Goal: Information Seeking & Learning: Learn about a topic

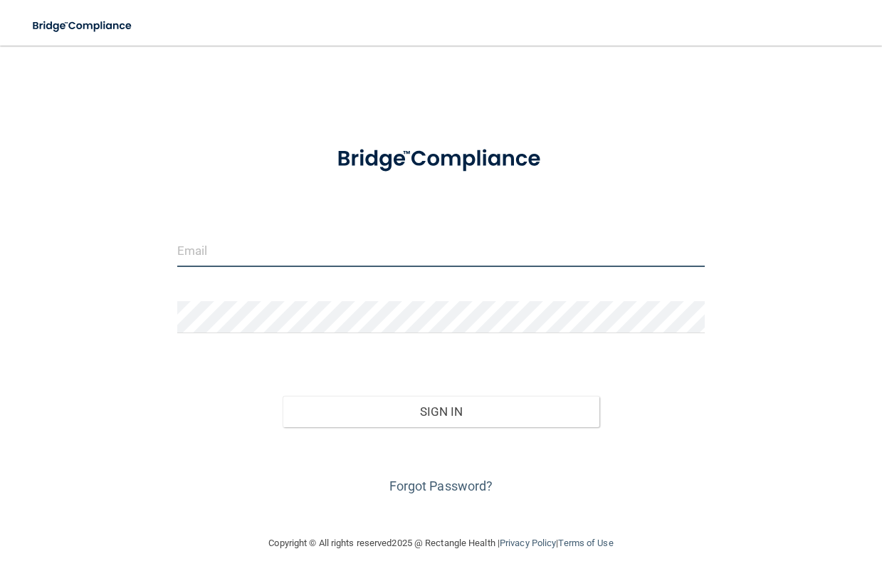
type input "[EMAIL_ADDRESS][DOMAIN_NAME]"
drag, startPoint x: 317, startPoint y: 243, endPoint x: 138, endPoint y: 257, distance: 179.9
click at [138, 257] on div "kortny.lancaster@gmail.com Invalid email/password. You don't have permission to…" at bounding box center [440, 290] width 825 height 461
drag, startPoint x: 339, startPoint y: 251, endPoint x: 110, endPoint y: 265, distance: 229.6
click at [110, 264] on div "kortny.lancaster@gmail.com Invalid email/password. You don't have permission to…" at bounding box center [440, 290] width 825 height 461
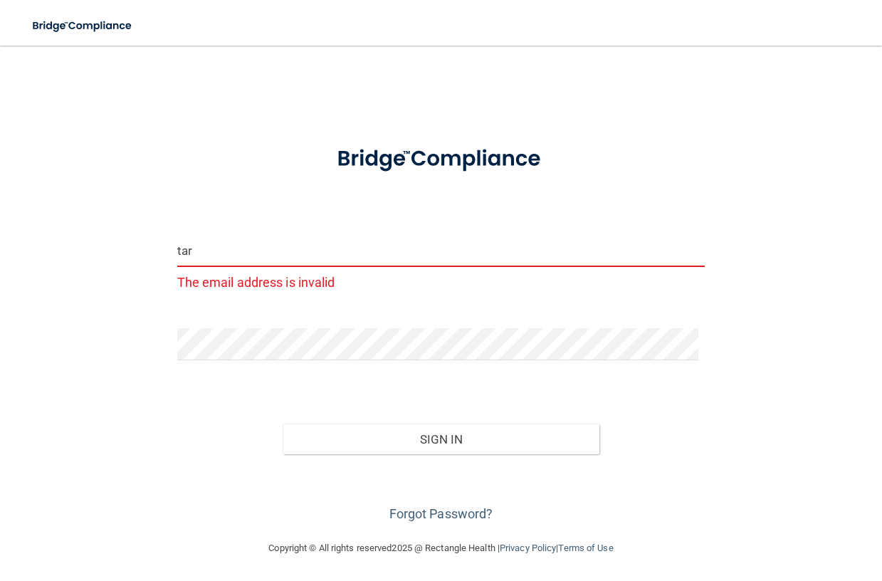
type input "[EMAIL_ADDRESS][DOMAIN_NAME]"
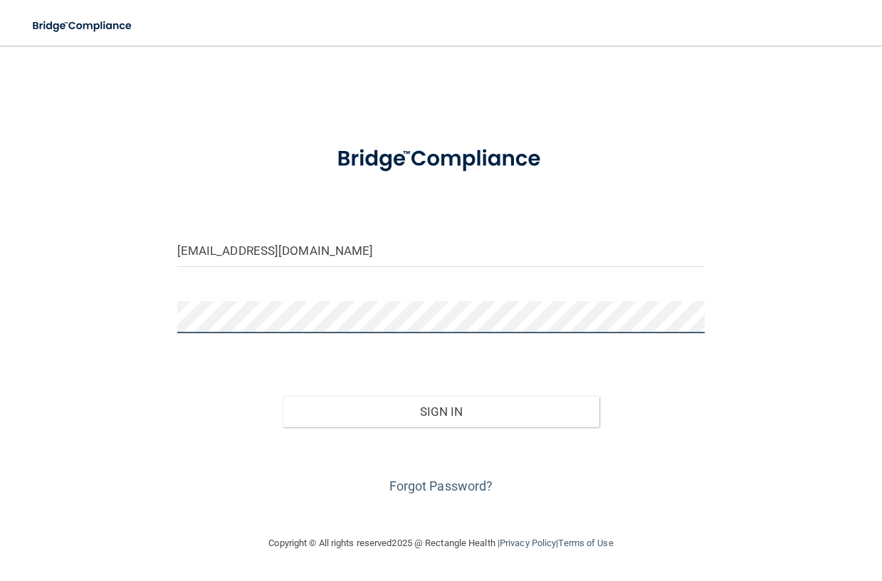
click at [89, 314] on div "tarka1979@yahoo.com Invalid email/password. You don't have permission to access…" at bounding box center [440, 290] width 825 height 461
click at [283, 396] on button "Sign In" at bounding box center [441, 411] width 317 height 31
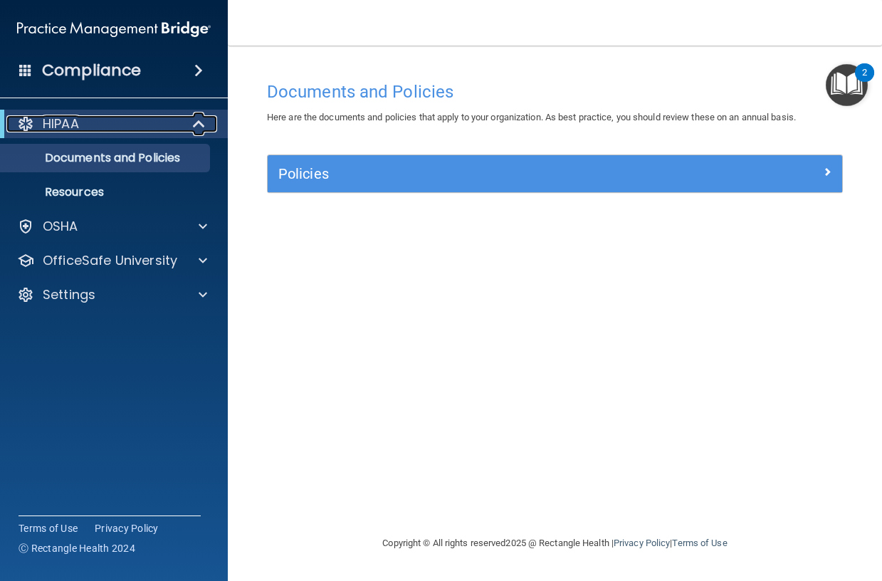
click at [104, 122] on div "HIPAA" at bounding box center [94, 123] width 176 height 17
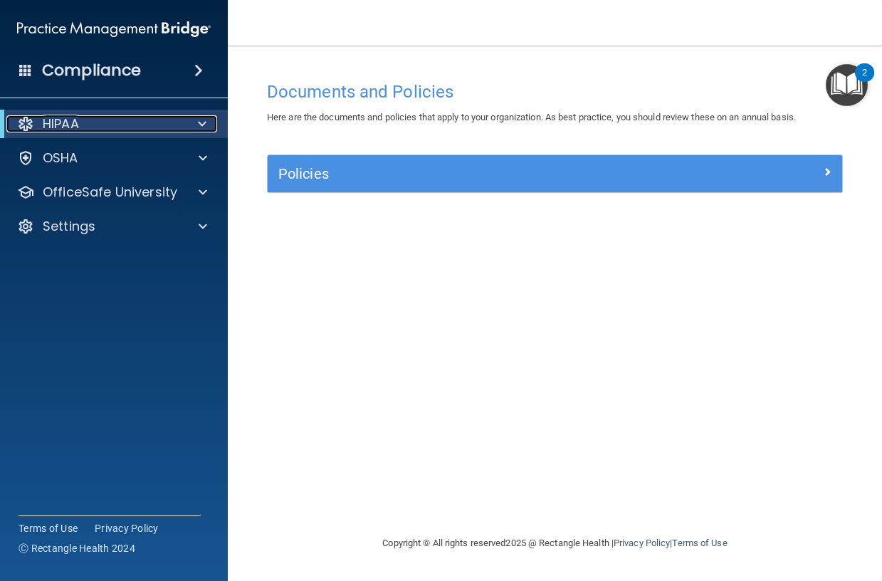
click at [104, 122] on div "HIPAA" at bounding box center [94, 123] width 176 height 17
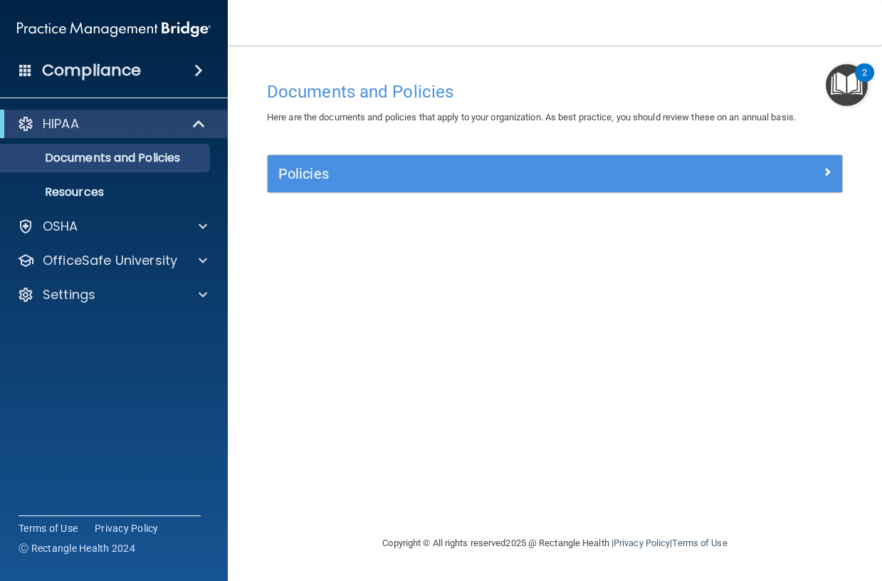
click at [137, 73] on h4 "Compliance" at bounding box center [91, 71] width 99 height 20
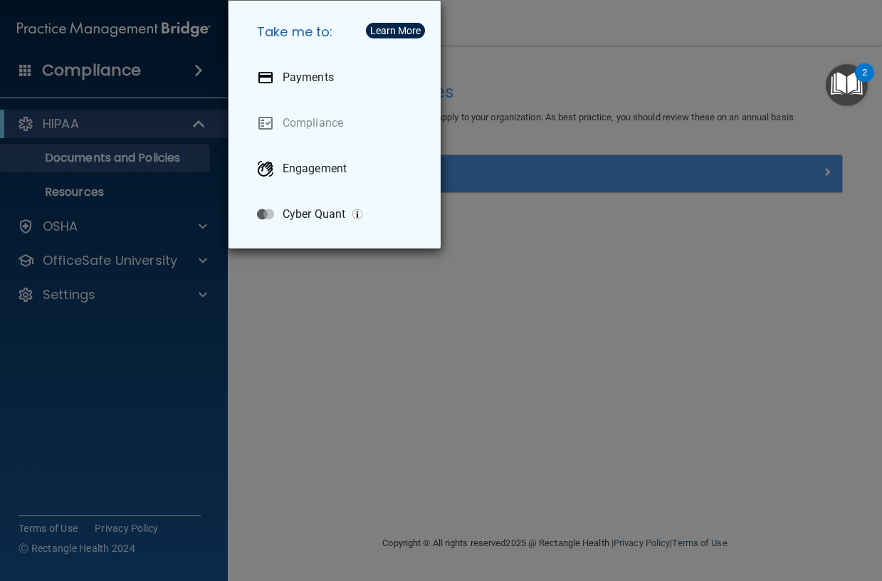
click at [92, 126] on div "Take me to: Payments Compliance Engagement Cyber Quant" at bounding box center [441, 290] width 882 height 581
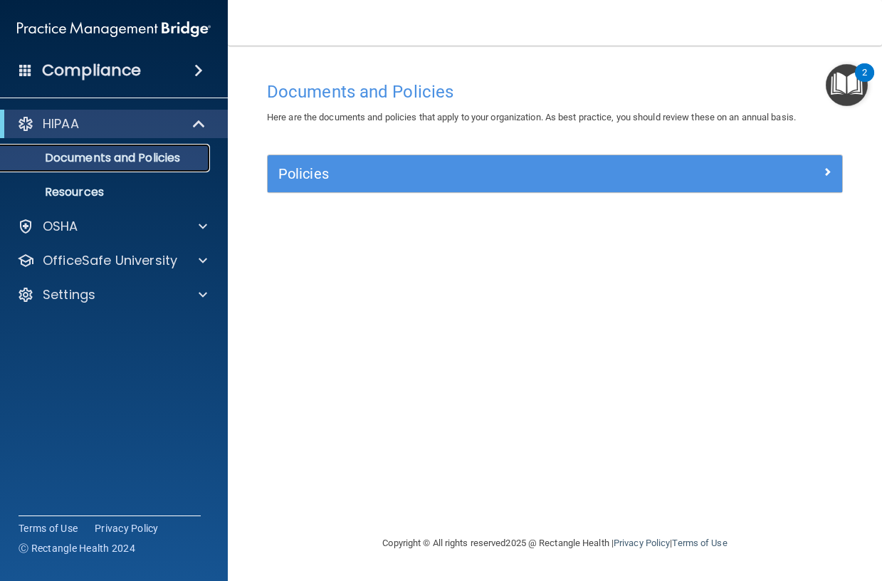
click at [118, 156] on p "Documents and Policies" at bounding box center [106, 158] width 194 height 14
click at [122, 198] on p "Resources" at bounding box center [106, 192] width 194 height 14
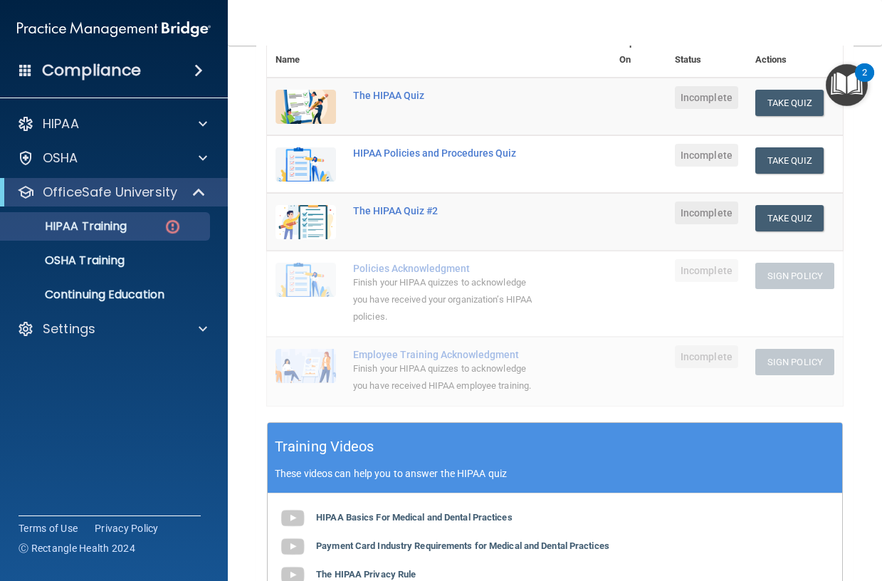
scroll to position [142, 0]
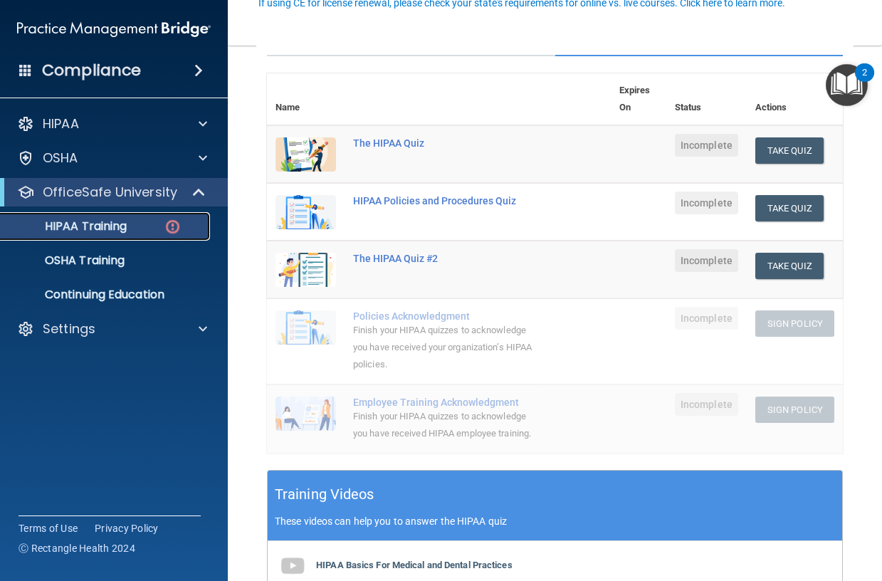
click at [138, 228] on div "HIPAA Training" at bounding box center [106, 226] width 194 height 14
click at [417, 258] on div "The HIPAA Quiz #2" at bounding box center [446, 258] width 186 height 11
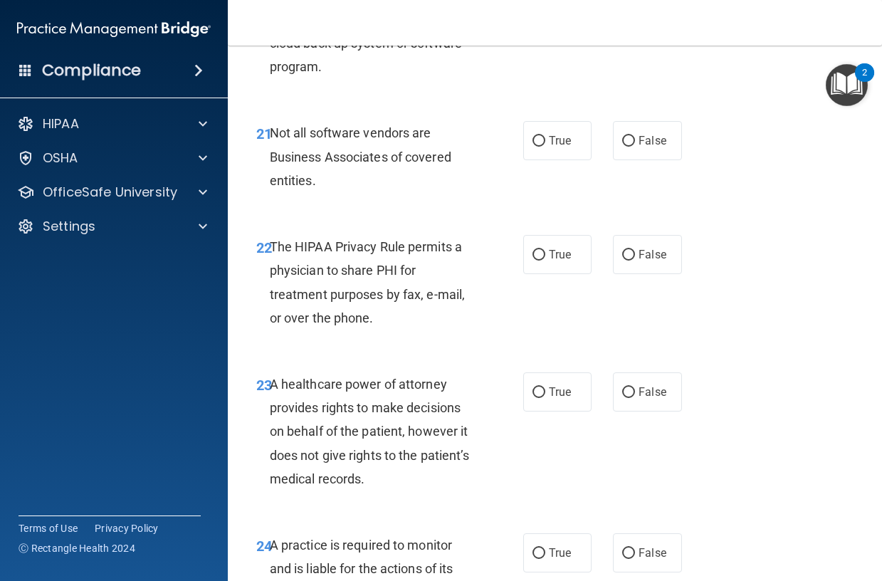
scroll to position [3036, 0]
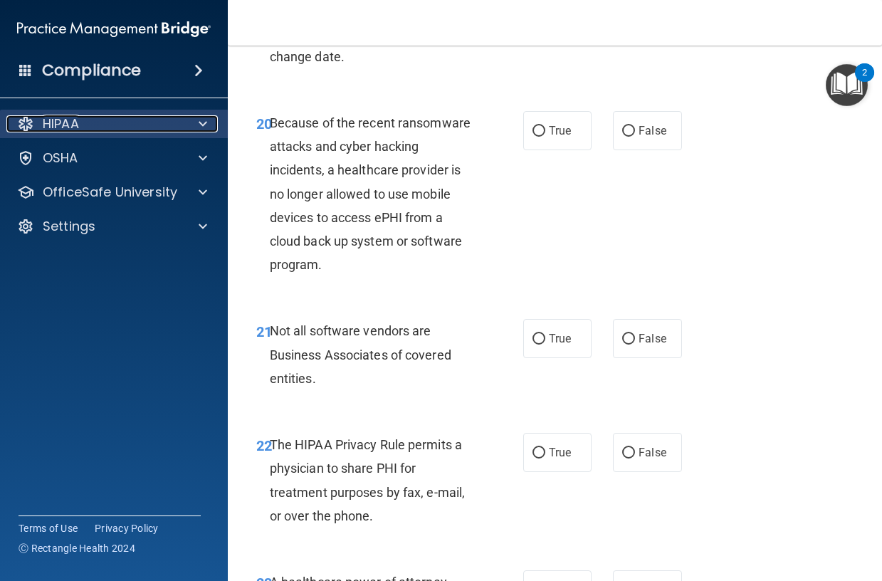
click at [96, 117] on div "HIPAA" at bounding box center [94, 123] width 177 height 17
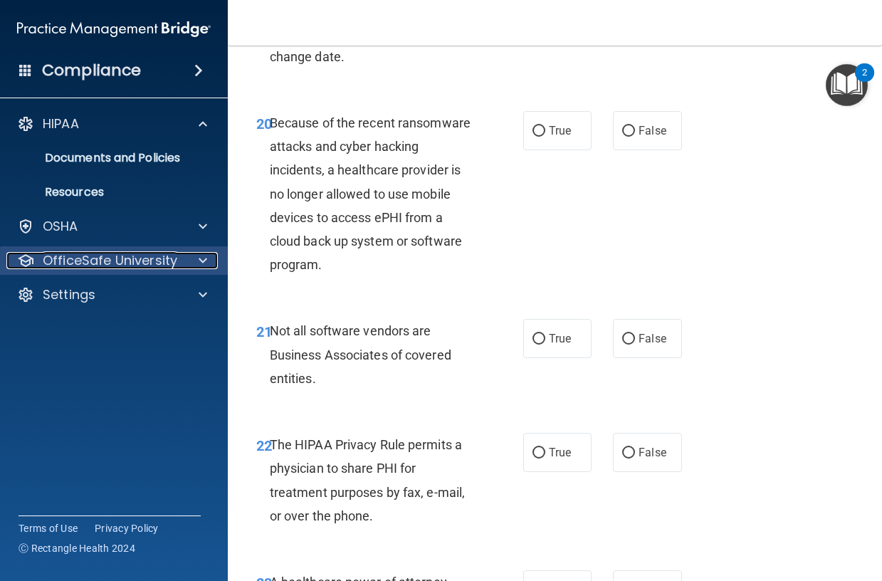
click at [90, 256] on p "OfficeSafe University" at bounding box center [110, 260] width 135 height 17
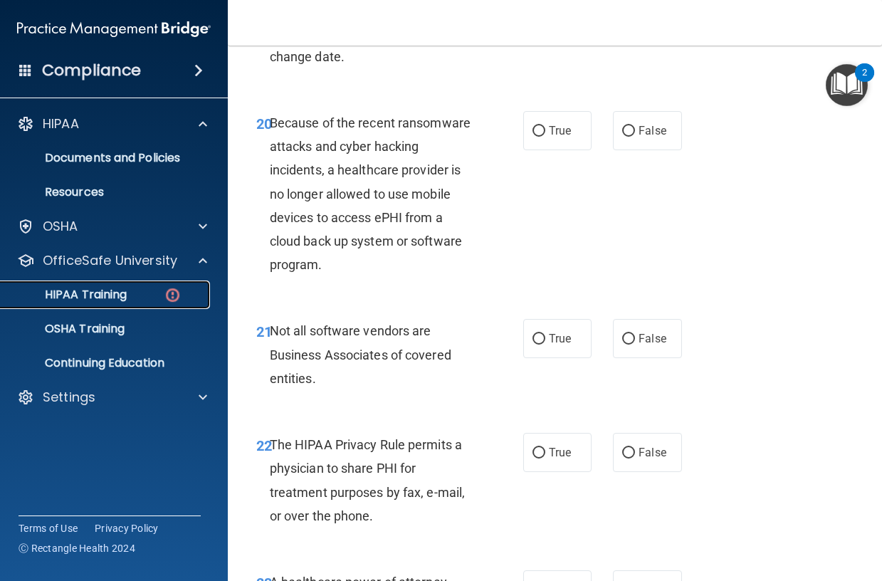
click at [53, 290] on p "HIPAA Training" at bounding box center [67, 295] width 117 height 14
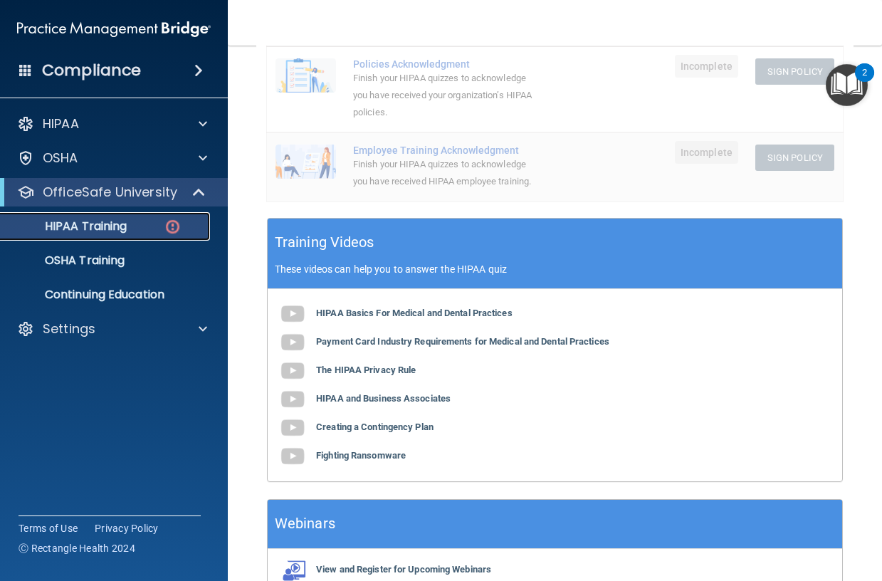
scroll to position [427, 0]
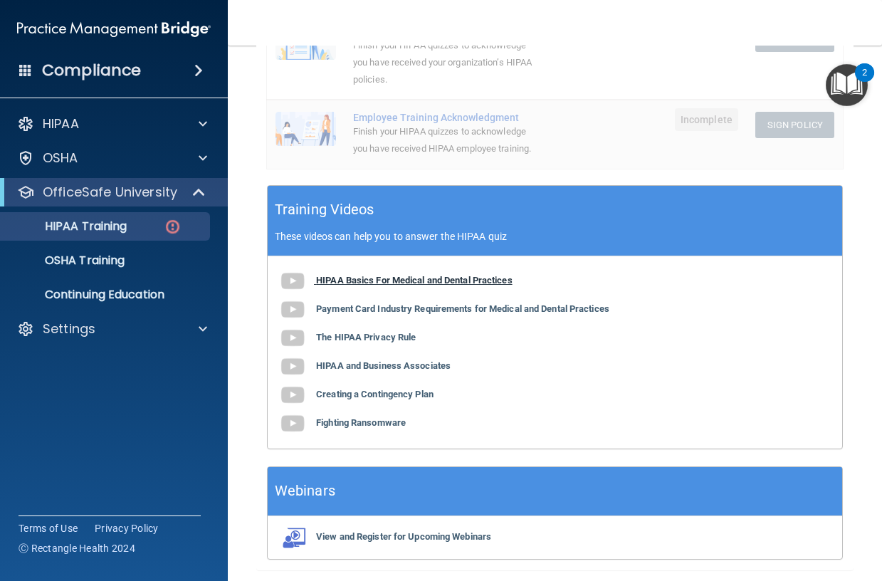
click at [349, 285] on b "HIPAA Basics For Medical and Dental Practices" at bounding box center [414, 280] width 196 height 11
click at [393, 314] on b "Payment Card Industry Requirements for Medical and Dental Practices" at bounding box center [462, 308] width 293 height 11
click at [149, 222] on div "HIPAA Training" at bounding box center [106, 226] width 194 height 14
click at [172, 226] on img at bounding box center [173, 227] width 18 height 18
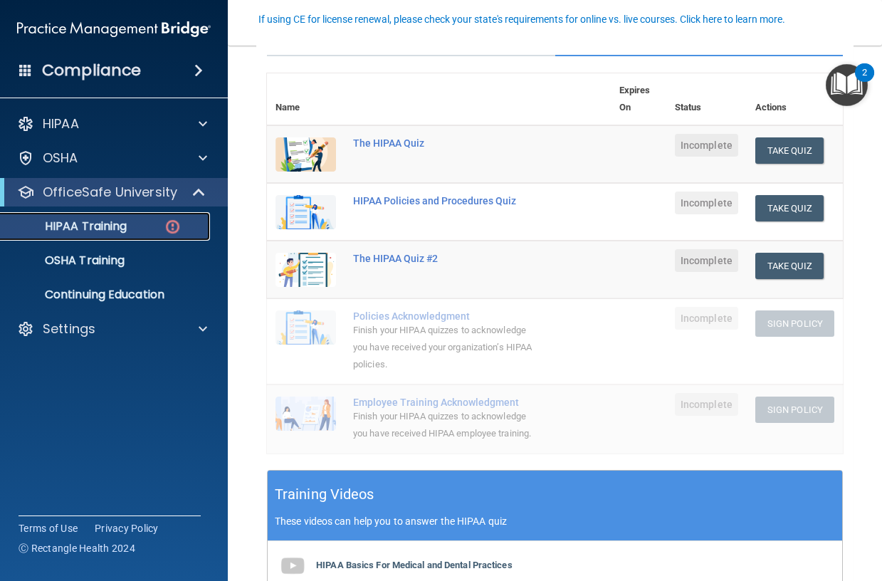
scroll to position [71, 0]
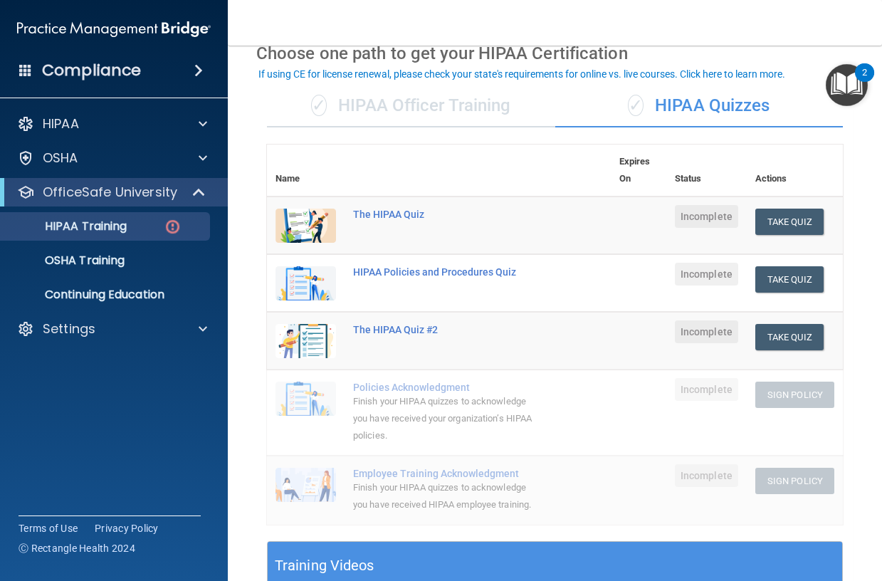
click at [377, 115] on div "✓ HIPAA Officer Training" at bounding box center [411, 106] width 288 height 43
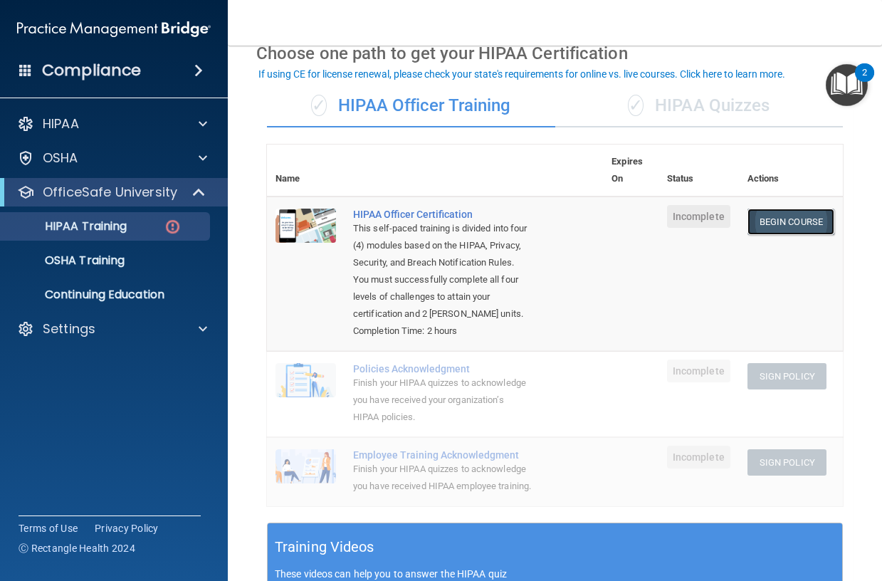
click at [788, 223] on link "Begin Course" at bounding box center [790, 222] width 87 height 26
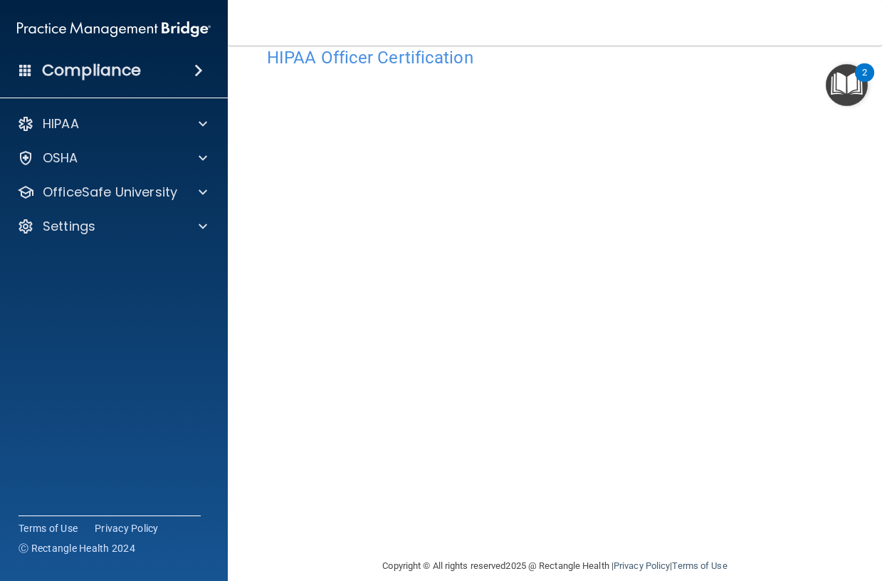
scroll to position [53, 0]
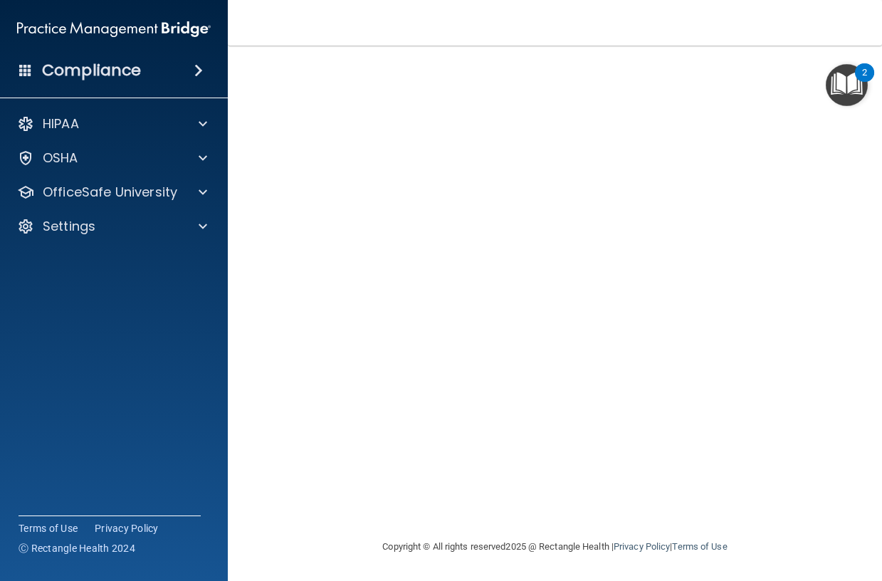
click at [157, 369] on accordion "HIPAA Documents and Policies Report an Incident Business Associates Emergency P…" at bounding box center [114, 250] width 228 height 293
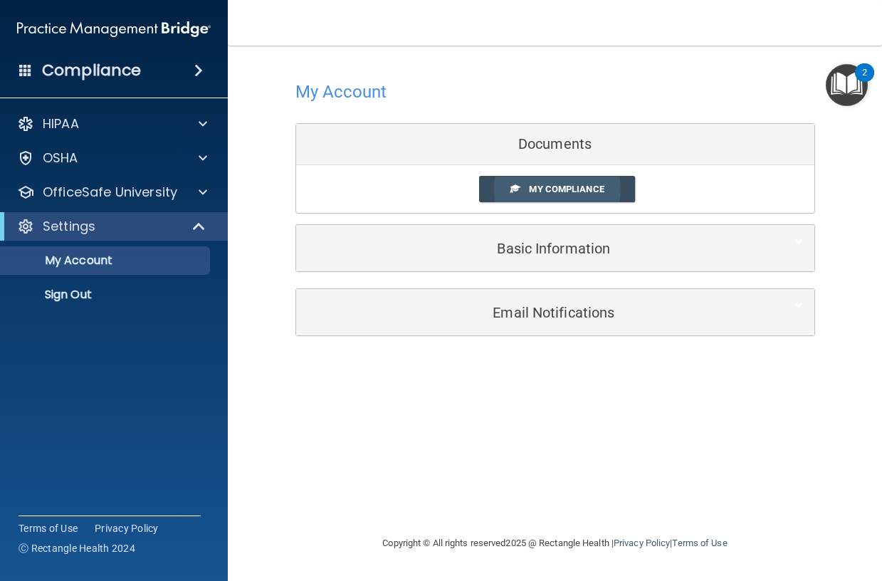
click at [554, 189] on span "My Compliance" at bounding box center [566, 189] width 75 height 11
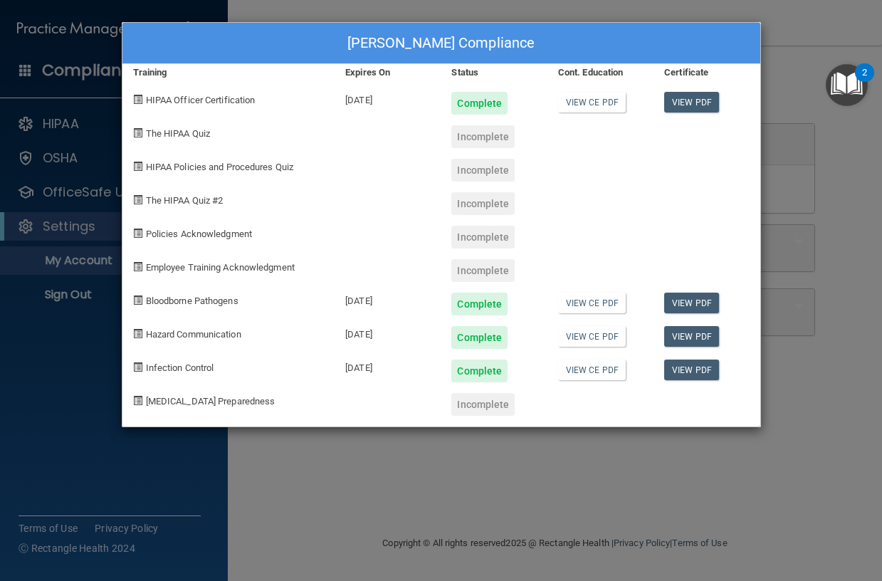
click at [479, 136] on div "Incomplete" at bounding box center [482, 136] width 63 height 23
click at [194, 135] on span "The HIPAA Quiz" at bounding box center [178, 133] width 64 height 11
click at [574, 464] on div "Sheila Lopez's Compliance Training Expires On Status Cont. Education Certificat…" at bounding box center [441, 290] width 882 height 581
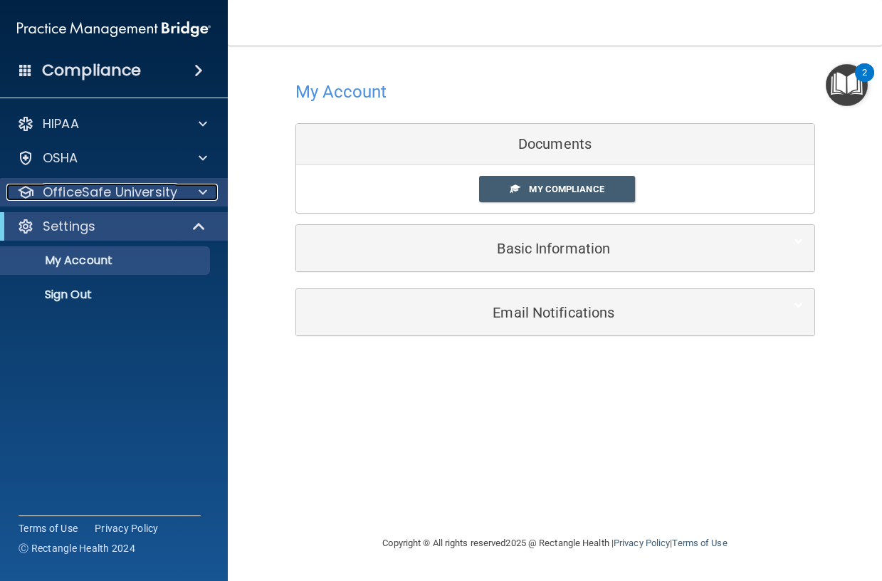
click at [100, 191] on p "OfficeSafe University" at bounding box center [110, 192] width 135 height 17
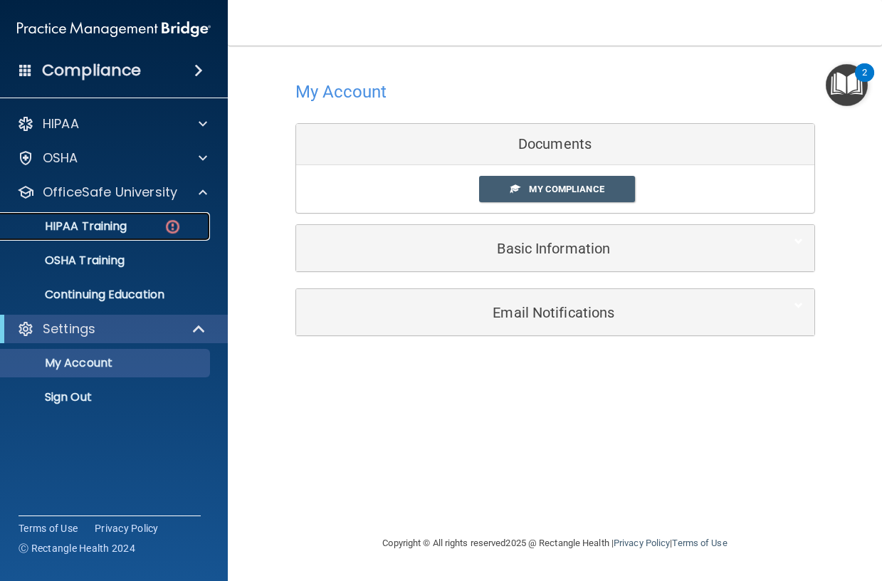
click at [80, 223] on p "HIPAA Training" at bounding box center [67, 226] width 117 height 14
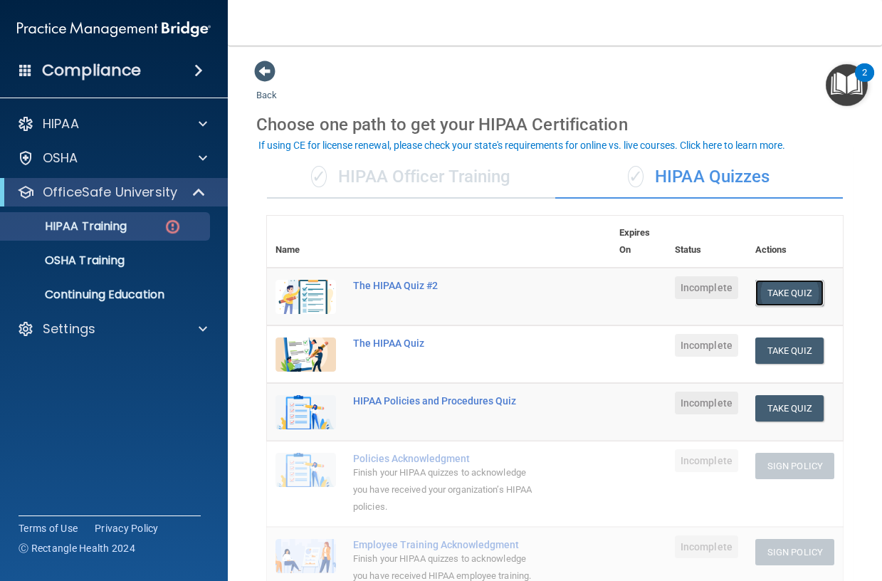
click at [779, 292] on button "Take Quiz" at bounding box center [789, 293] width 68 height 26
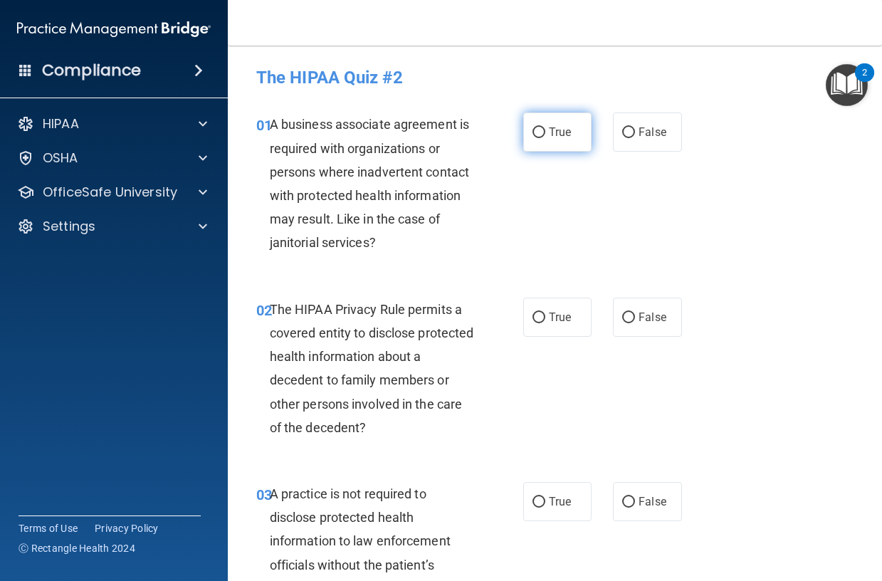
click at [533, 134] on input "True" at bounding box center [538, 132] width 13 height 11
radio input "true"
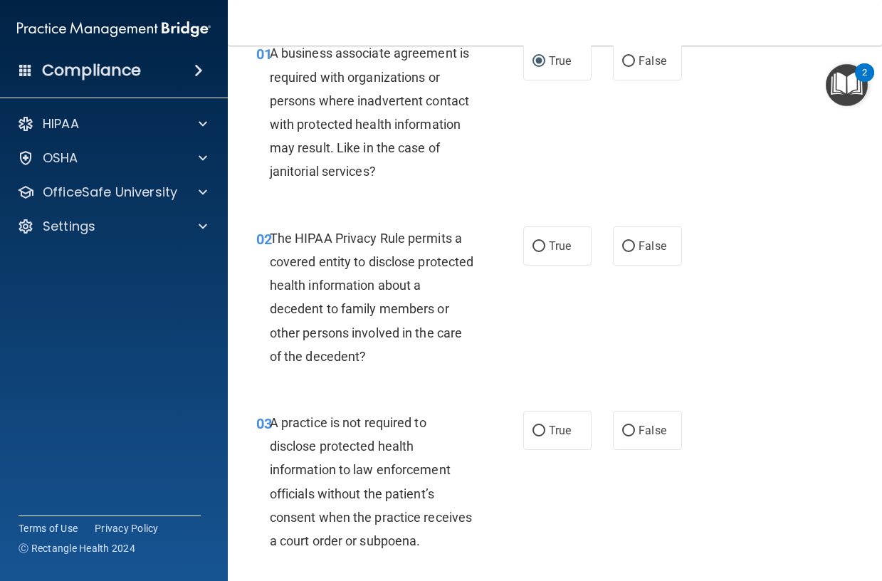
scroll to position [142, 0]
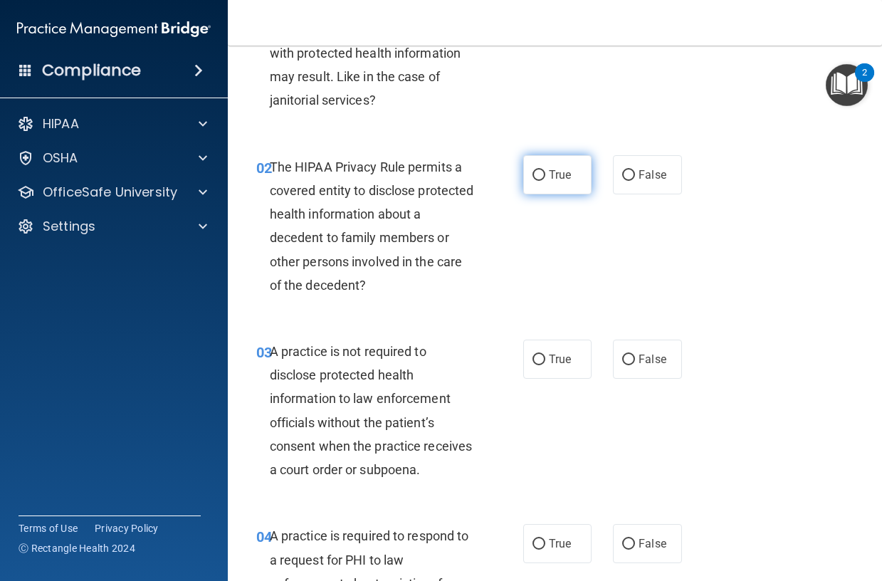
click at [533, 174] on input "True" at bounding box center [538, 175] width 13 height 11
radio input "true"
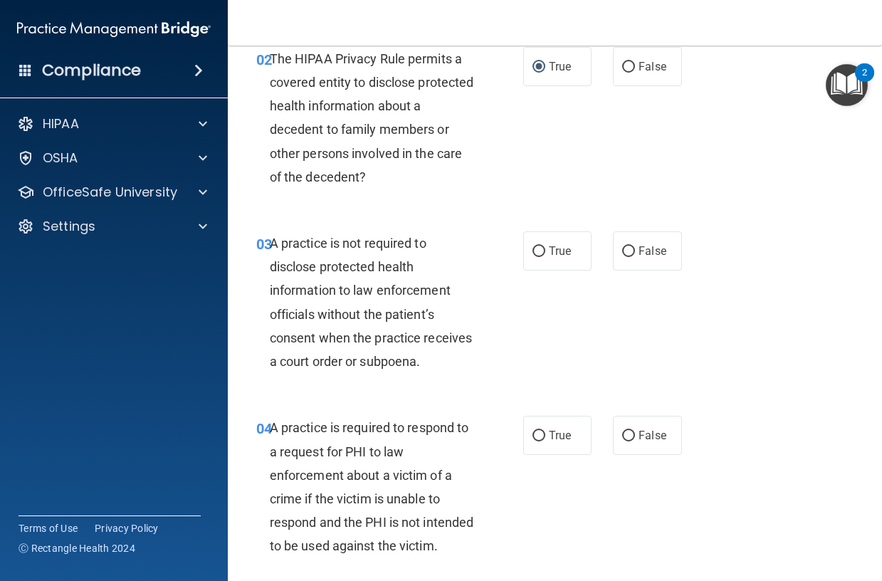
scroll to position [285, 0]
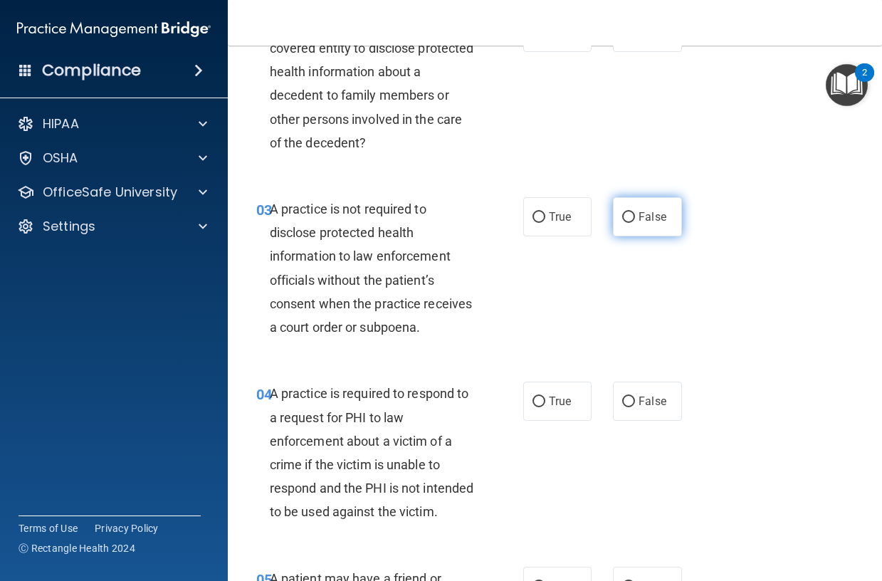
click at [622, 216] on input "False" at bounding box center [628, 217] width 13 height 11
radio input "true"
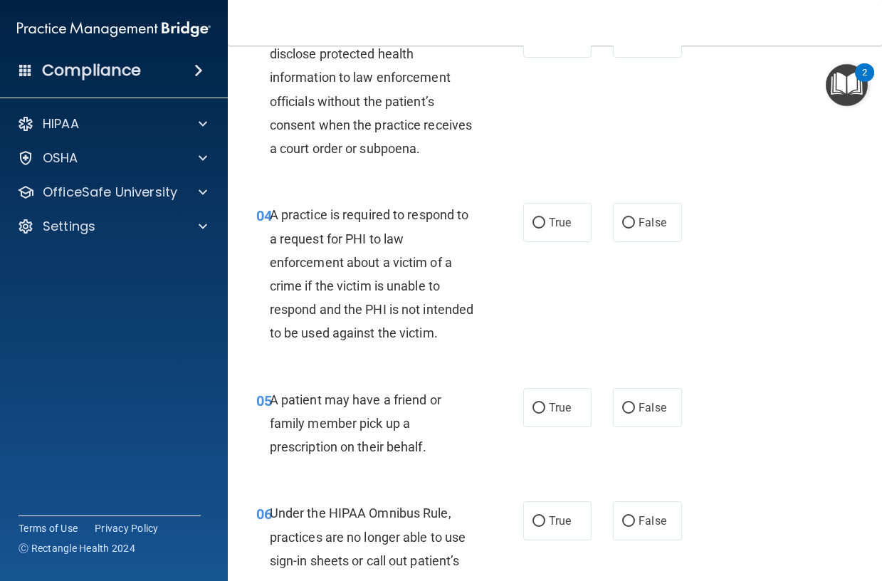
scroll to position [498, 0]
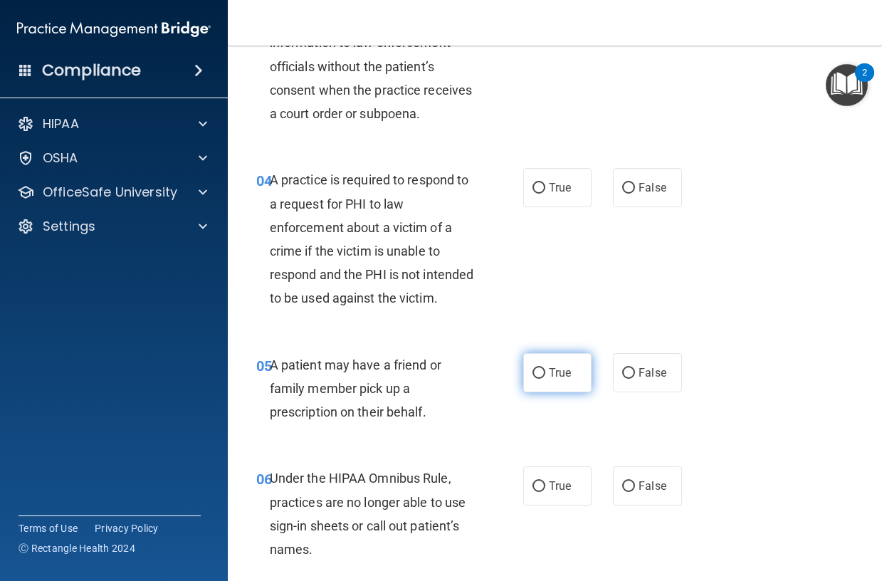
click at [535, 379] on input "True" at bounding box center [538, 373] width 13 height 11
radio input "true"
click at [622, 194] on input "False" at bounding box center [628, 188] width 13 height 11
radio input "true"
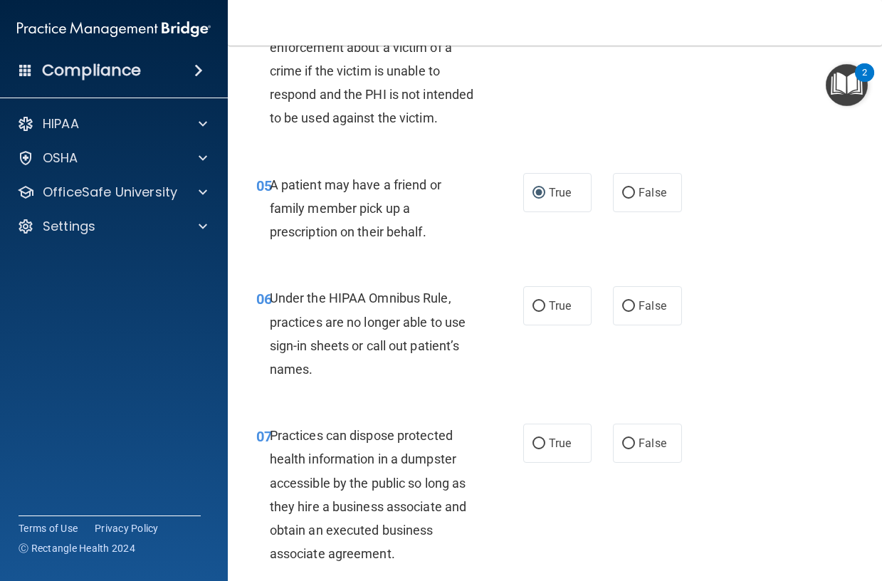
scroll to position [712, 0]
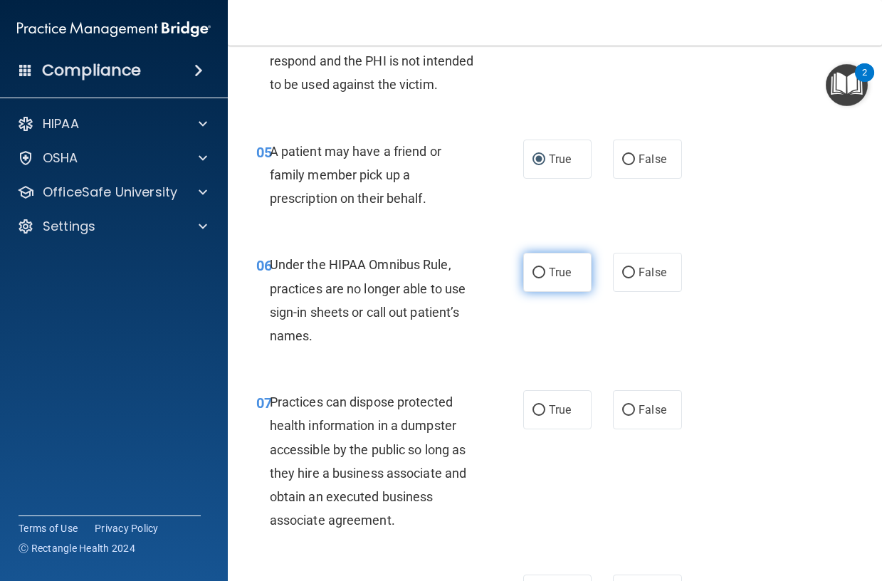
click at [532, 278] on input "True" at bounding box center [538, 273] width 13 height 11
radio input "true"
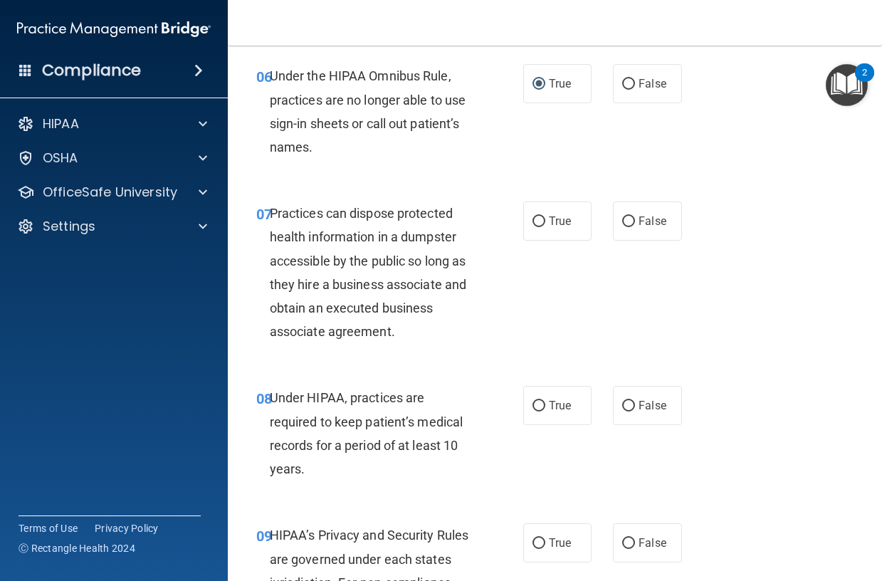
scroll to position [925, 0]
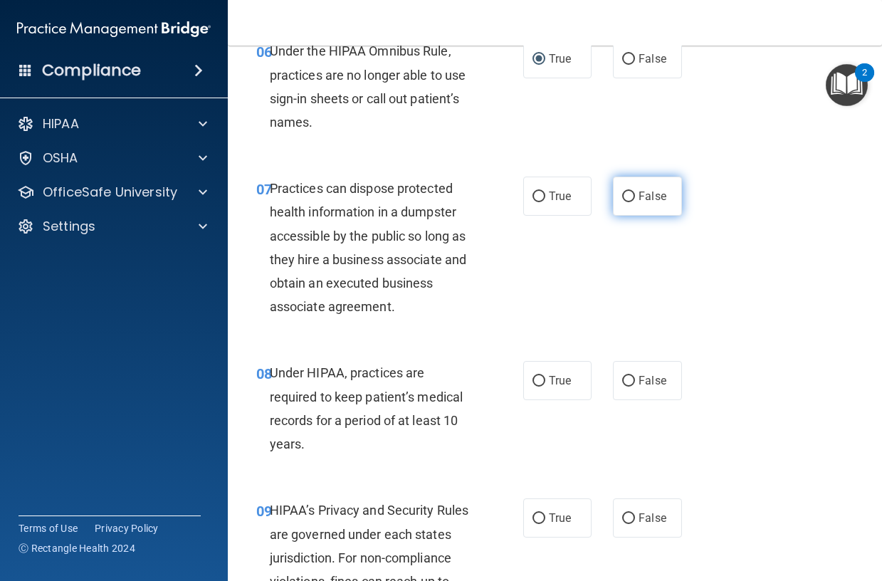
click at [625, 202] on input "False" at bounding box center [628, 196] width 13 height 11
radio input "true"
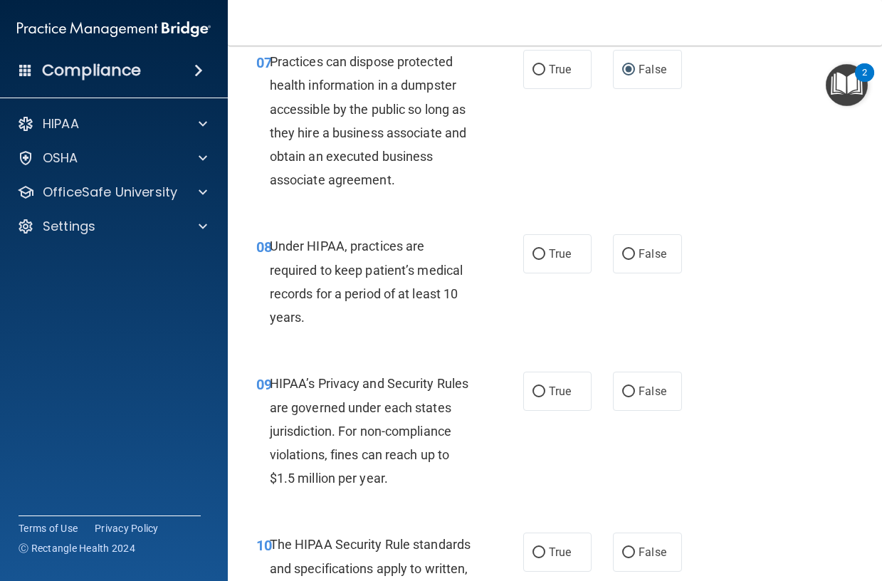
scroll to position [1068, 0]
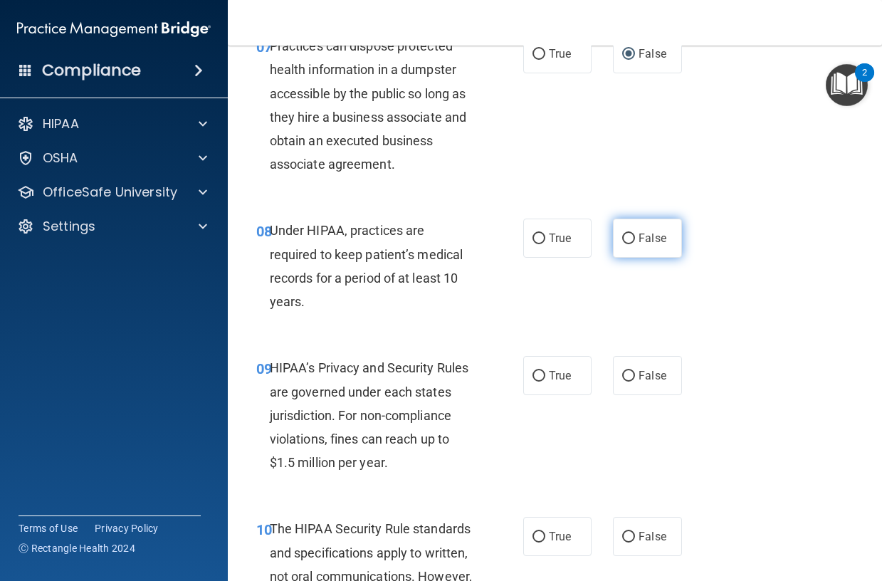
click at [622, 244] on input "False" at bounding box center [628, 238] width 13 height 11
radio input "true"
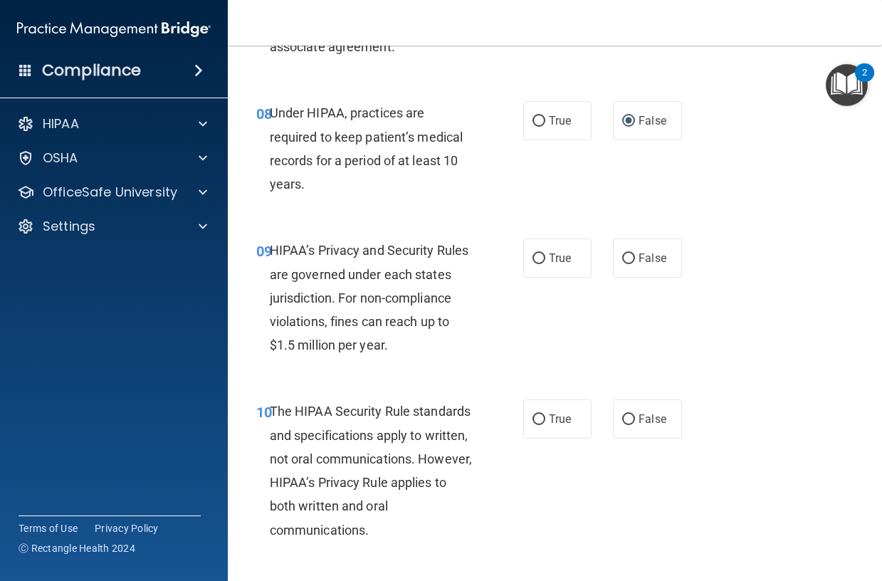
scroll to position [1210, 0]
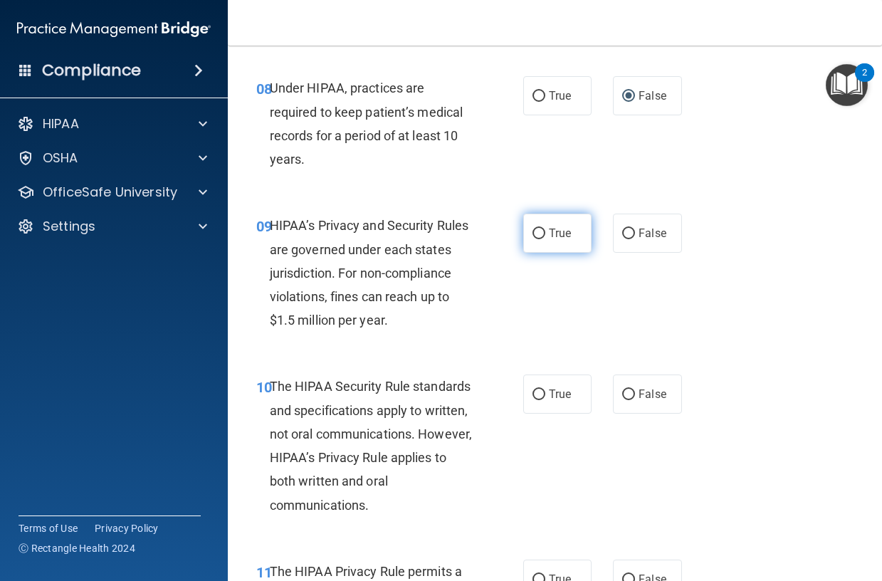
click at [535, 239] on input "True" at bounding box center [538, 233] width 13 height 11
radio input "true"
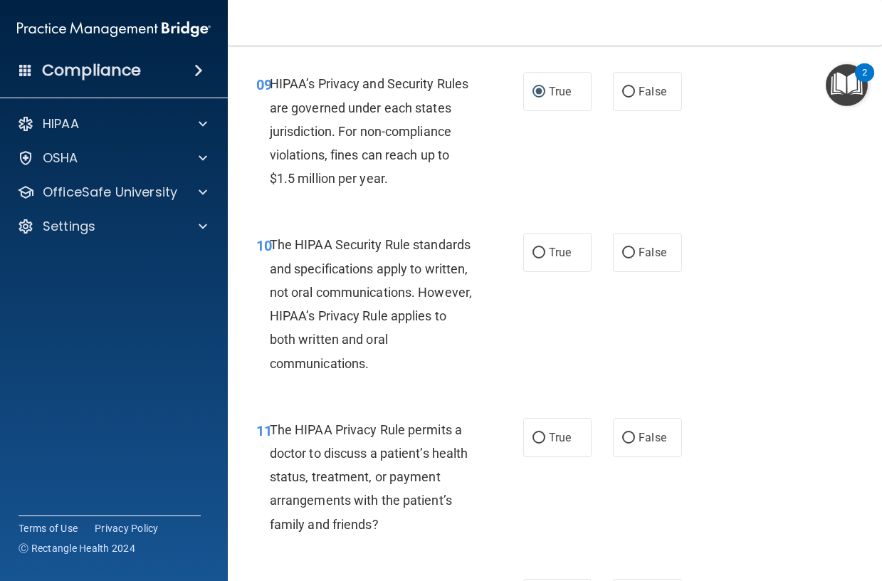
scroll to position [1352, 0]
click at [532, 258] on input "True" at bounding box center [538, 252] width 13 height 11
radio input "true"
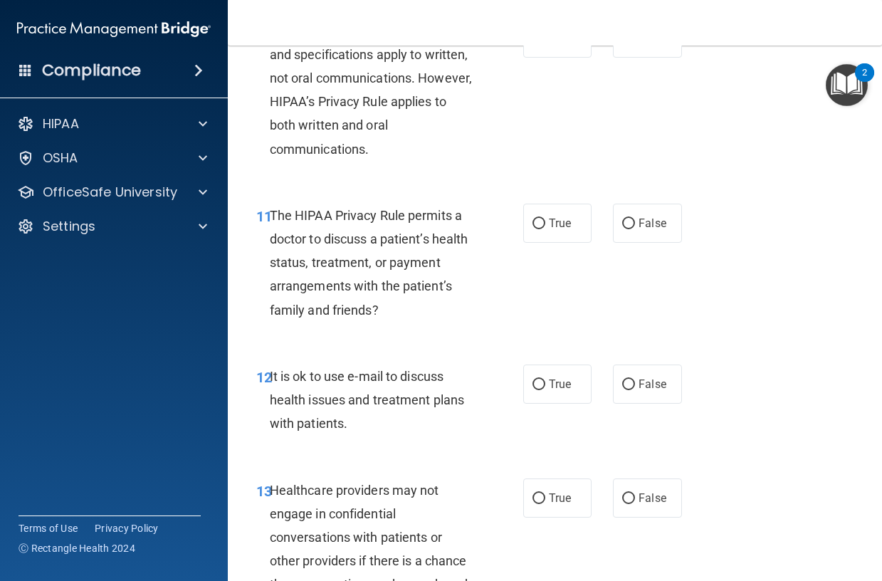
scroll to position [1637, 0]
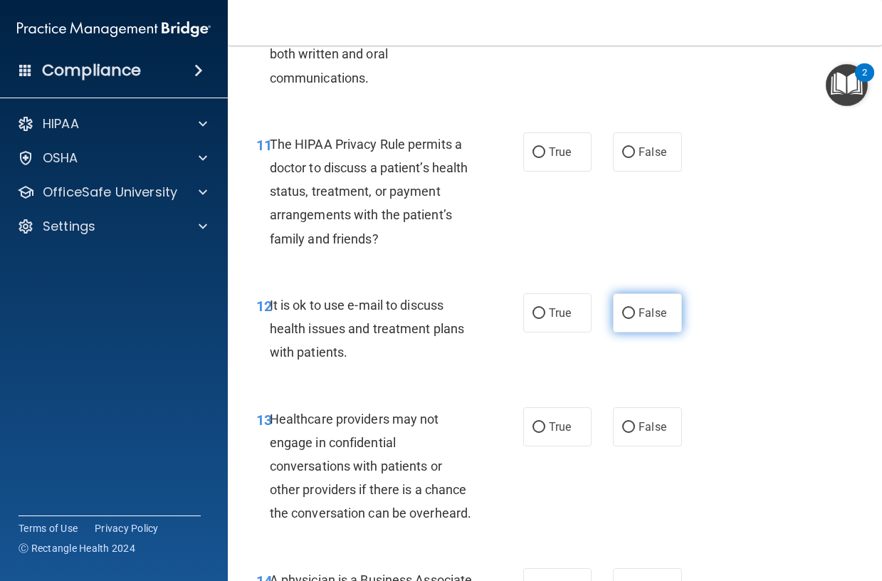
click at [622, 319] on input "False" at bounding box center [628, 313] width 13 height 11
radio input "true"
click at [532, 158] on input "True" at bounding box center [538, 152] width 13 height 11
radio input "true"
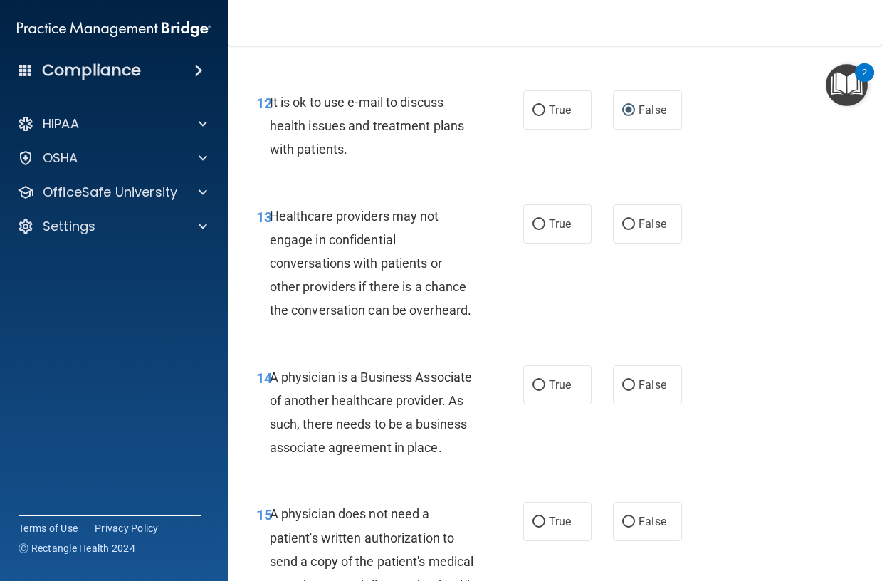
scroll to position [1851, 0]
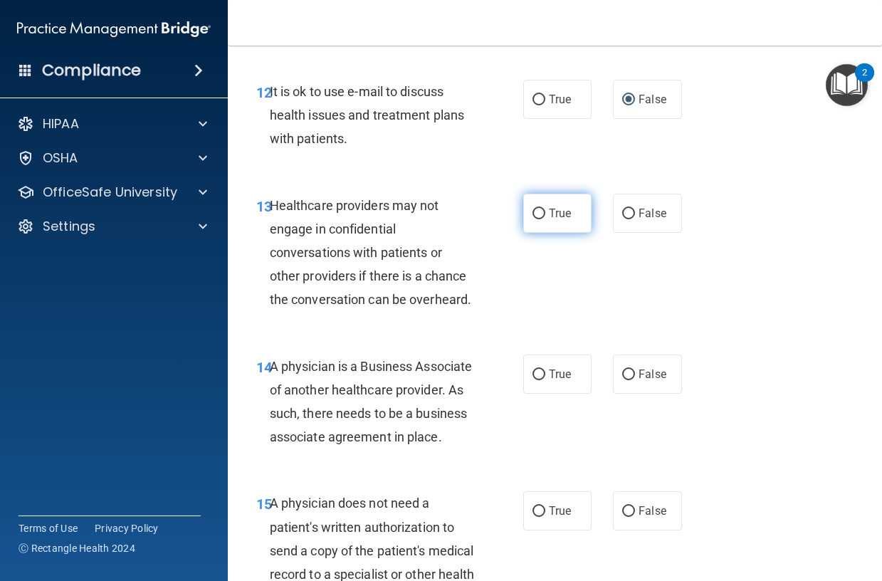
click at [532, 219] on input "True" at bounding box center [538, 214] width 13 height 11
radio input "true"
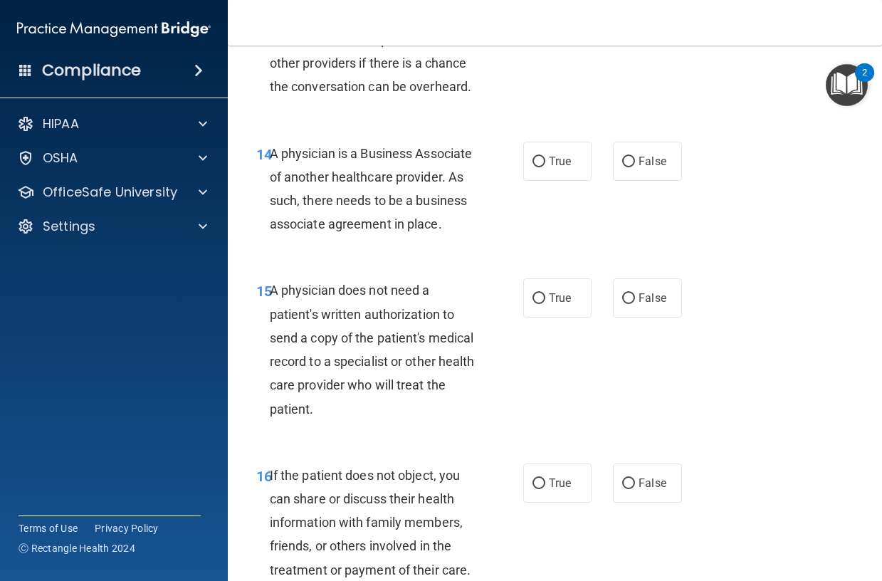
scroll to position [2064, 0]
click at [538, 167] on input "True" at bounding box center [538, 161] width 13 height 11
radio input "true"
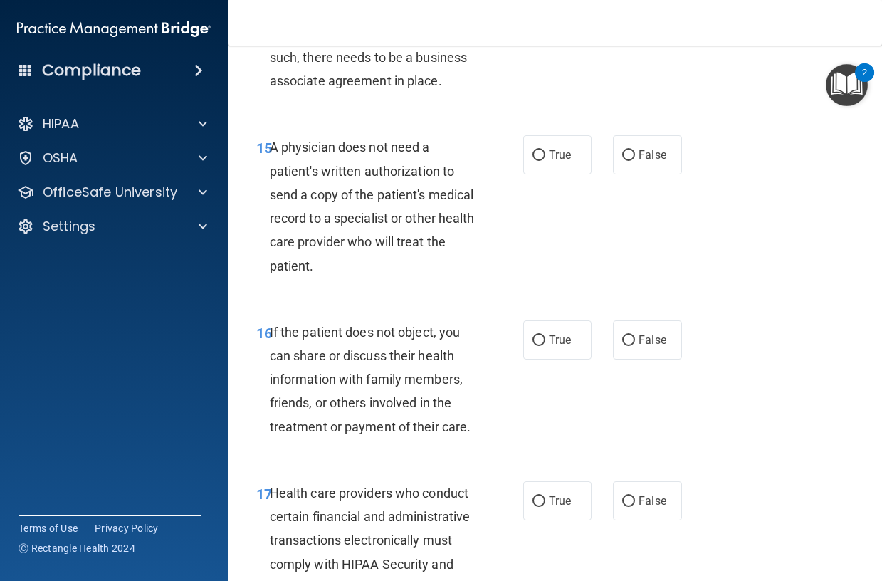
scroll to position [2278, 0]
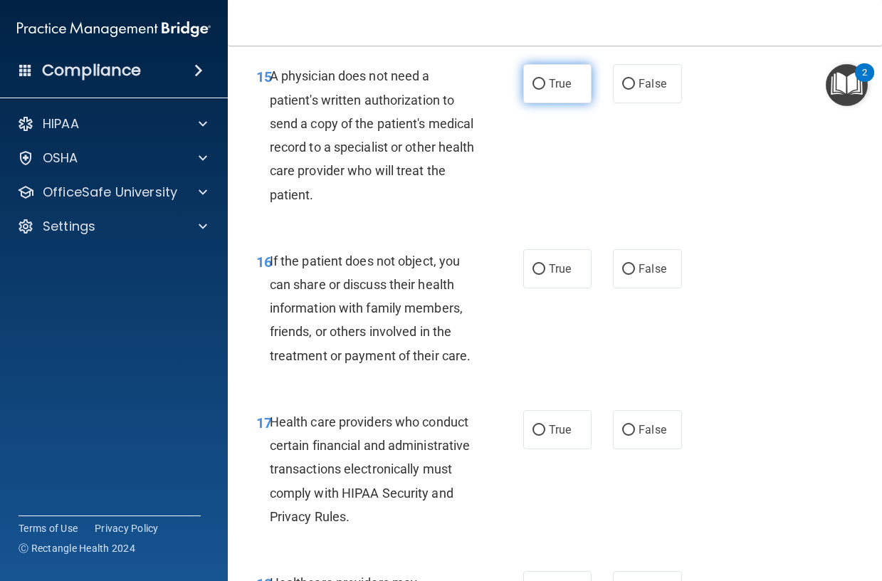
click at [532, 90] on input "True" at bounding box center [538, 84] width 13 height 11
radio input "true"
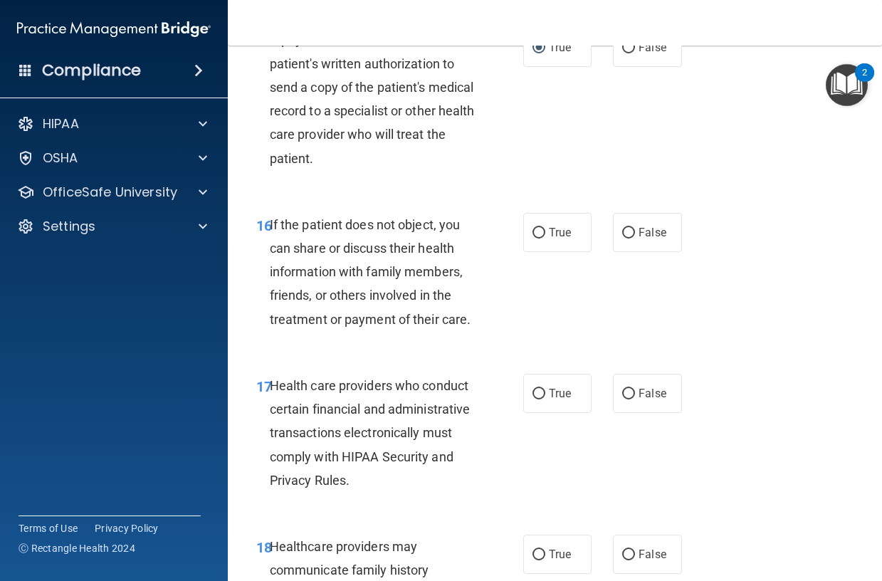
scroll to position [2349, 0]
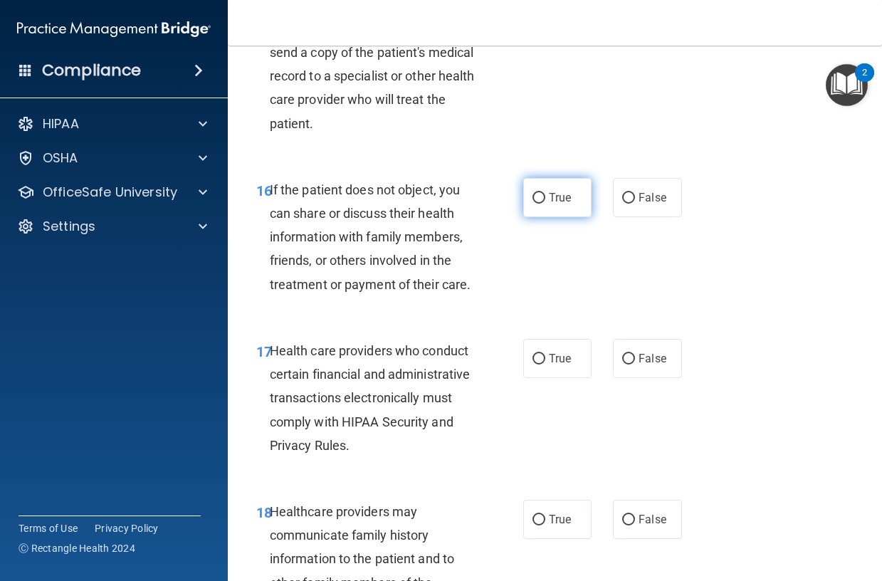
click at [532, 204] on input "True" at bounding box center [538, 198] width 13 height 11
radio input "true"
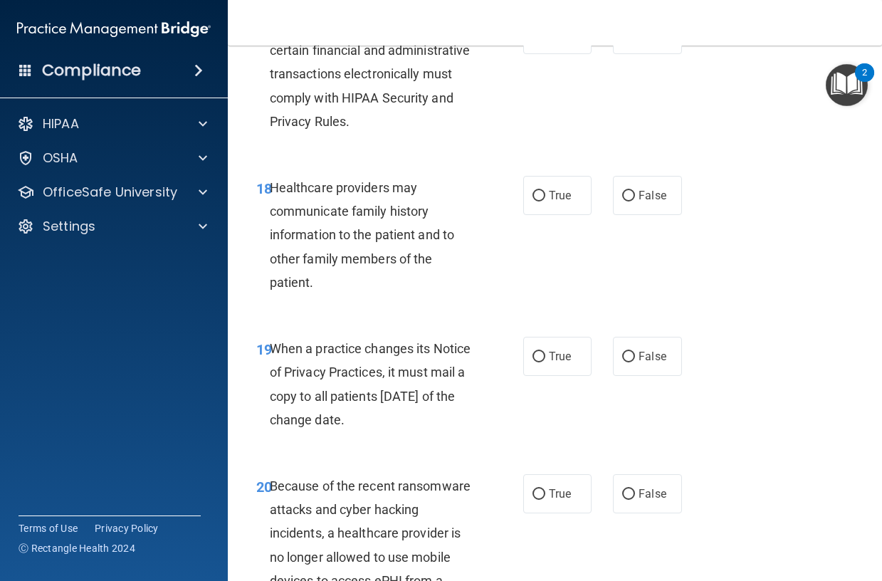
scroll to position [2705, 0]
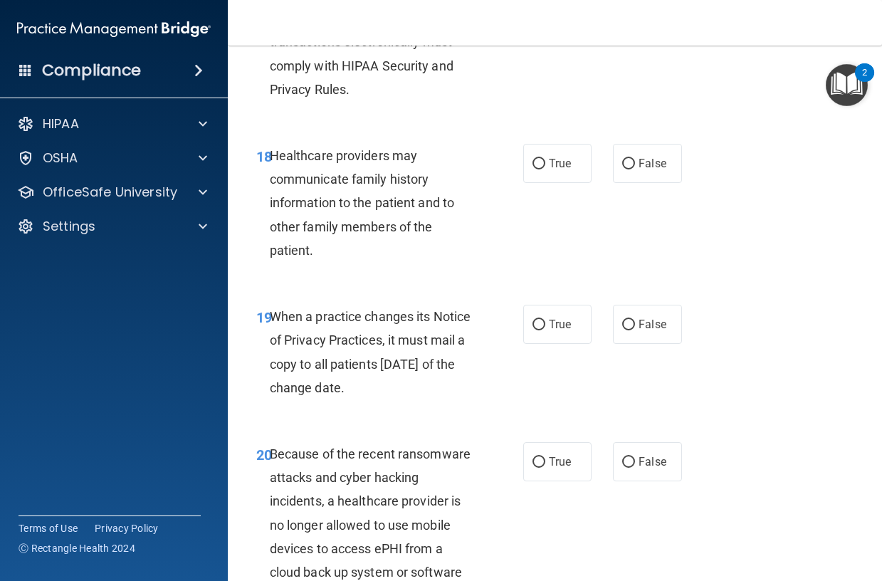
click at [622, 9] on input "False" at bounding box center [628, 3] width 13 height 11
radio input "true"
click at [614, 183] on label "False" at bounding box center [647, 163] width 69 height 39
click at [622, 169] on input "False" at bounding box center [628, 164] width 13 height 11
radio input "true"
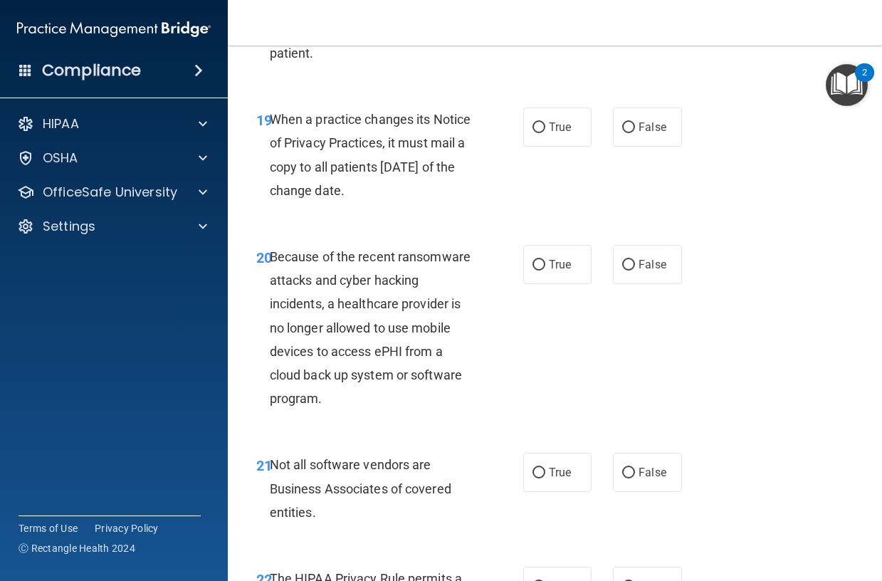
scroll to position [2918, 0]
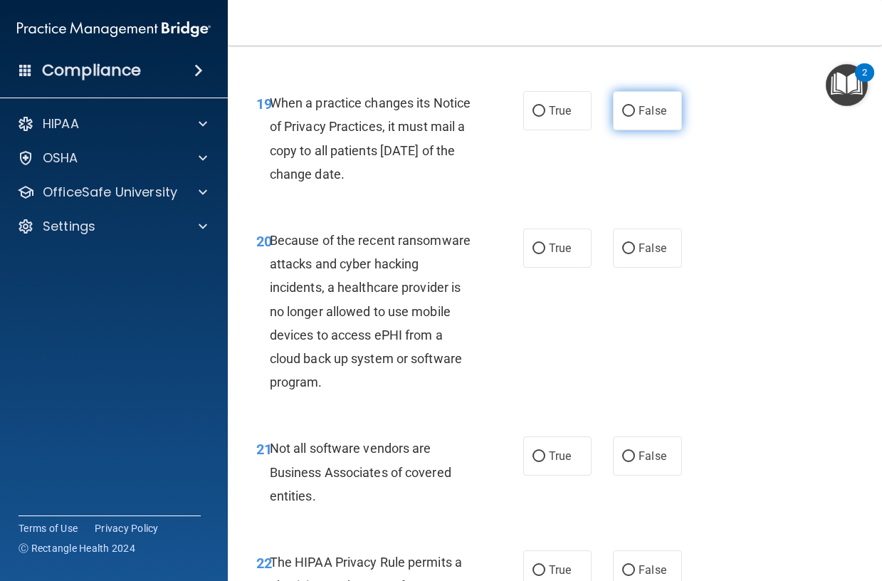
click at [622, 117] on input "False" at bounding box center [628, 111] width 13 height 11
radio input "true"
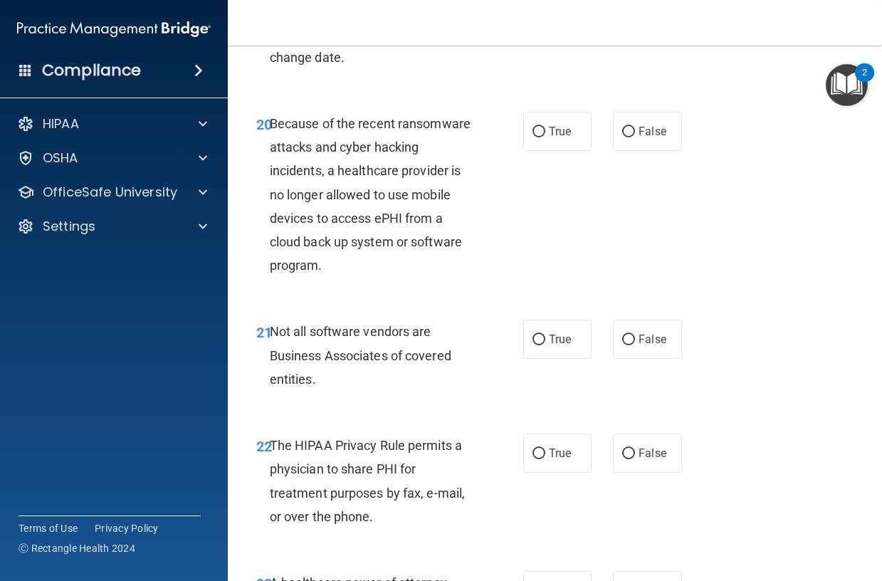
scroll to position [3061, 0]
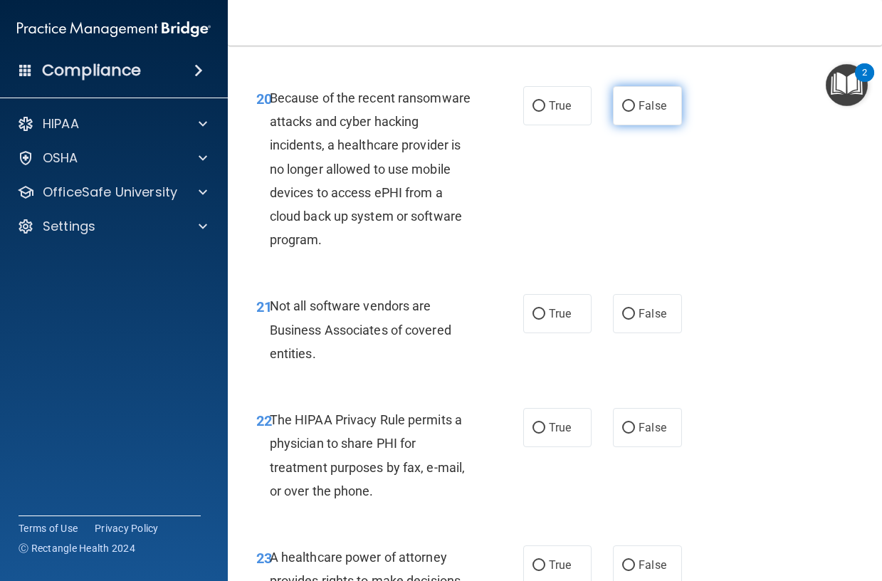
click at [625, 112] on input "False" at bounding box center [628, 106] width 13 height 11
radio input "true"
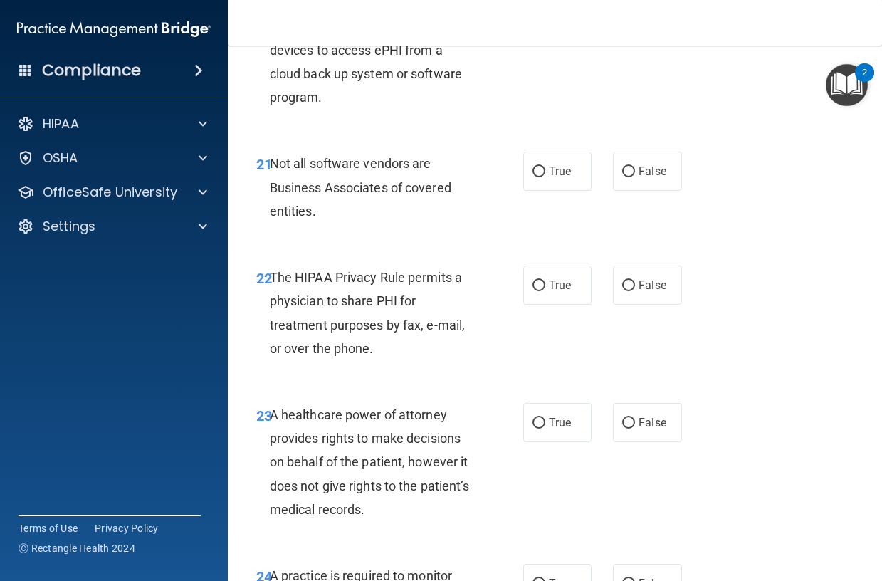
scroll to position [3274, 0]
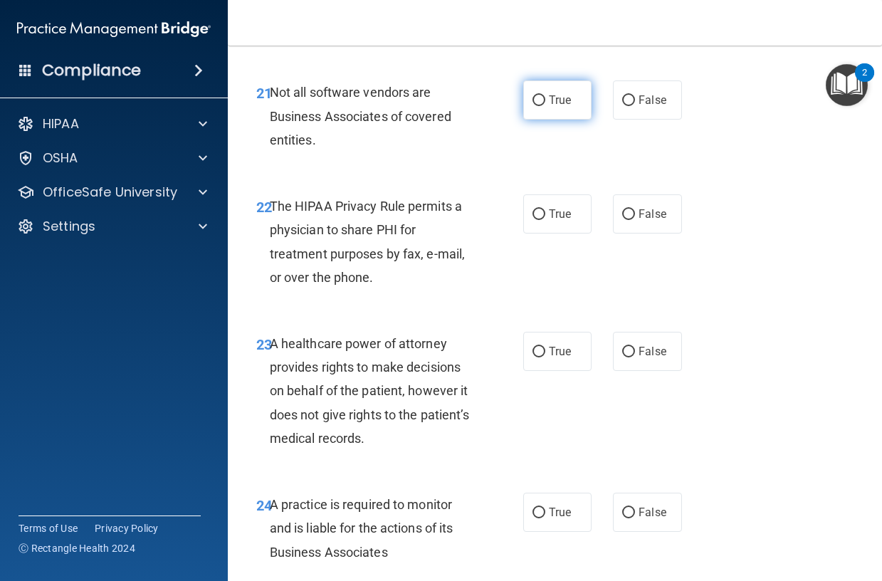
click at [532, 106] on input "True" at bounding box center [538, 100] width 13 height 11
radio input "true"
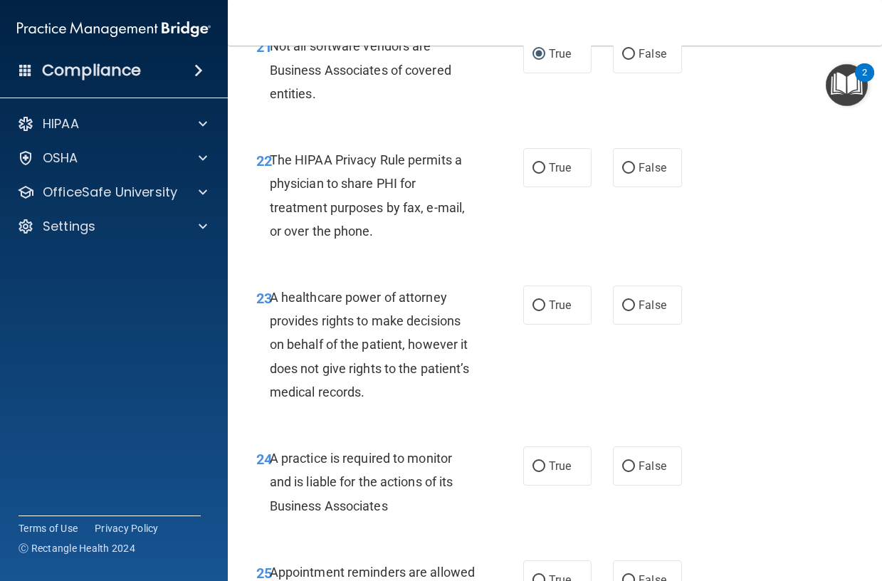
scroll to position [3345, 0]
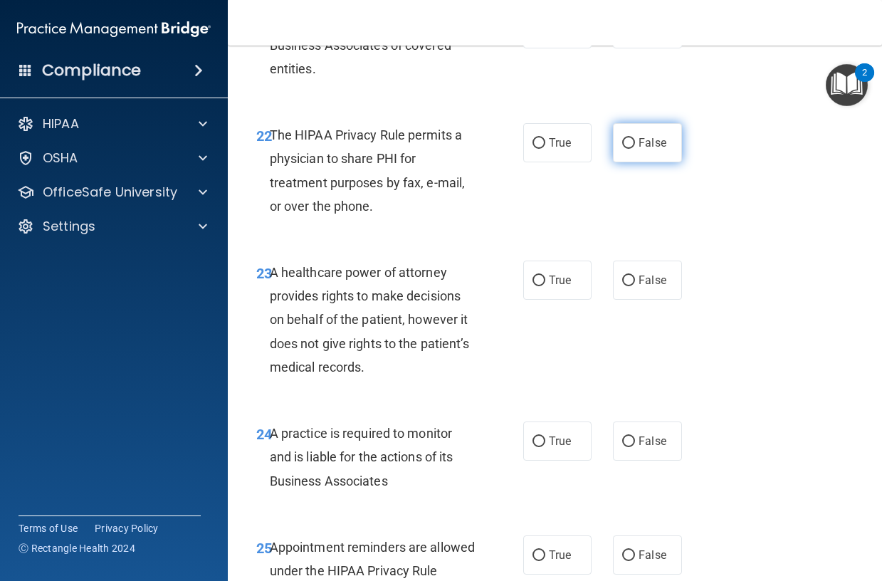
click at [622, 149] on input "False" at bounding box center [628, 143] width 13 height 11
radio input "true"
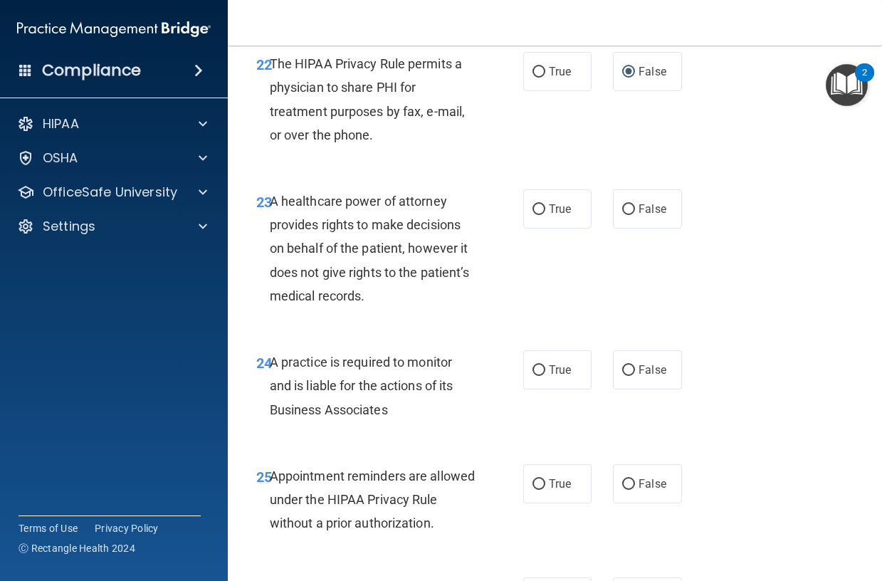
scroll to position [3488, 0]
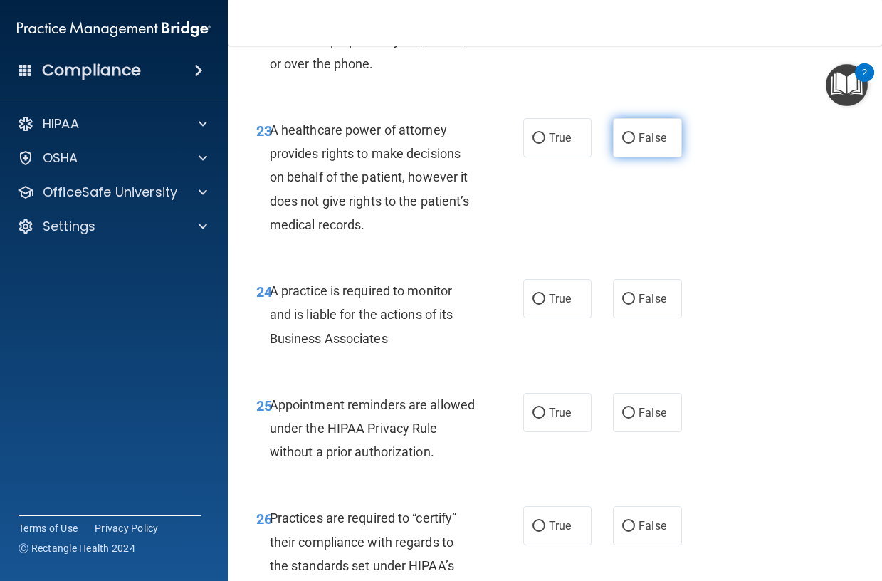
click at [622, 144] on input "False" at bounding box center [628, 138] width 13 height 11
radio input "true"
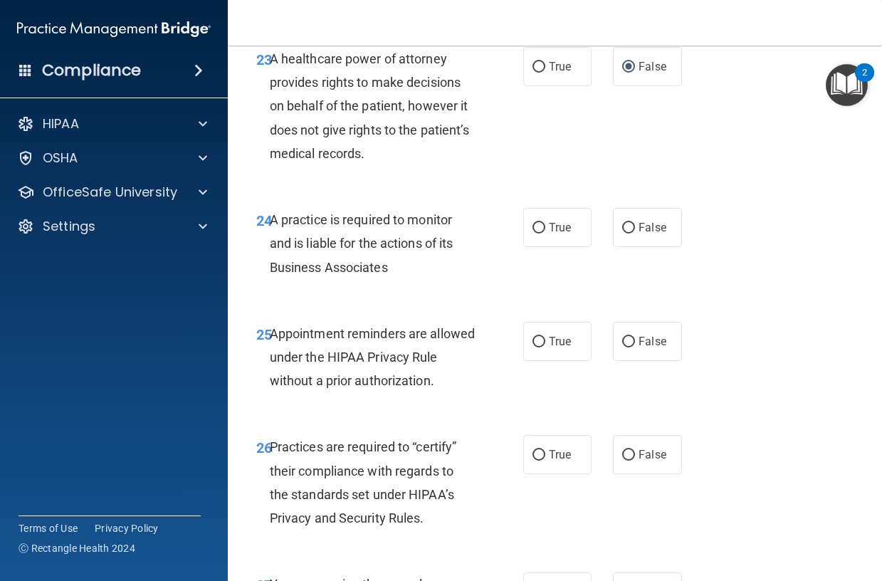
scroll to position [3630, 0]
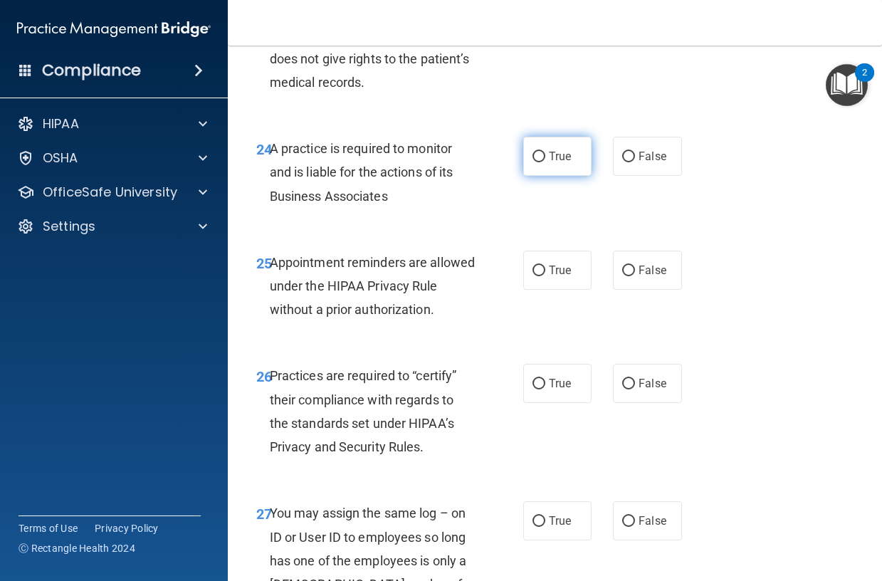
click at [532, 162] on input "True" at bounding box center [538, 157] width 13 height 11
radio input "true"
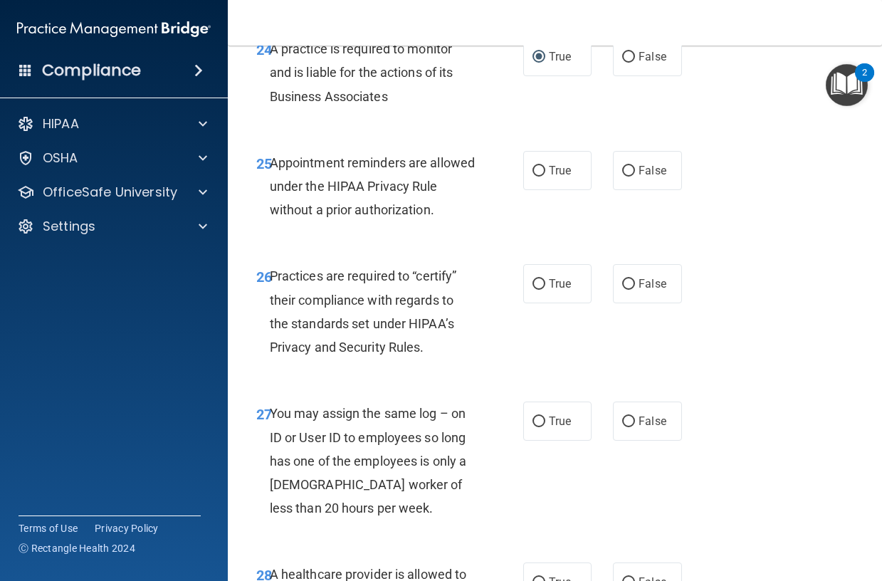
scroll to position [3773, 0]
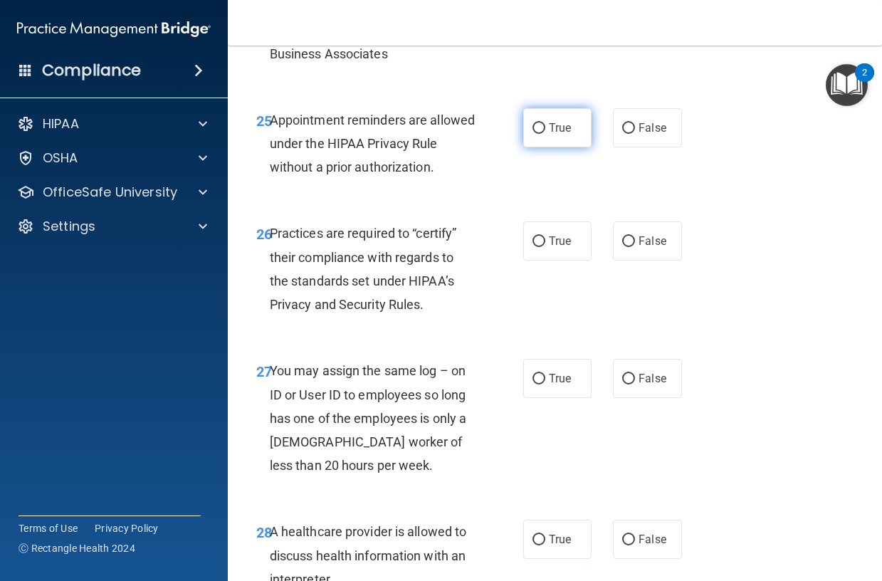
click at [532, 134] on input "True" at bounding box center [538, 128] width 13 height 11
radio input "true"
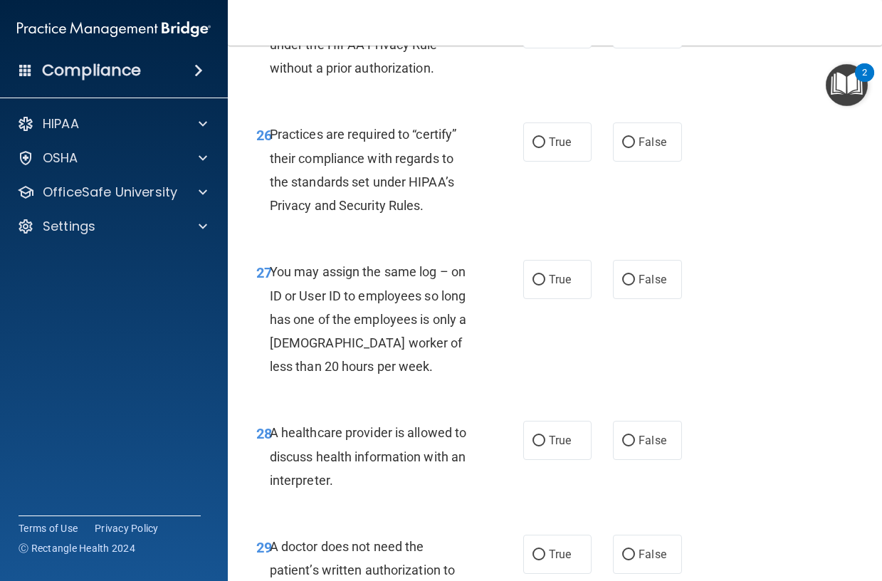
scroll to position [3915, 0]
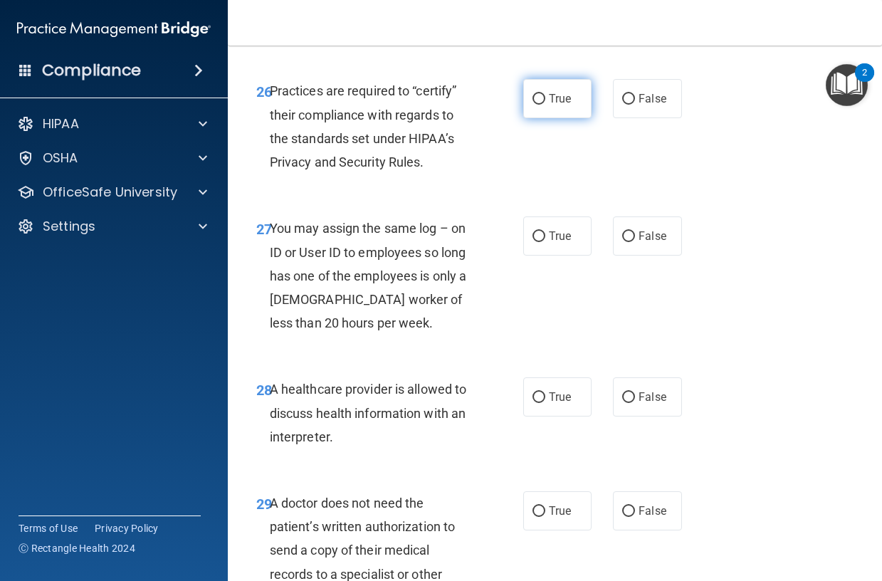
click at [536, 105] on input "True" at bounding box center [538, 99] width 13 height 11
radio input "true"
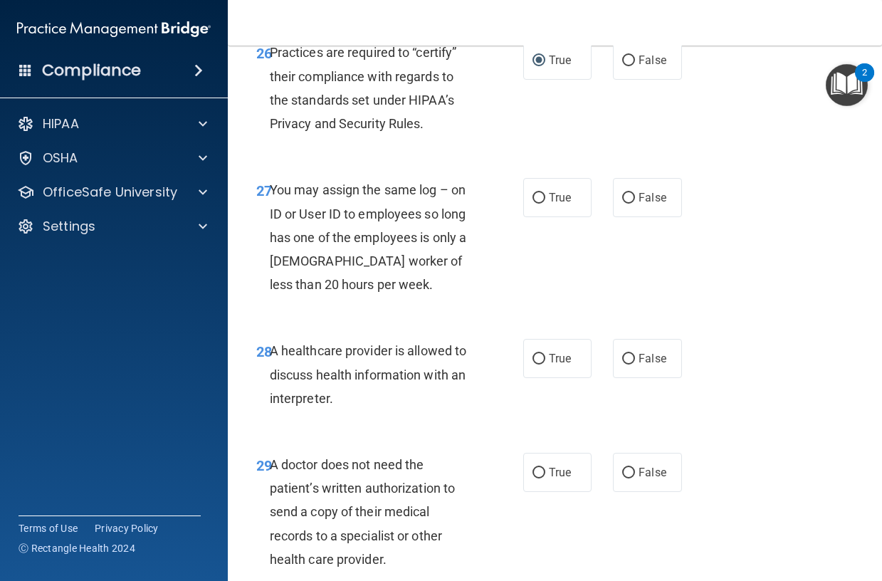
scroll to position [3986, 0]
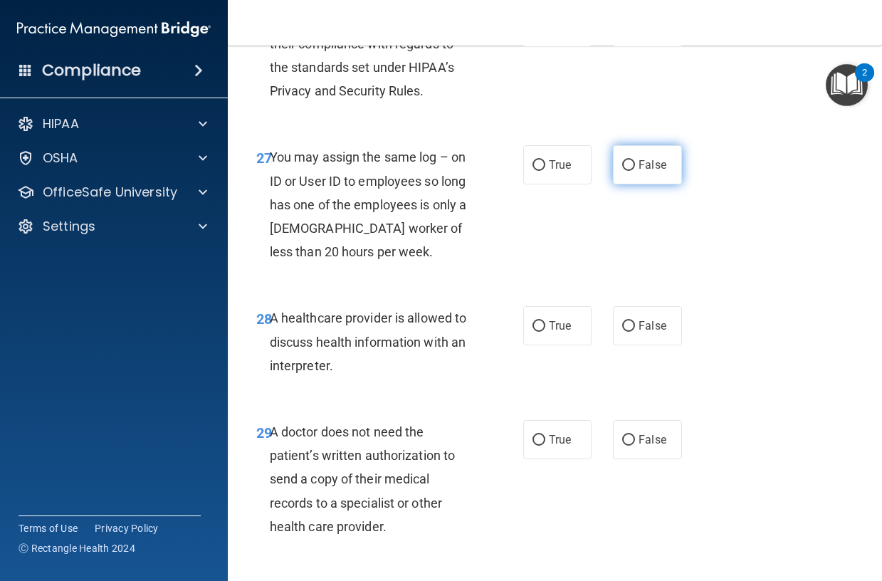
click at [622, 171] on input "False" at bounding box center [628, 165] width 13 height 11
radio input "true"
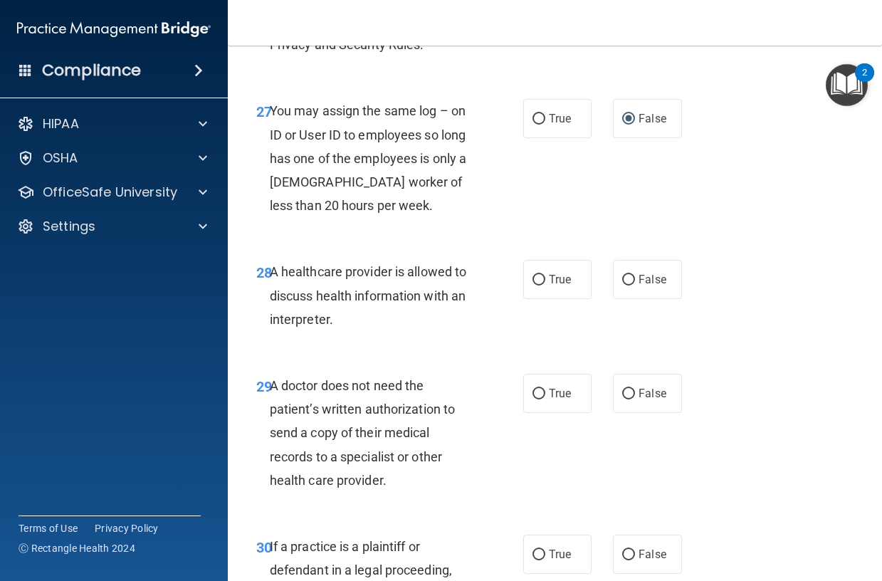
scroll to position [4057, 0]
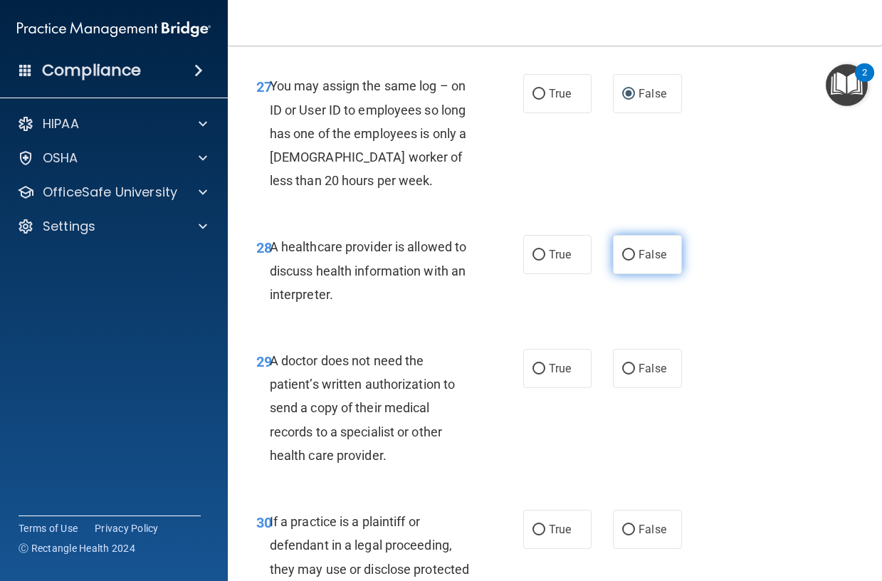
click at [622, 261] on input "False" at bounding box center [628, 255] width 13 height 11
radio input "true"
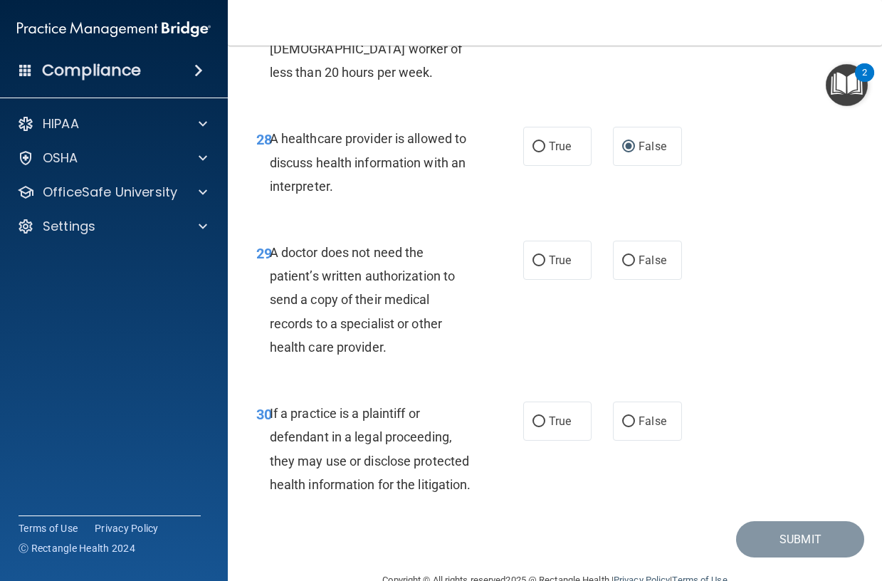
scroll to position [4200, 0]
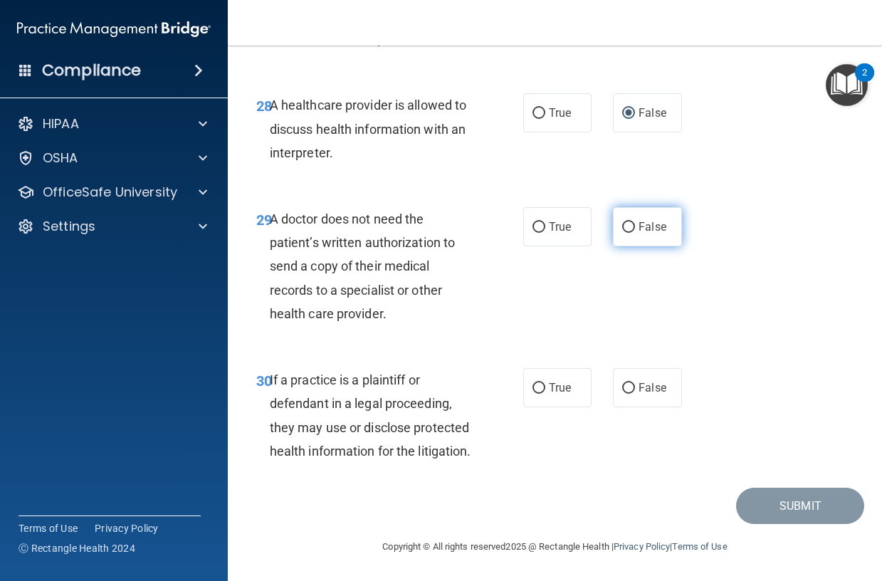
click at [625, 233] on input "False" at bounding box center [628, 227] width 13 height 11
radio input "true"
click at [623, 383] on input "False" at bounding box center [628, 388] width 13 height 11
radio input "true"
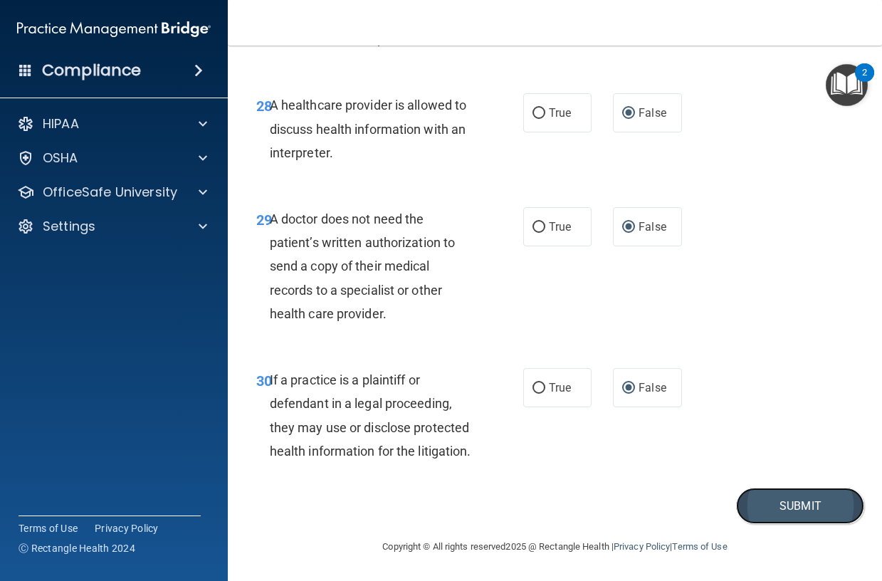
click at [766, 504] on button "Submit" at bounding box center [800, 506] width 128 height 36
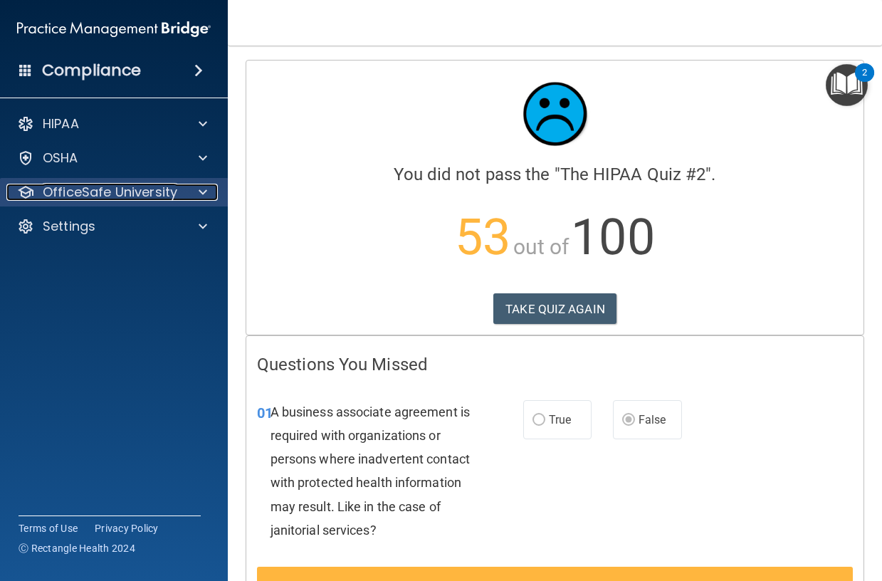
click at [101, 186] on p "OfficeSafe University" at bounding box center [110, 192] width 135 height 17
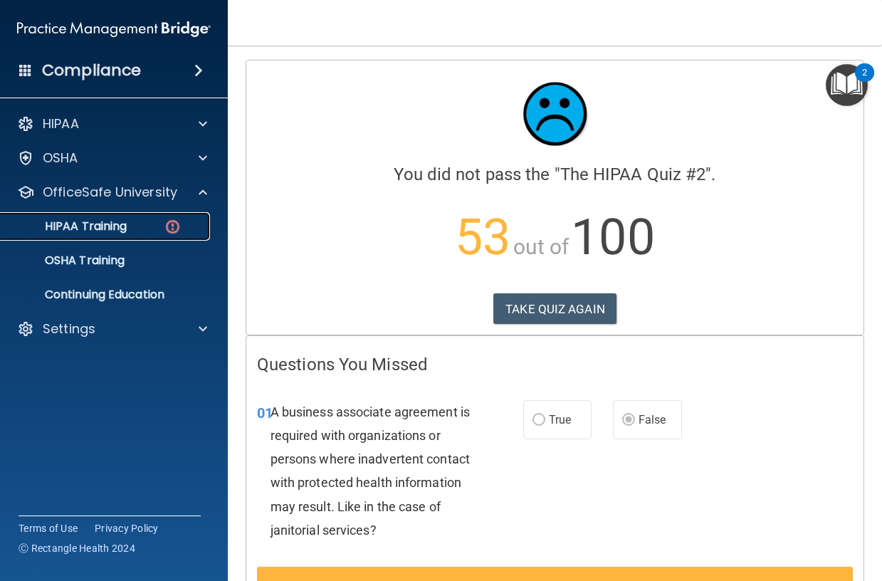
click at [78, 222] on p "HIPAA Training" at bounding box center [67, 226] width 117 height 14
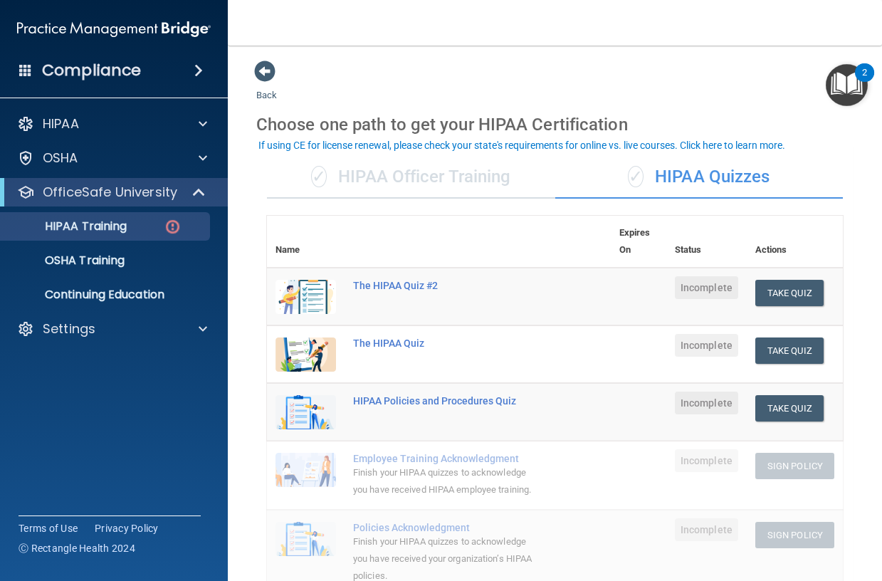
click at [358, 186] on div "✓ HIPAA Officer Training" at bounding box center [411, 177] width 288 height 43
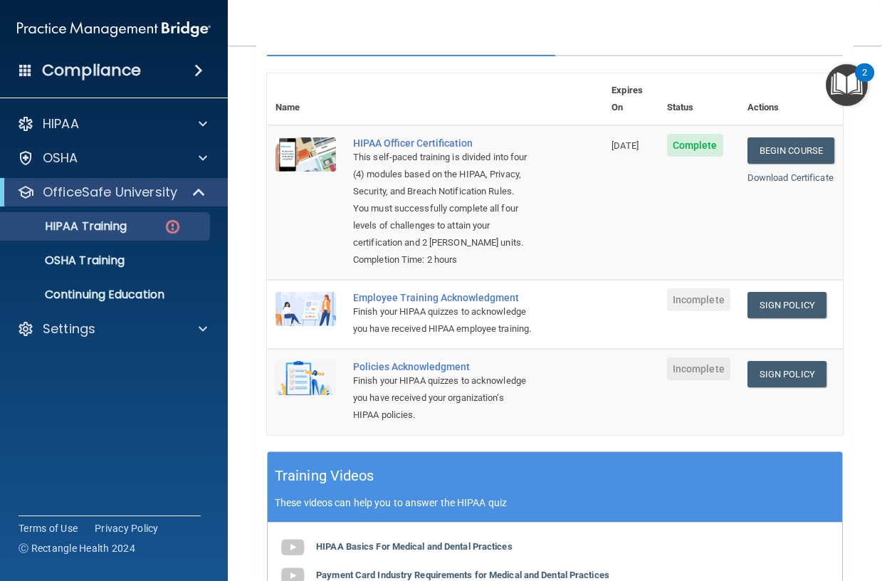
scroll to position [214, 0]
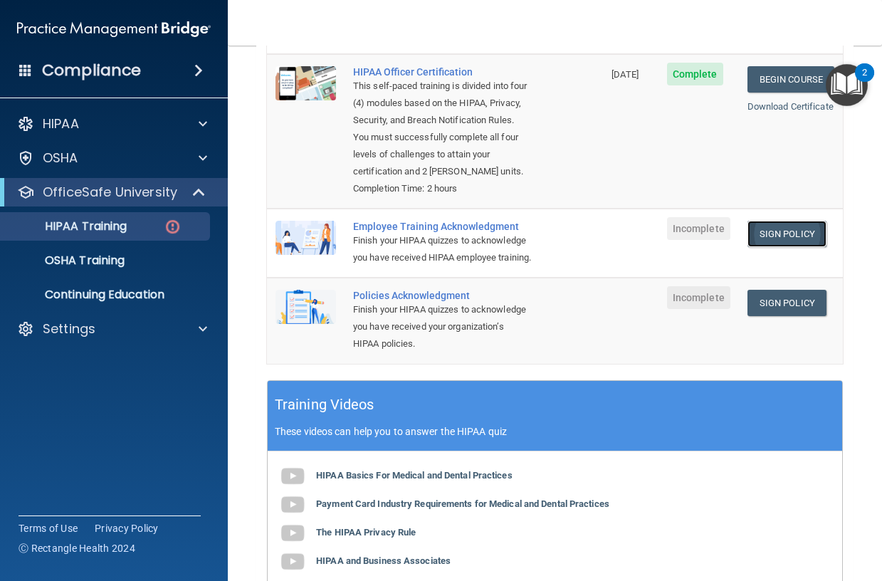
click at [762, 238] on link "Sign Policy" at bounding box center [786, 234] width 79 height 26
click at [774, 236] on link "Sign Policy" at bounding box center [786, 234] width 79 height 26
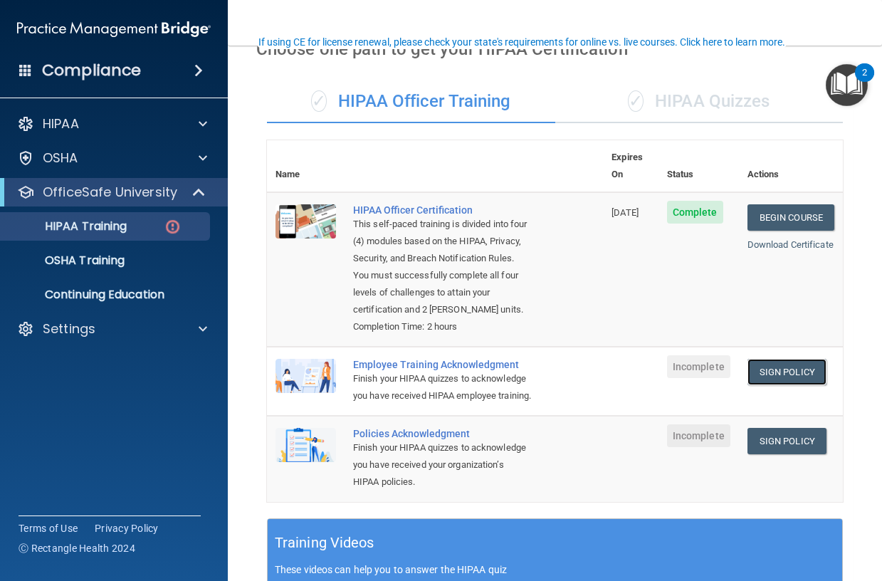
scroll to position [71, 0]
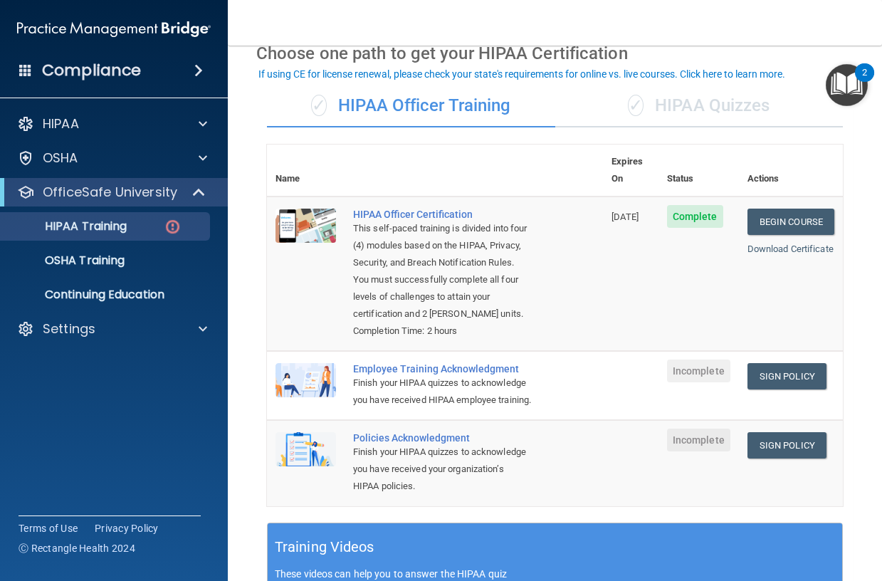
click at [114, 436] on div "Compliance HIPAA Documents and Policies Report an Incident Business Associates …" at bounding box center [114, 290] width 228 height 581
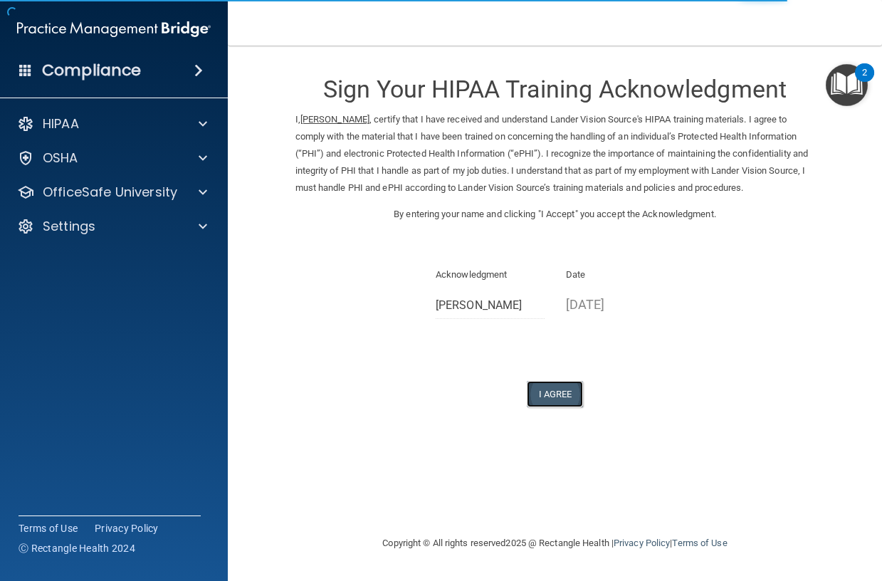
click at [560, 392] on button "I Agree" at bounding box center [555, 394] width 57 height 26
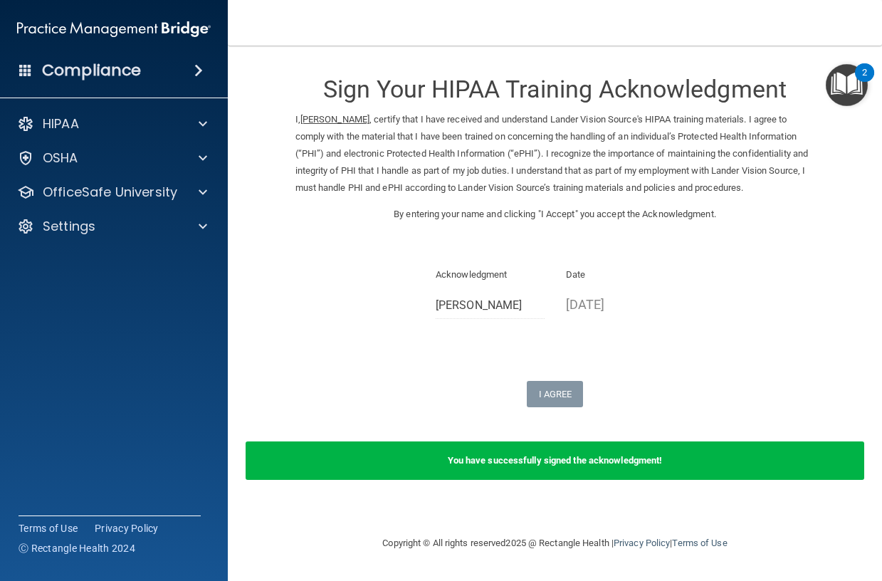
click at [490, 463] on b "You have successfully signed the acknowledgment!" at bounding box center [555, 460] width 215 height 11
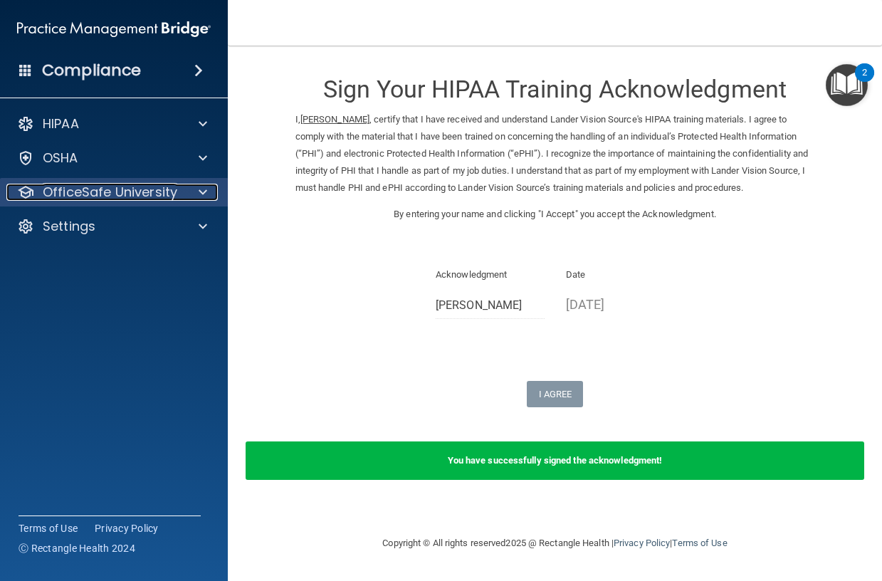
click at [120, 191] on p "OfficeSafe University" at bounding box center [110, 192] width 135 height 17
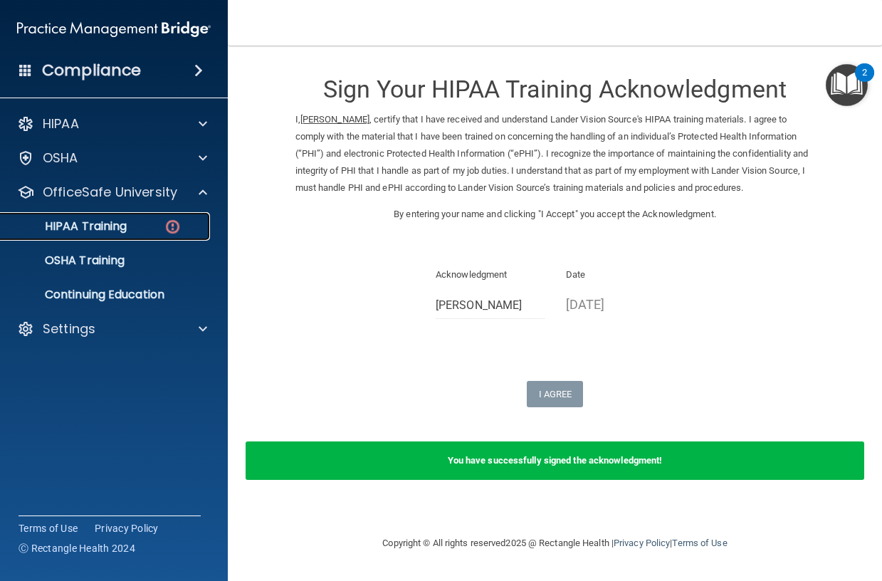
click at [106, 230] on p "HIPAA Training" at bounding box center [67, 226] width 117 height 14
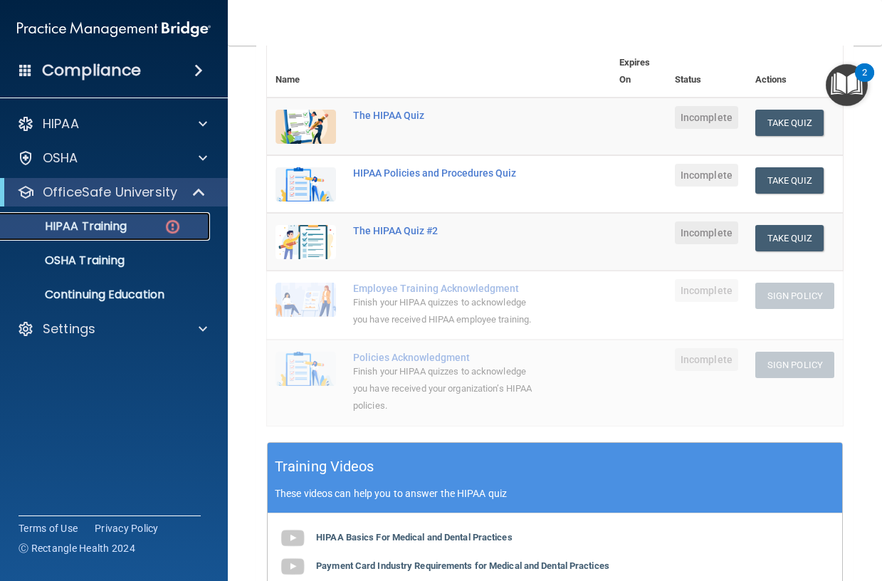
scroll to position [142, 0]
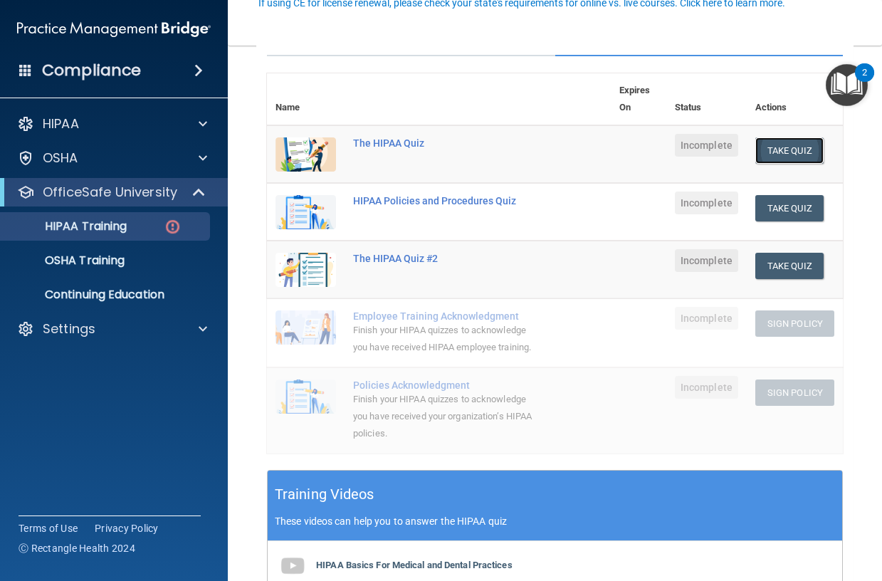
click at [783, 146] on button "Take Quiz" at bounding box center [789, 150] width 68 height 26
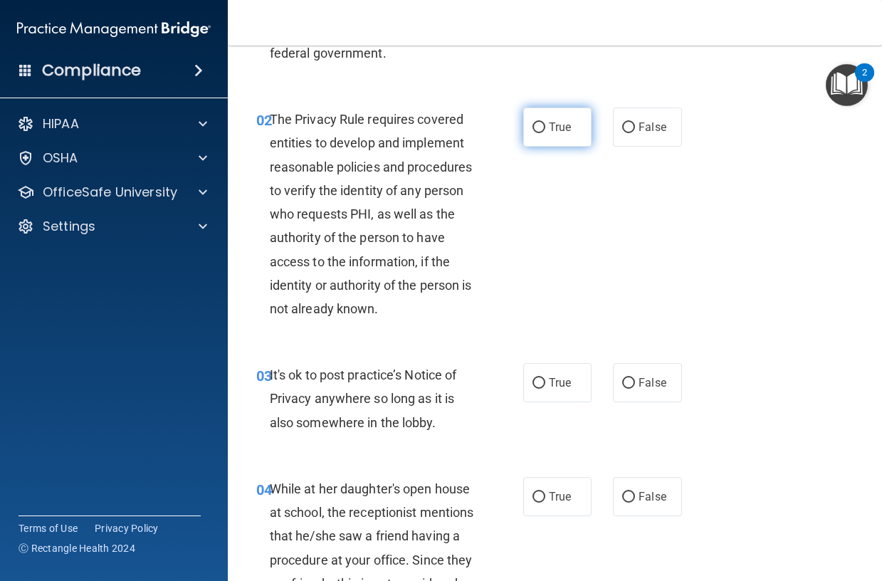
click at [532, 127] on input "True" at bounding box center [538, 127] width 13 height 11
radio input "true"
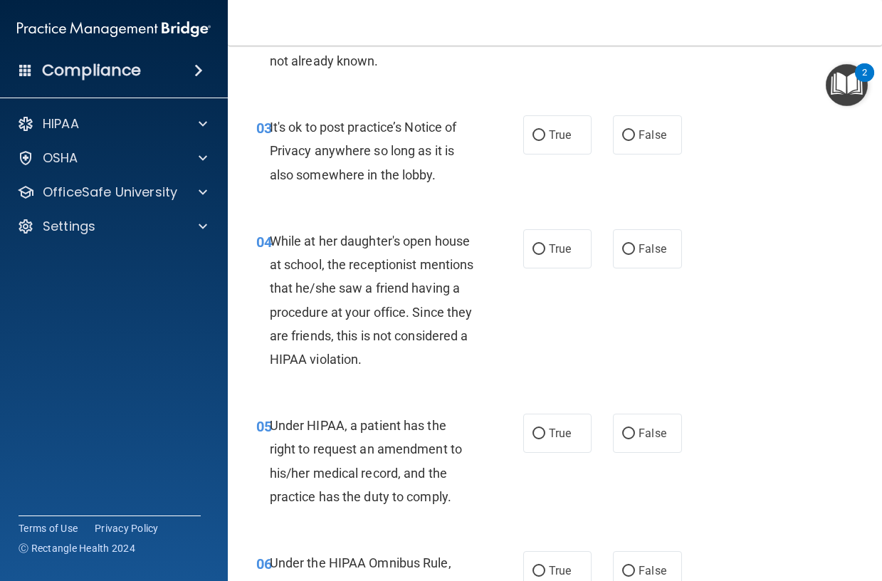
scroll to position [356, 0]
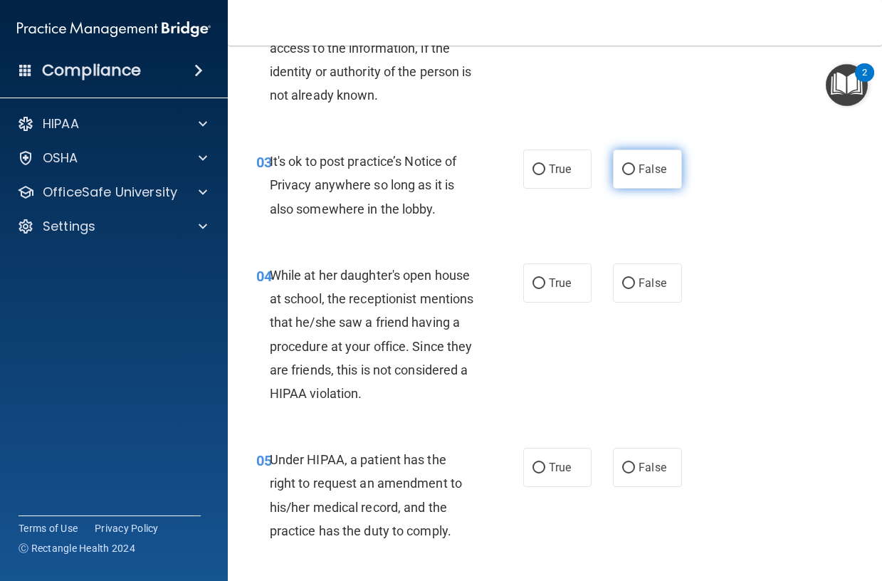
click at [624, 170] on input "False" at bounding box center [628, 169] width 13 height 11
radio input "true"
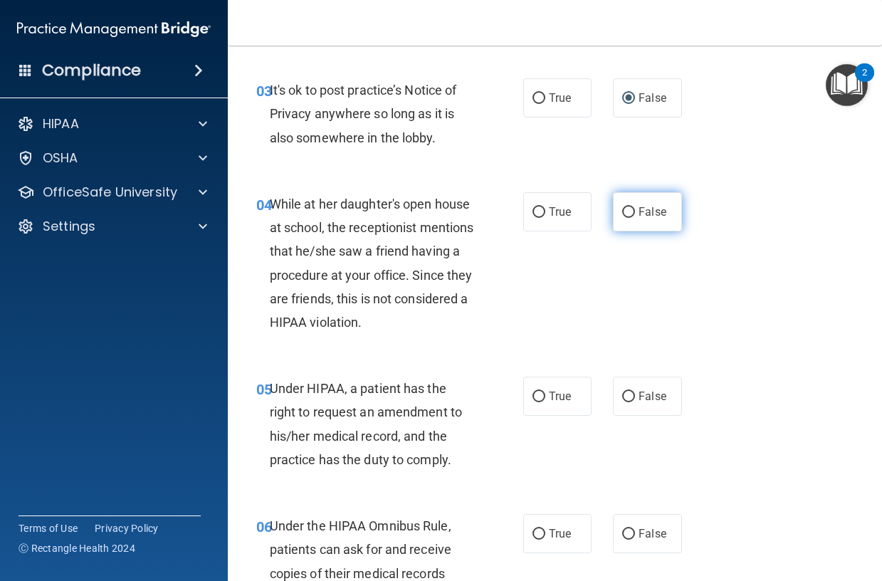
click at [622, 209] on input "False" at bounding box center [628, 212] width 13 height 11
radio input "true"
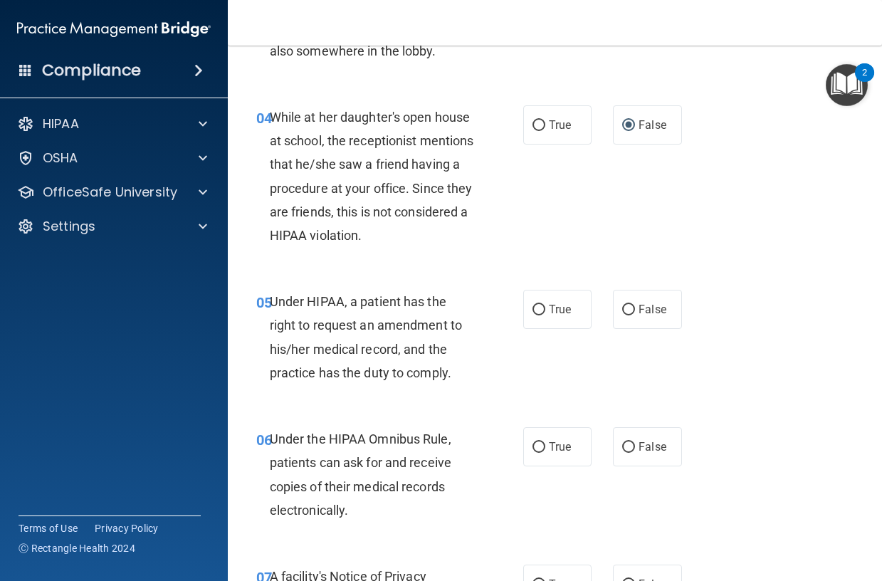
scroll to position [569, 0]
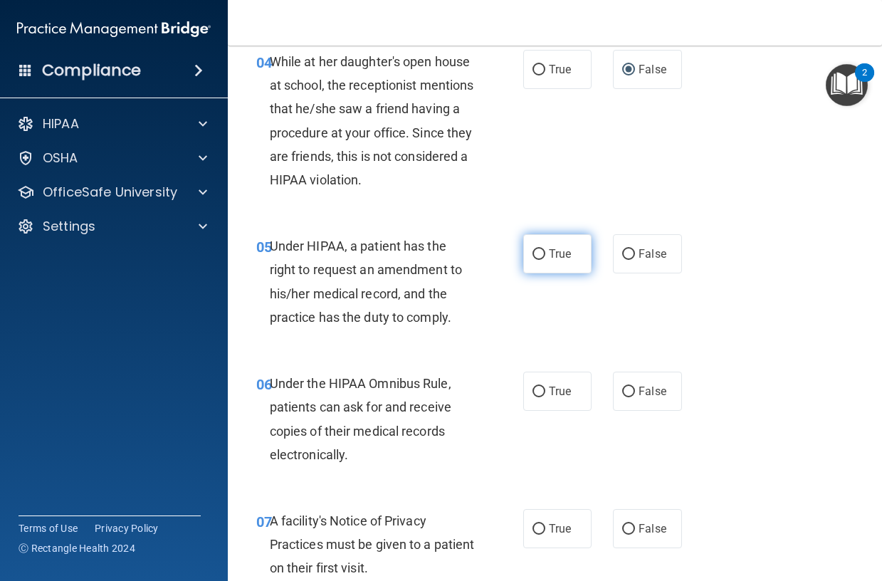
click at [532, 251] on input "True" at bounding box center [538, 254] width 13 height 11
radio input "true"
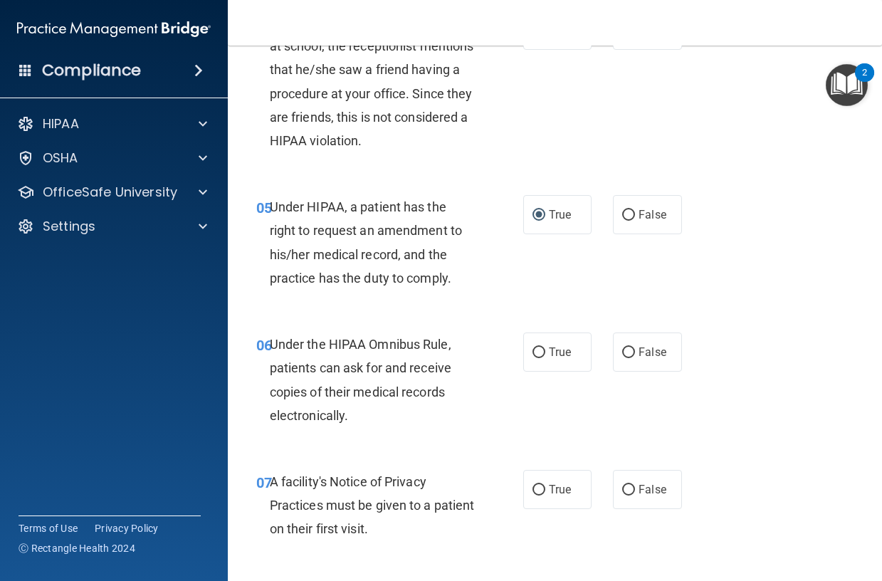
scroll to position [712, 0]
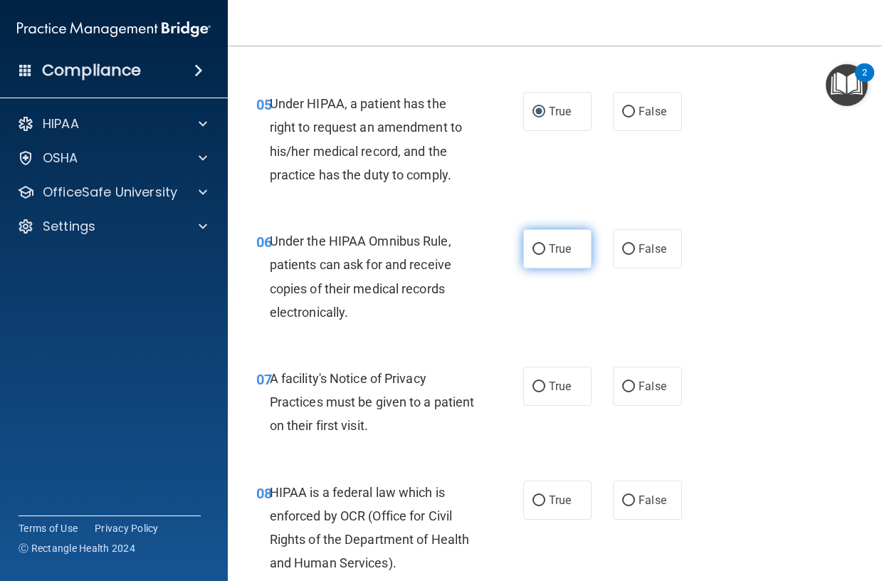
click at [535, 249] on input "True" at bounding box center [538, 249] width 13 height 11
radio input "true"
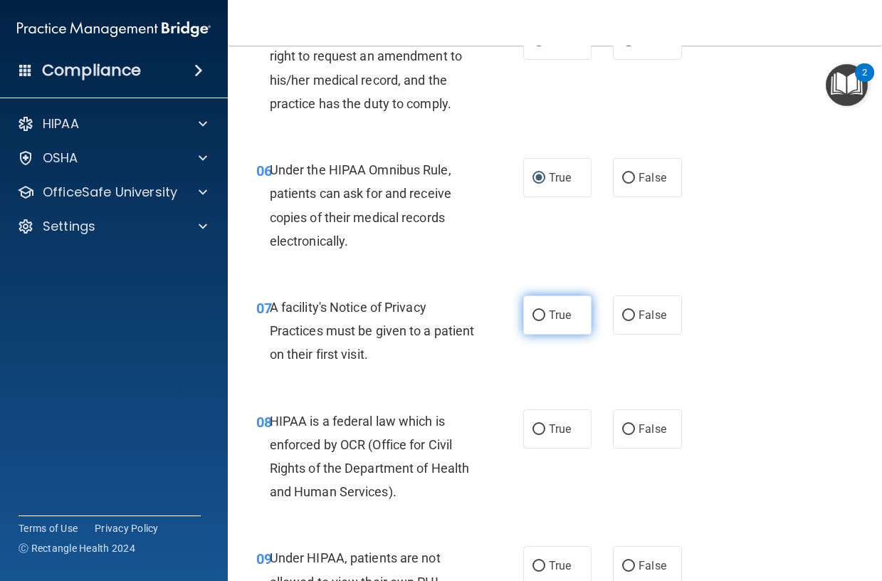
click at [533, 310] on input "True" at bounding box center [538, 315] width 13 height 11
radio input "true"
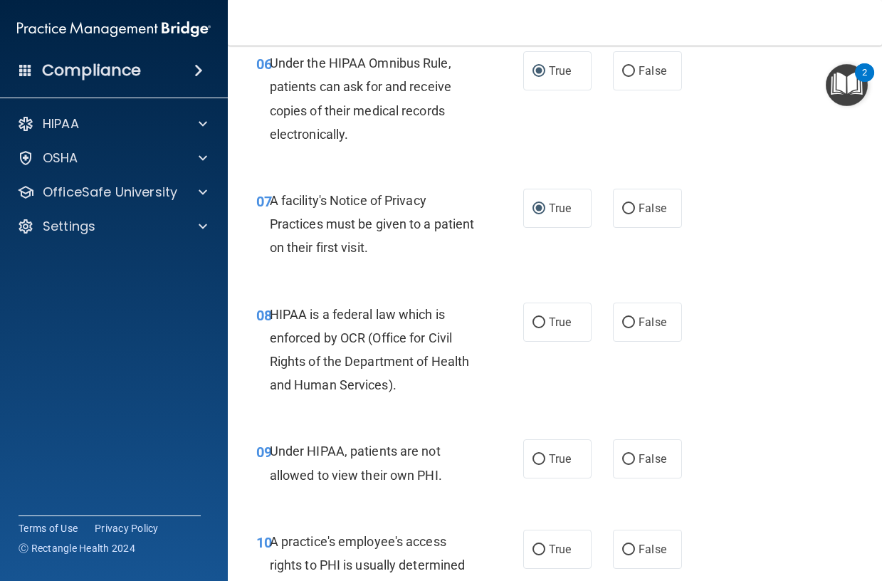
scroll to position [925, 0]
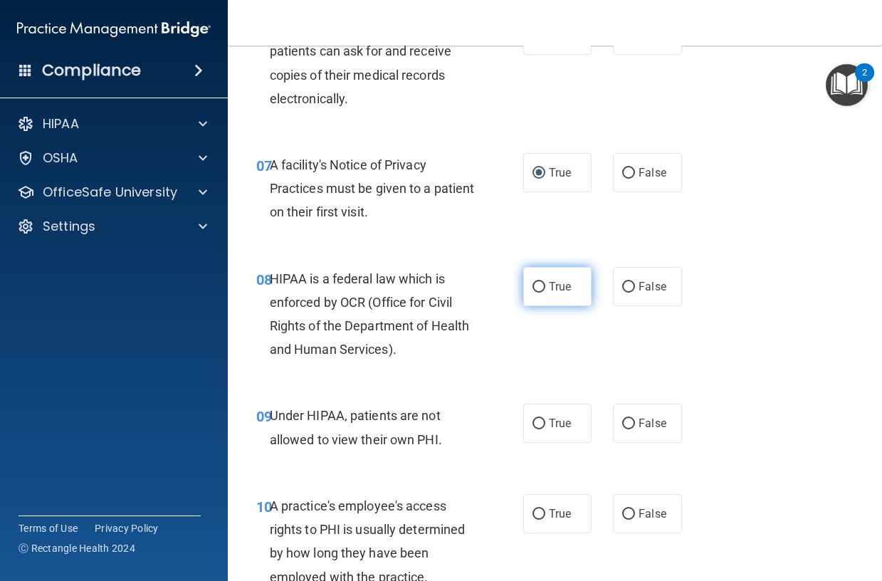
click at [533, 287] on input "True" at bounding box center [538, 287] width 13 height 11
radio input "true"
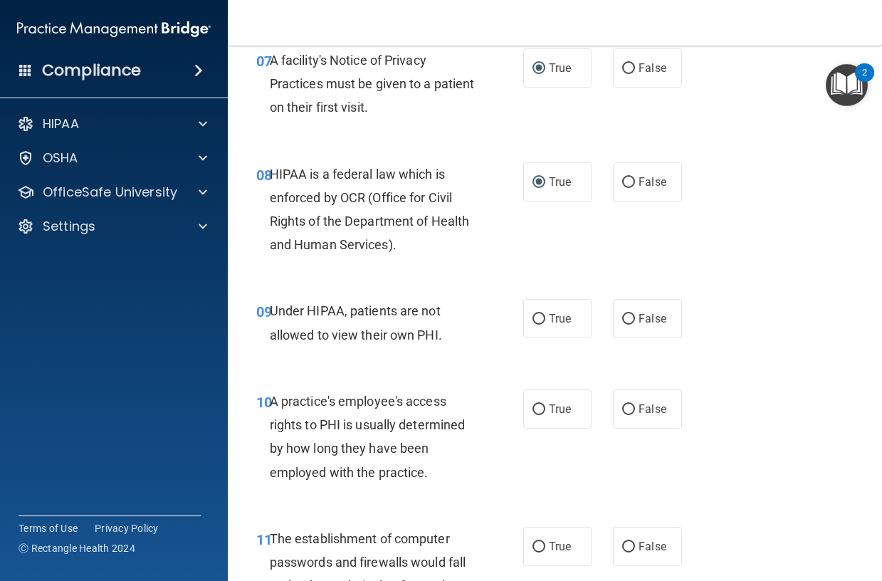
scroll to position [1068, 0]
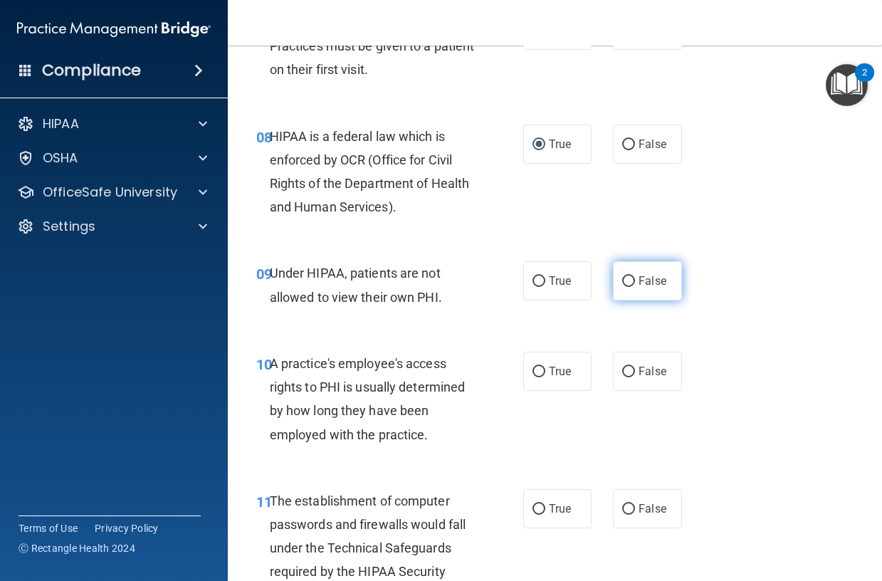
click at [625, 281] on input "False" at bounding box center [628, 281] width 13 height 11
radio input "true"
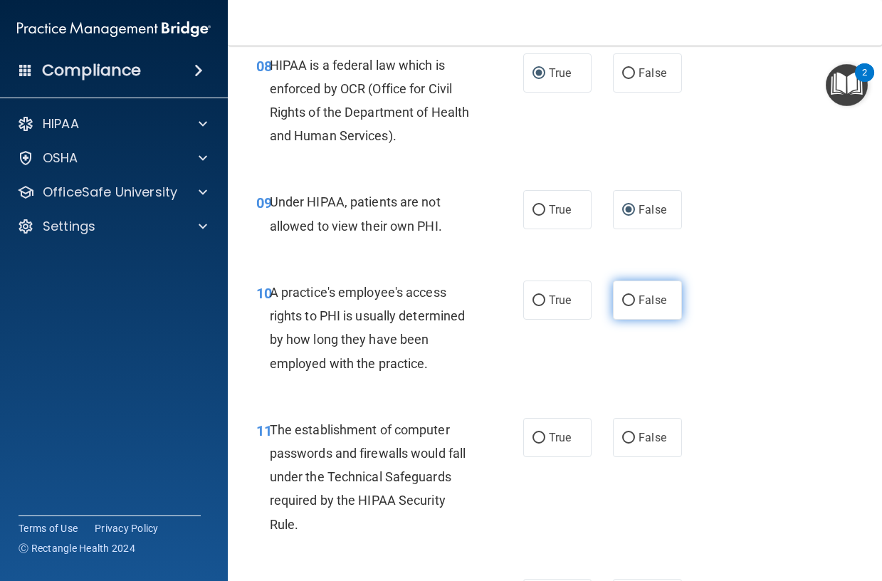
click at [622, 300] on input "False" at bounding box center [628, 300] width 13 height 11
radio input "true"
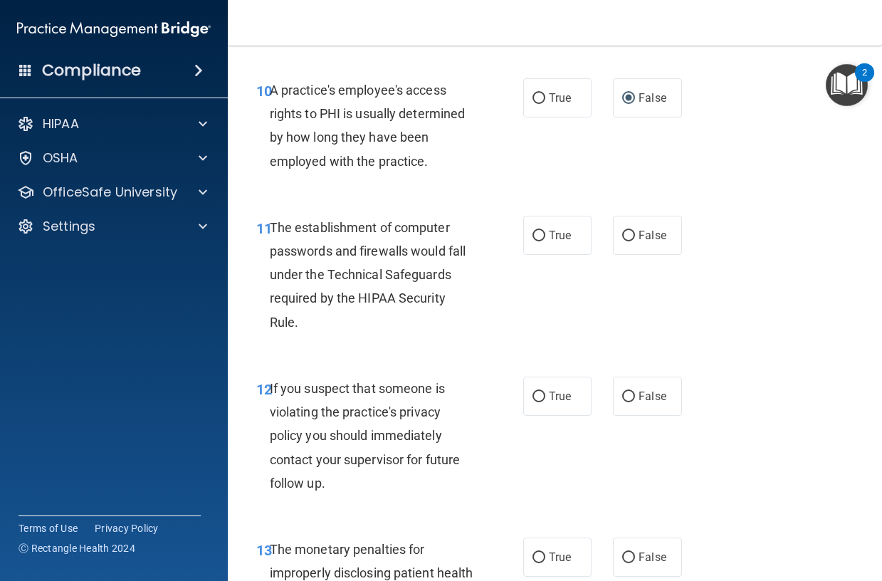
scroll to position [1352, 0]
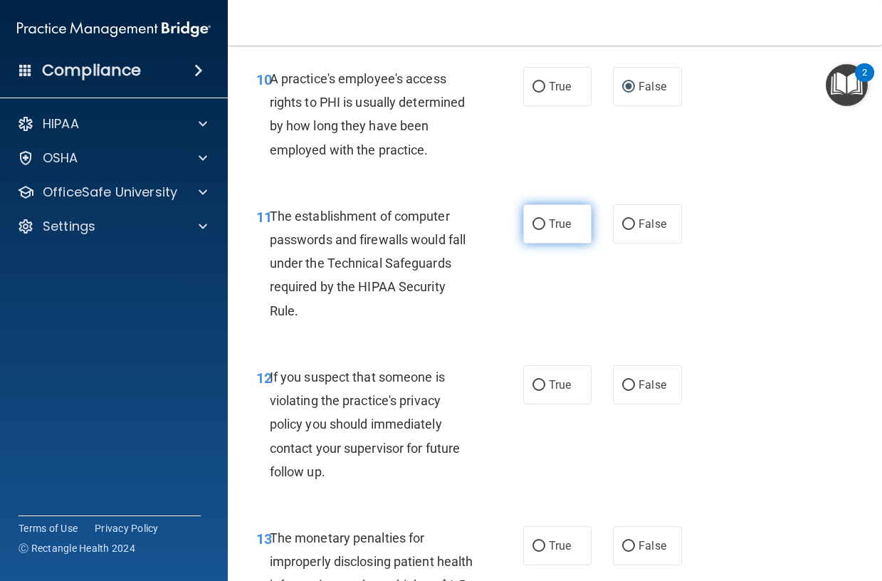
click at [532, 224] on input "True" at bounding box center [538, 224] width 13 height 11
radio input "true"
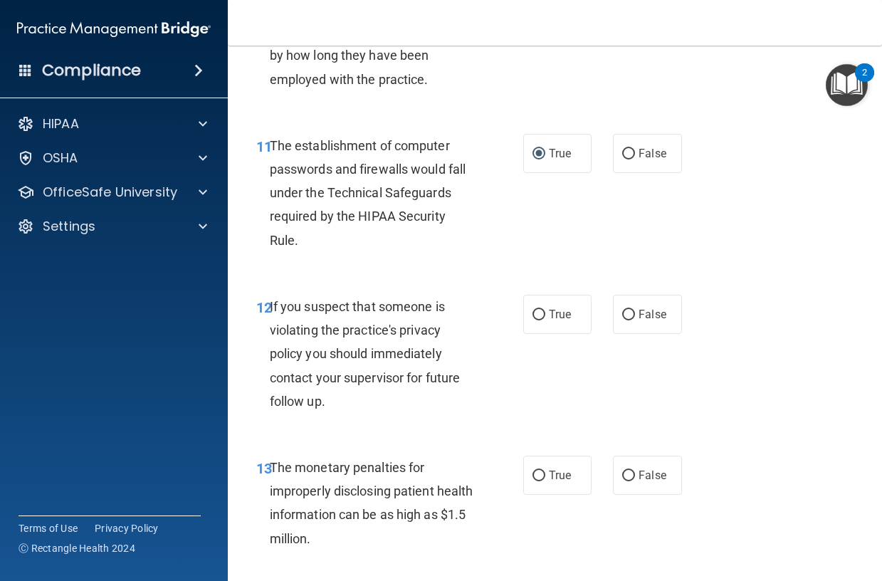
scroll to position [1424, 0]
click at [532, 317] on input "True" at bounding box center [538, 314] width 13 height 11
radio input "true"
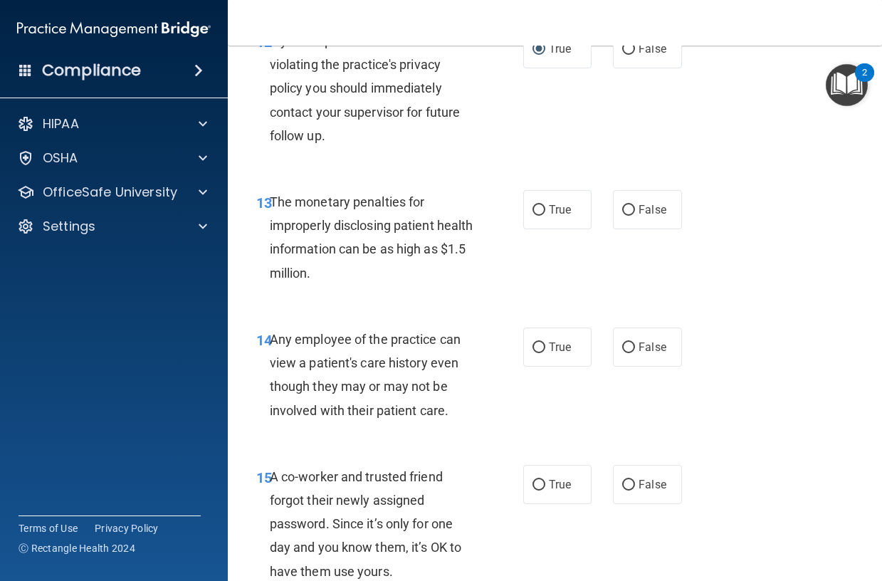
scroll to position [1708, 0]
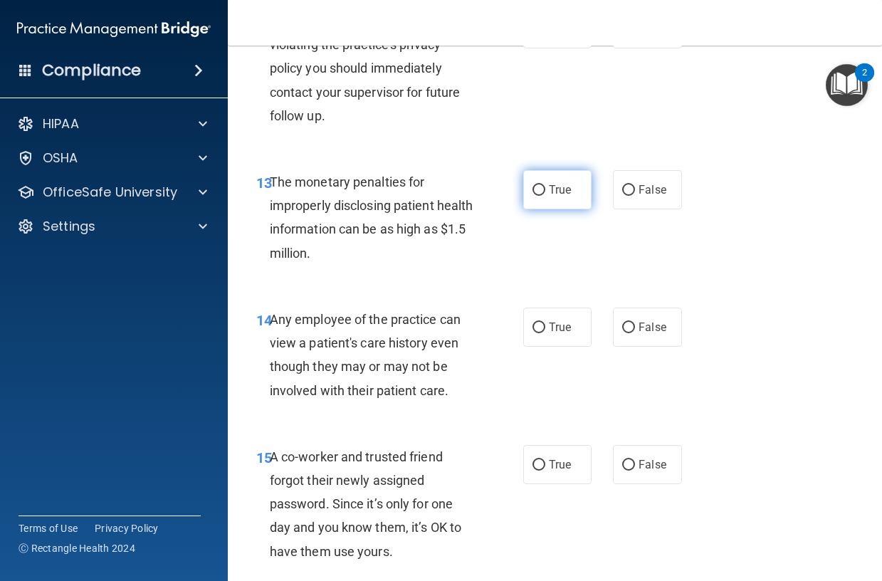
click at [532, 187] on input "True" at bounding box center [538, 190] width 13 height 11
radio input "true"
click at [622, 326] on input "False" at bounding box center [628, 327] width 13 height 11
radio input "true"
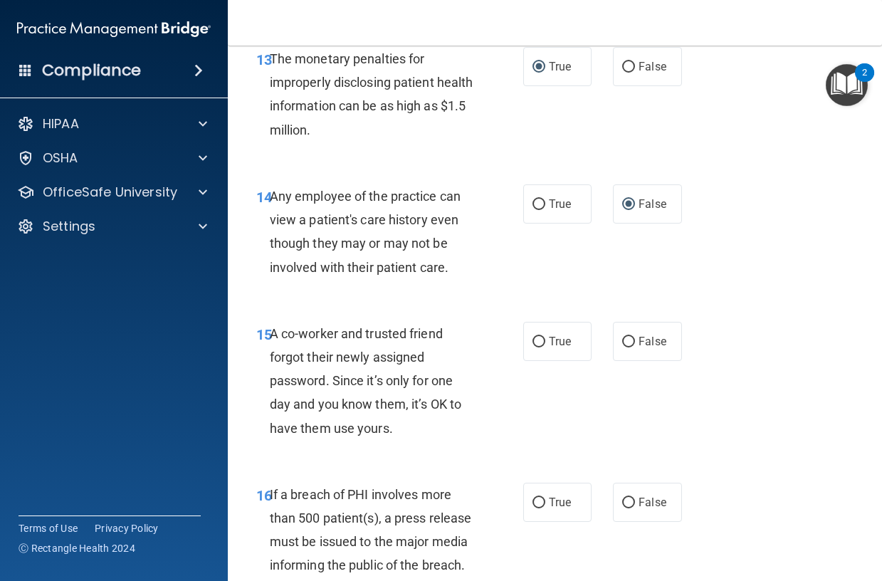
scroll to position [1922, 0]
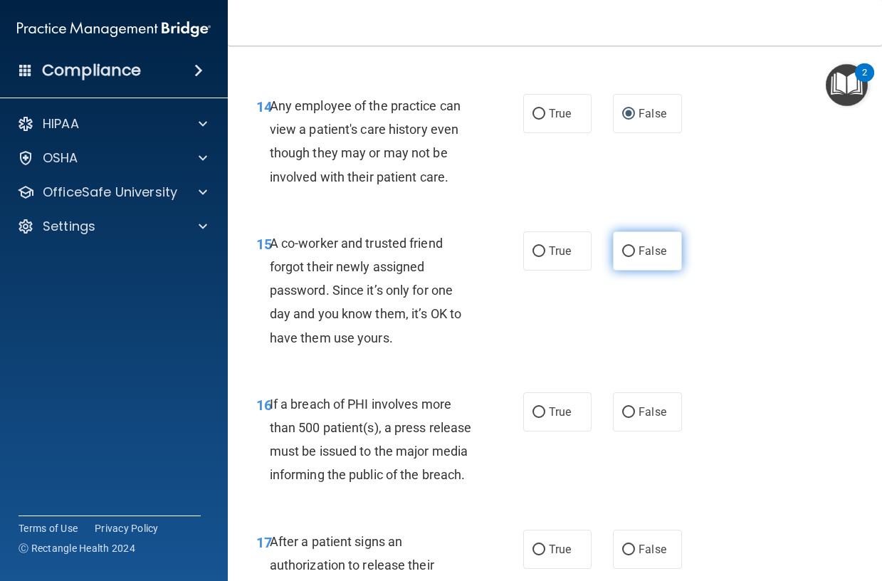
click at [622, 251] on input "False" at bounding box center [628, 251] width 13 height 11
radio input "true"
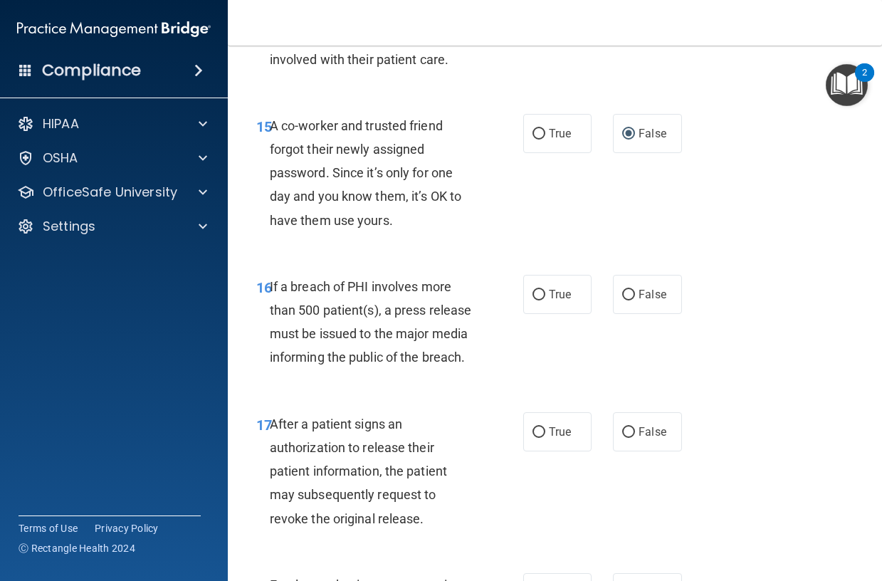
scroll to position [2064, 0]
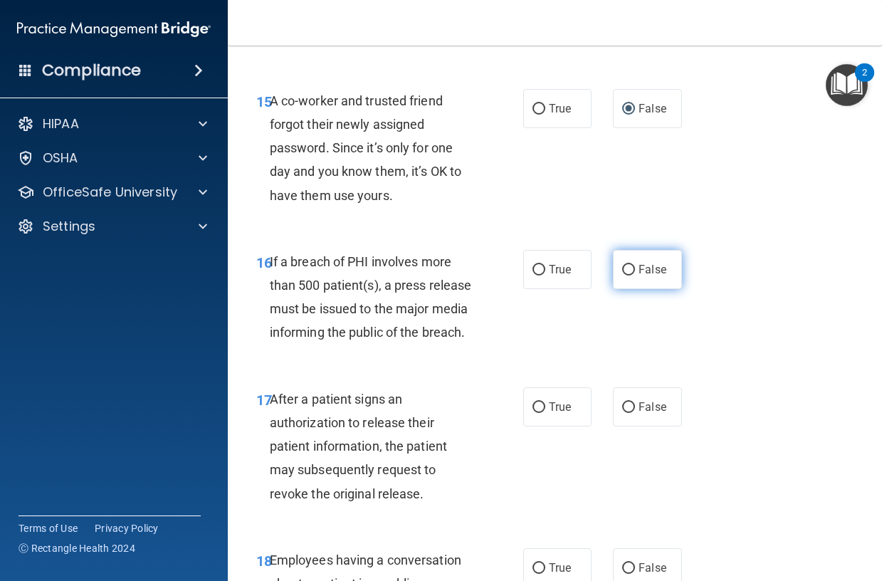
click at [623, 268] on input "False" at bounding box center [628, 270] width 13 height 11
radio input "true"
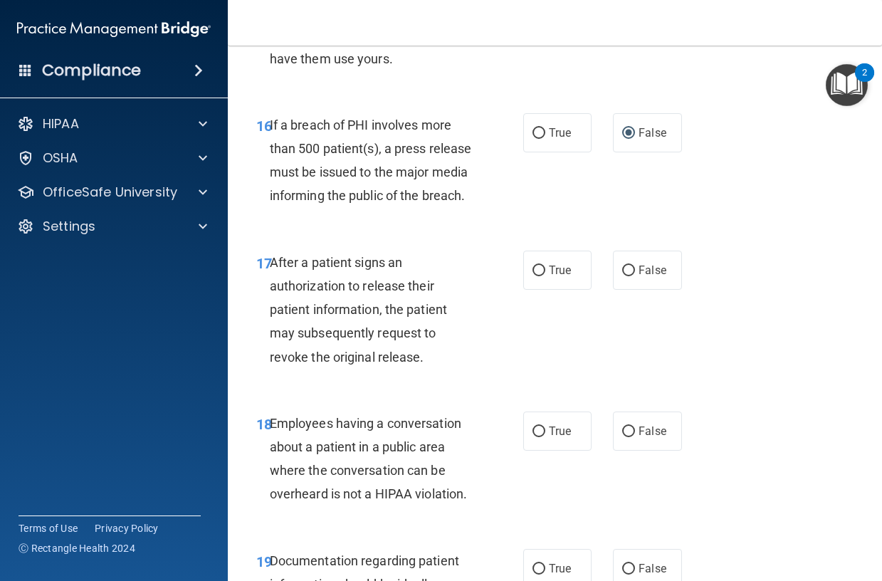
scroll to position [2207, 0]
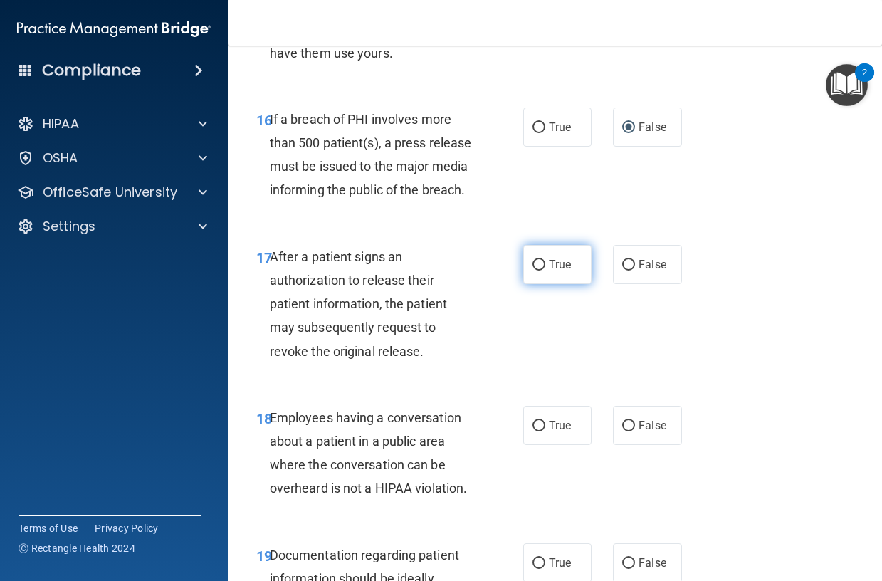
click at [535, 270] on input "True" at bounding box center [538, 265] width 13 height 11
radio input "true"
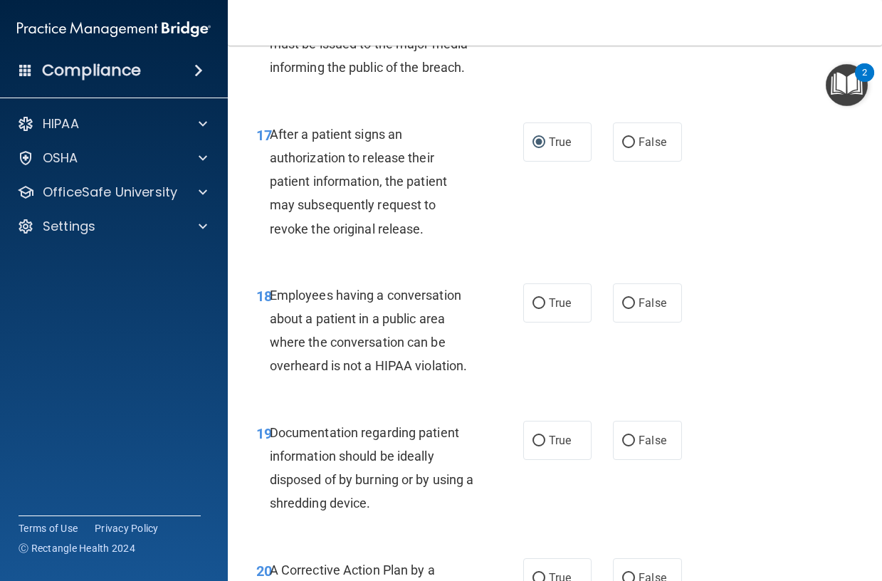
scroll to position [2349, 0]
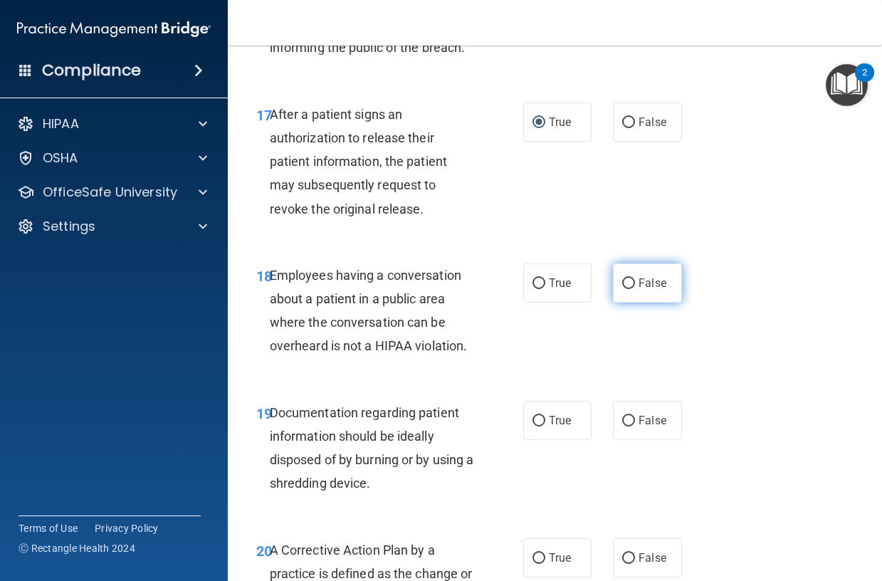
click at [622, 289] on input "False" at bounding box center [628, 283] width 13 height 11
radio input "true"
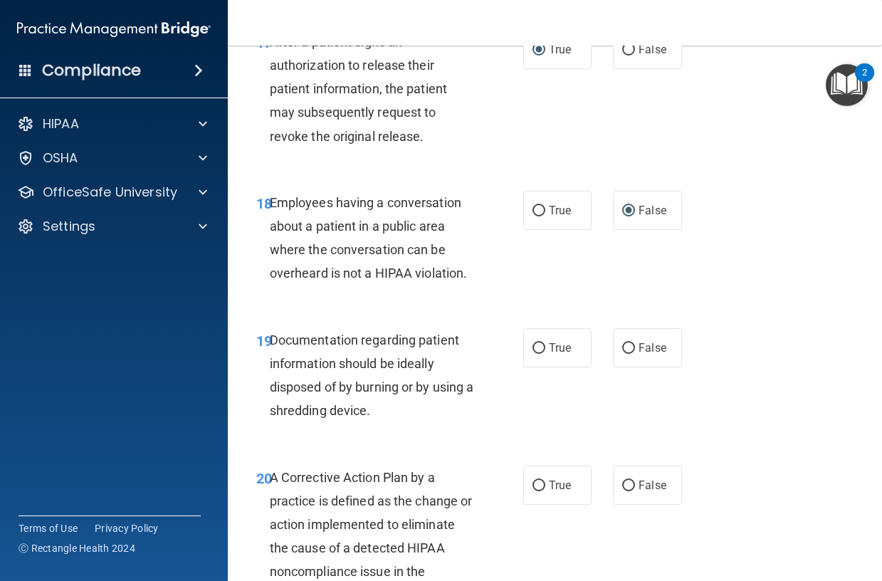
scroll to position [2491, 0]
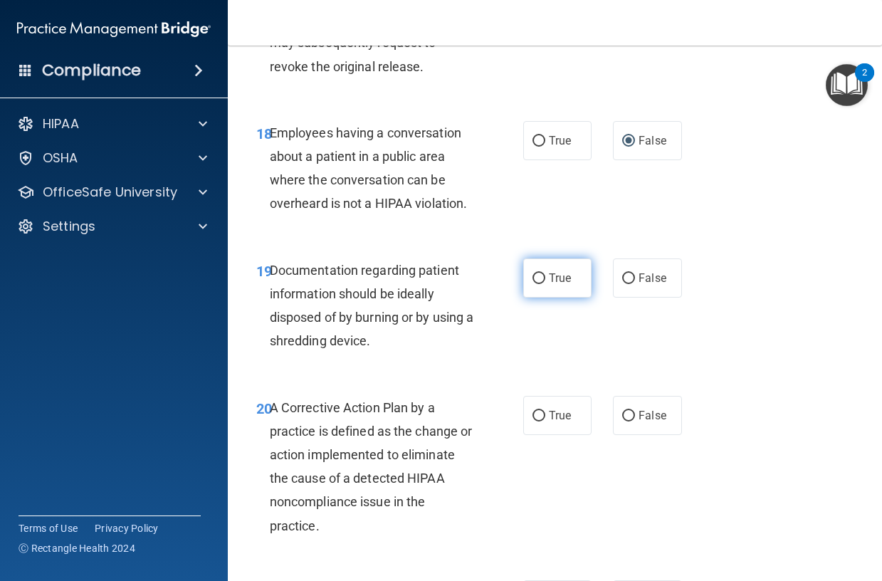
click at [532, 284] on input "True" at bounding box center [538, 278] width 13 height 11
radio input "true"
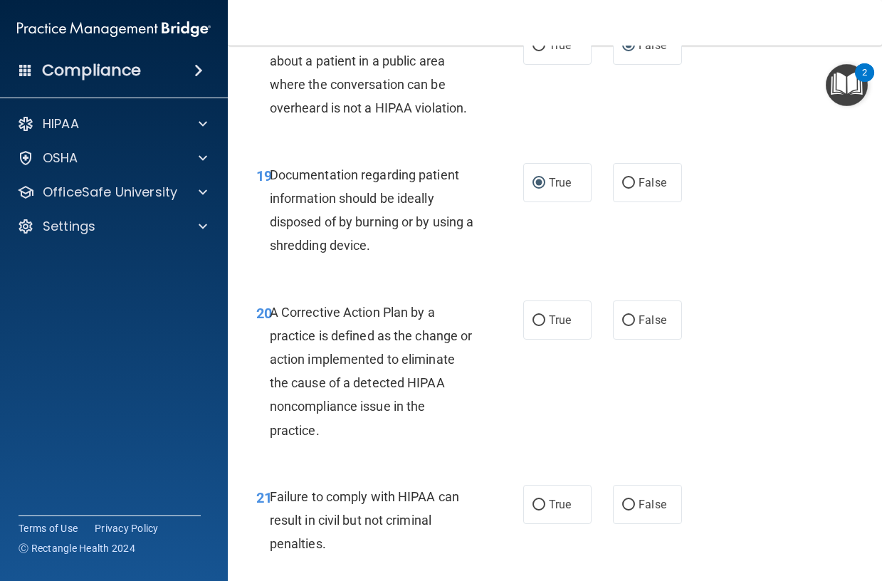
scroll to position [2634, 0]
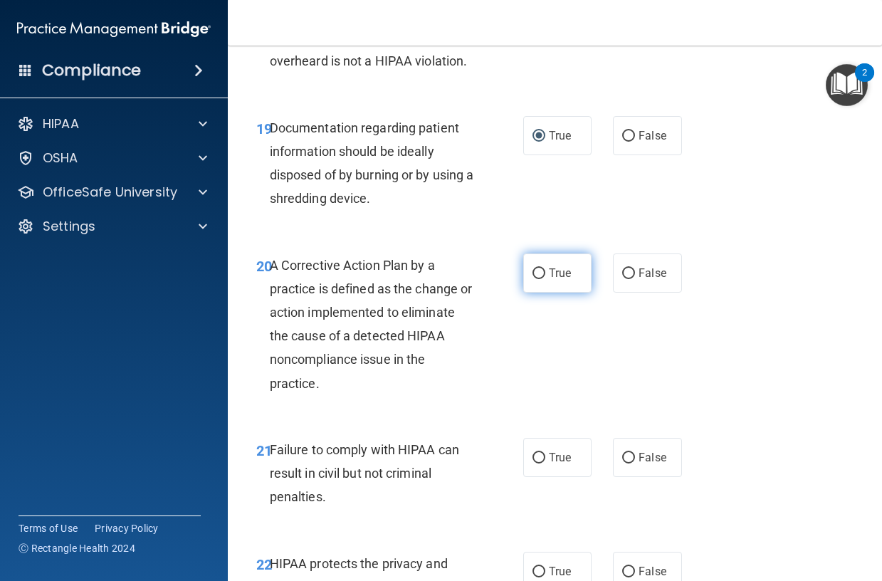
click at [532, 279] on input "True" at bounding box center [538, 273] width 13 height 11
radio input "true"
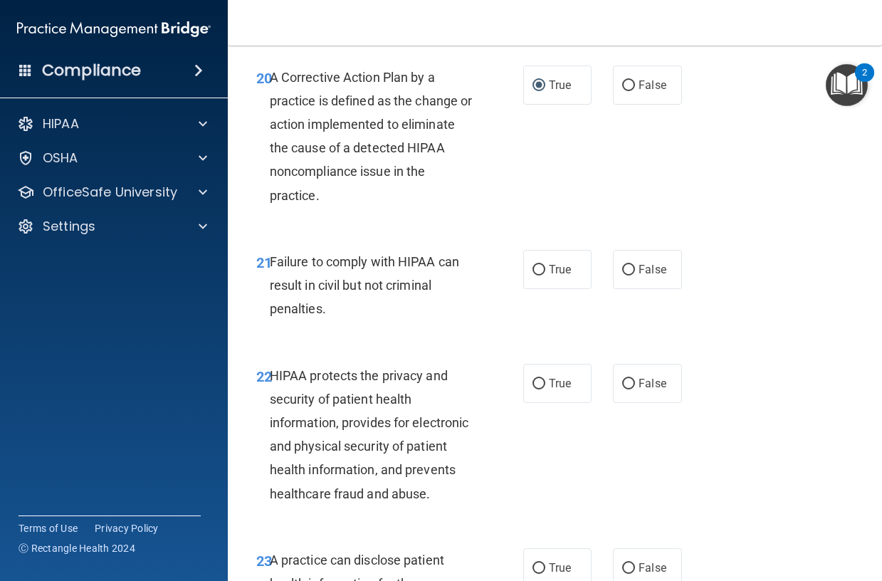
scroll to position [2847, 0]
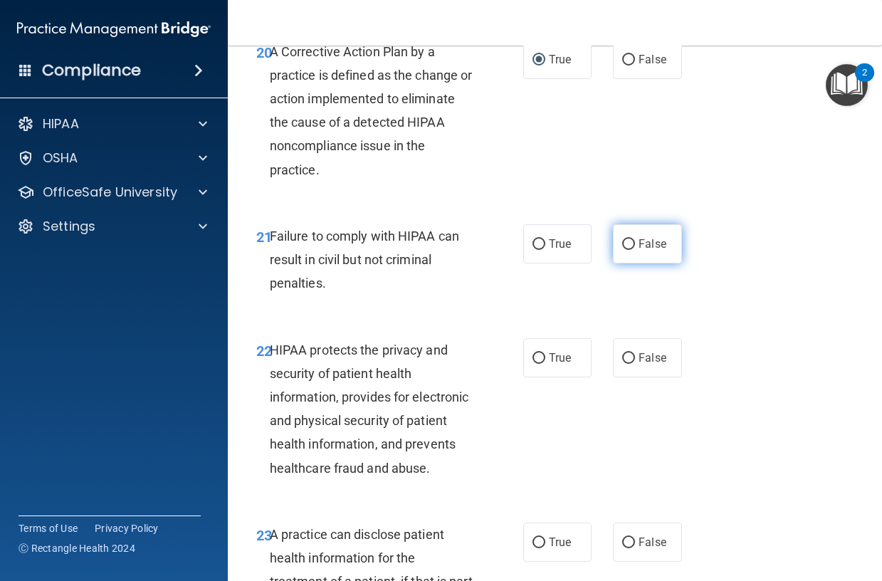
click at [622, 250] on input "False" at bounding box center [628, 244] width 13 height 11
radio input "true"
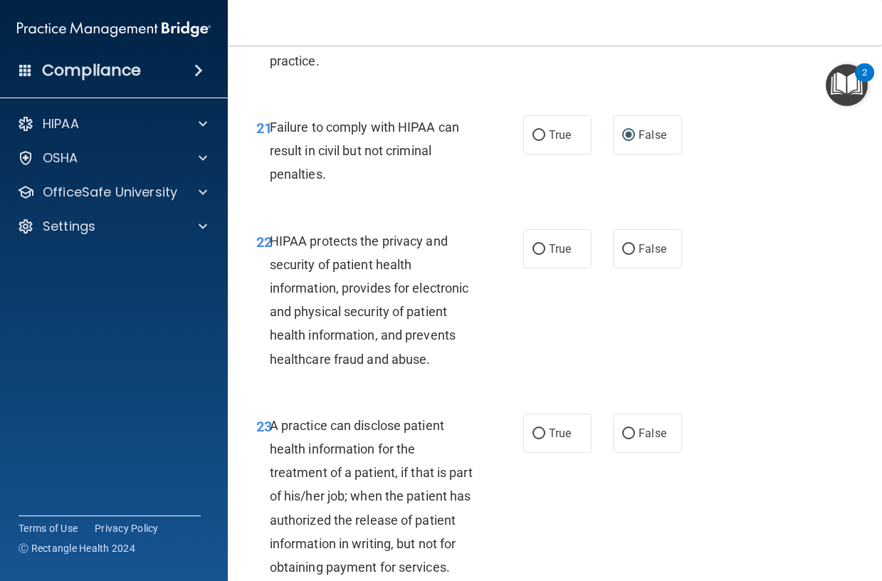
scroll to position [2990, 0]
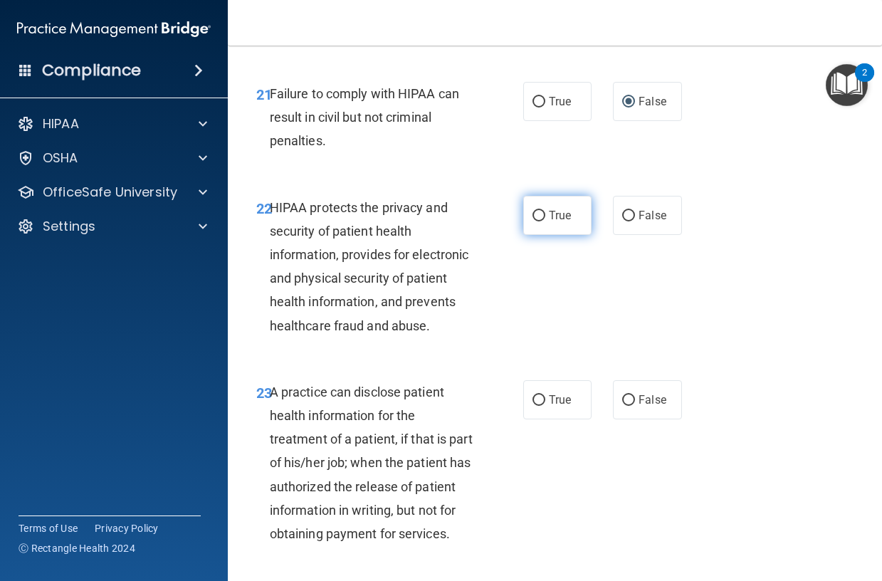
click at [532, 221] on input "True" at bounding box center [538, 216] width 13 height 11
radio input "true"
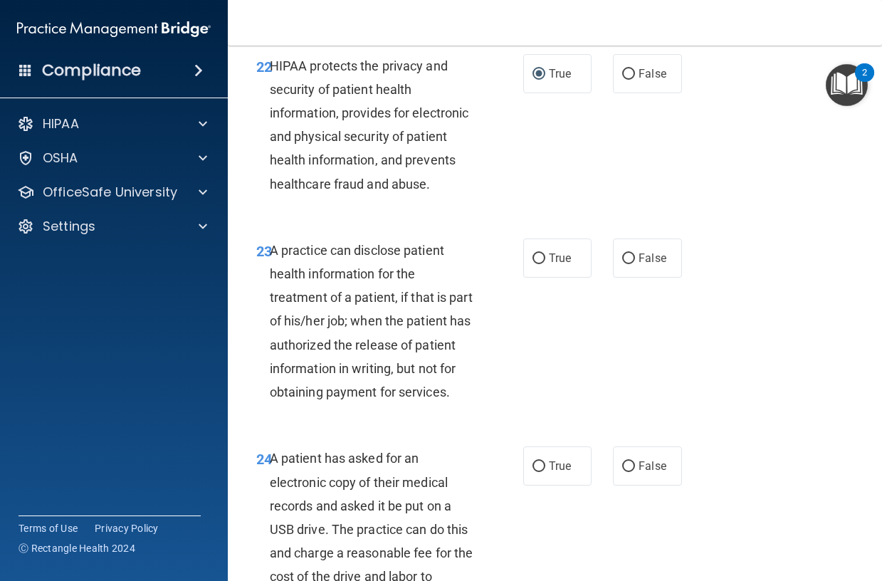
scroll to position [3132, 0]
click at [534, 263] on input "True" at bounding box center [538, 258] width 13 height 11
radio input "true"
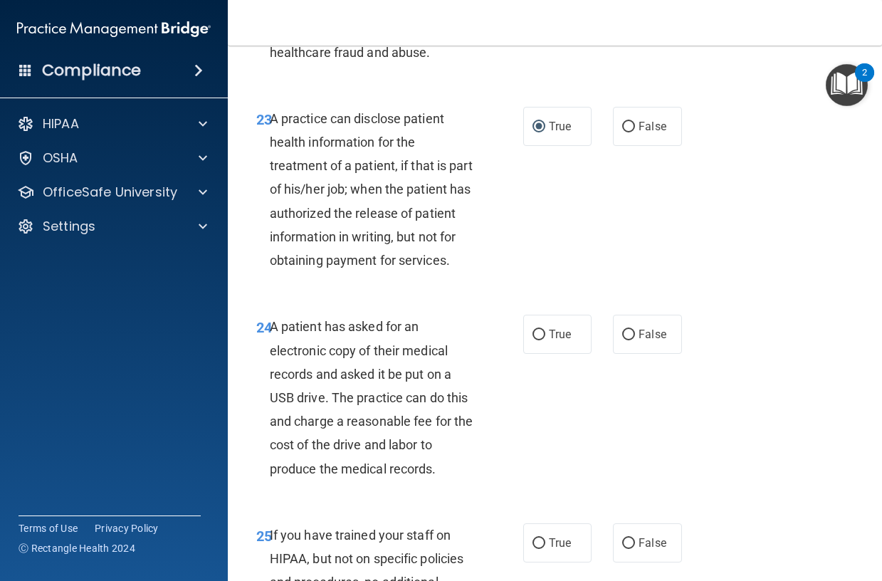
scroll to position [3345, 0]
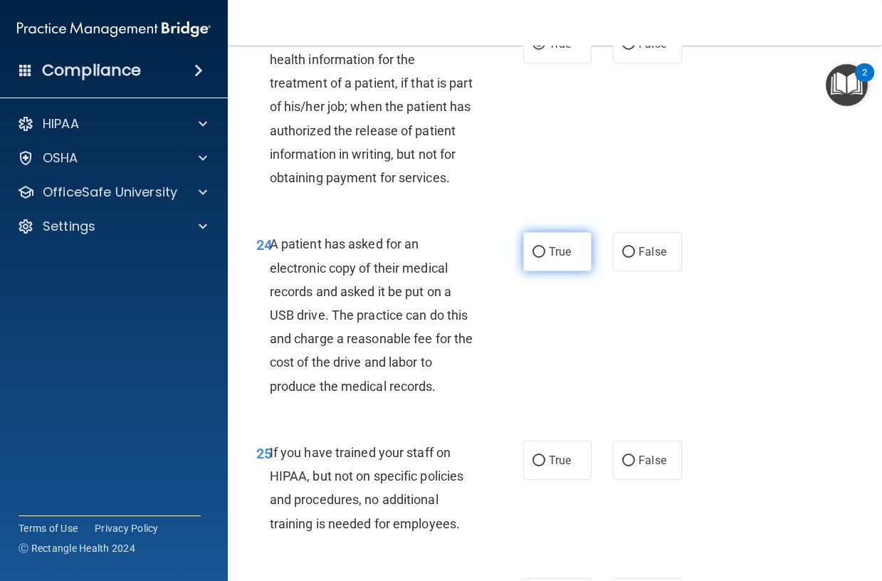
click at [532, 258] on input "True" at bounding box center [538, 252] width 13 height 11
radio input "true"
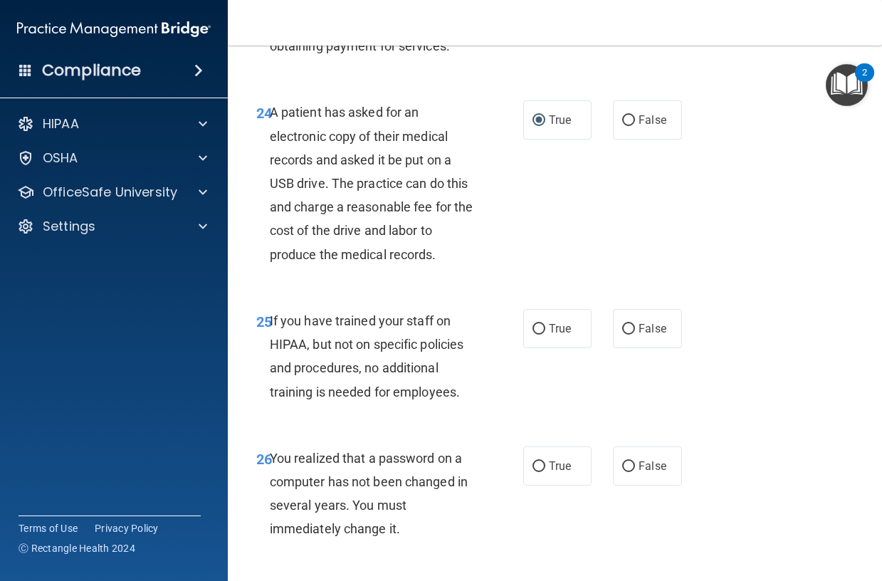
scroll to position [3488, 0]
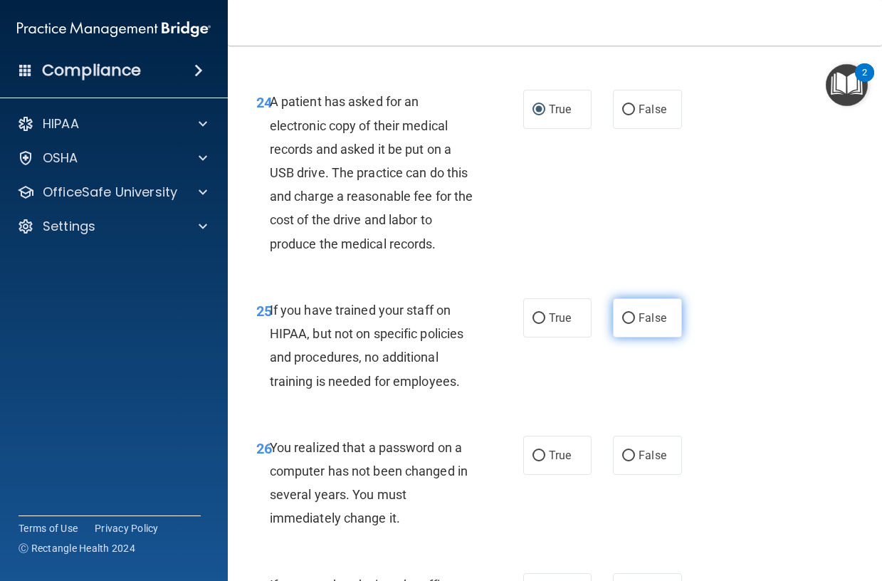
drag, startPoint x: 619, startPoint y: 389, endPoint x: 614, endPoint y: 396, distance: 8.7
click at [622, 324] on input "False" at bounding box center [628, 318] width 13 height 11
radio input "true"
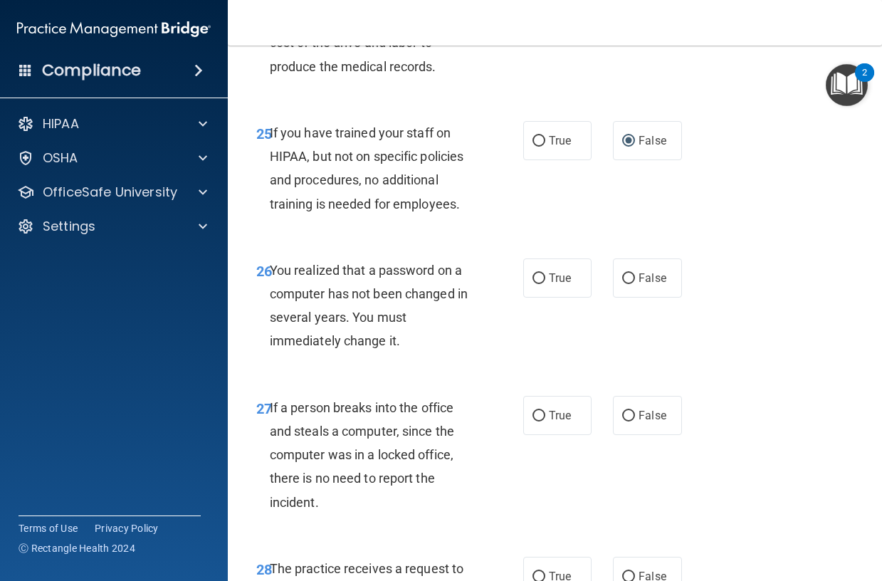
scroll to position [3701, 0]
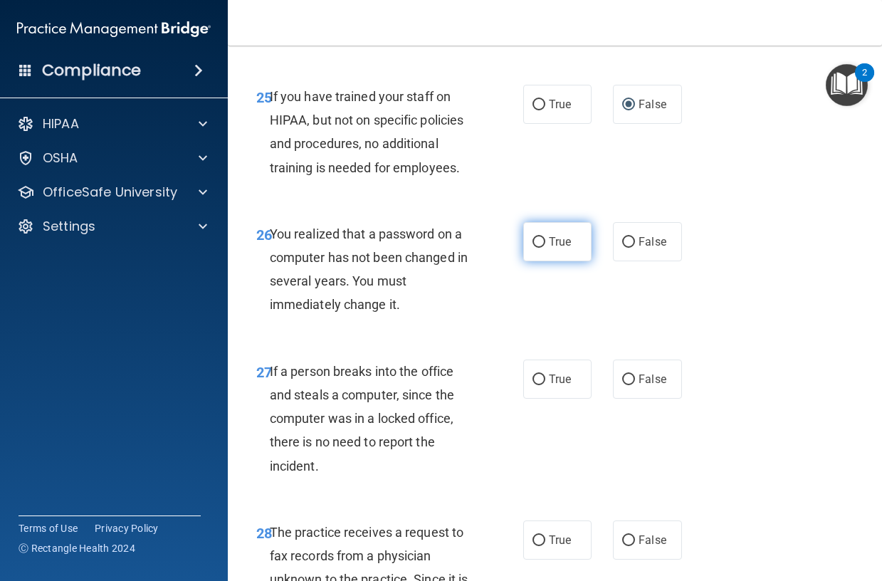
click at [532, 248] on input "True" at bounding box center [538, 242] width 13 height 11
radio input "true"
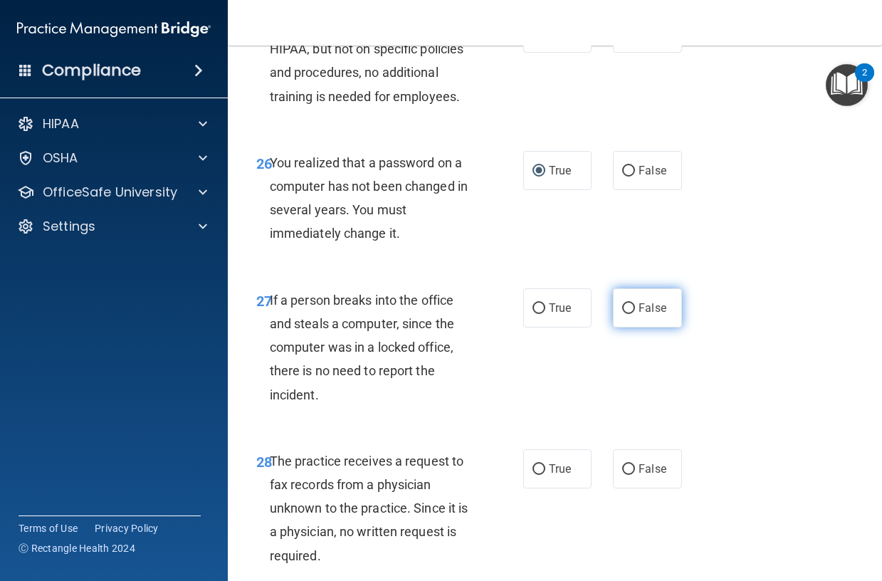
click at [622, 314] on input "False" at bounding box center [628, 308] width 13 height 11
radio input "true"
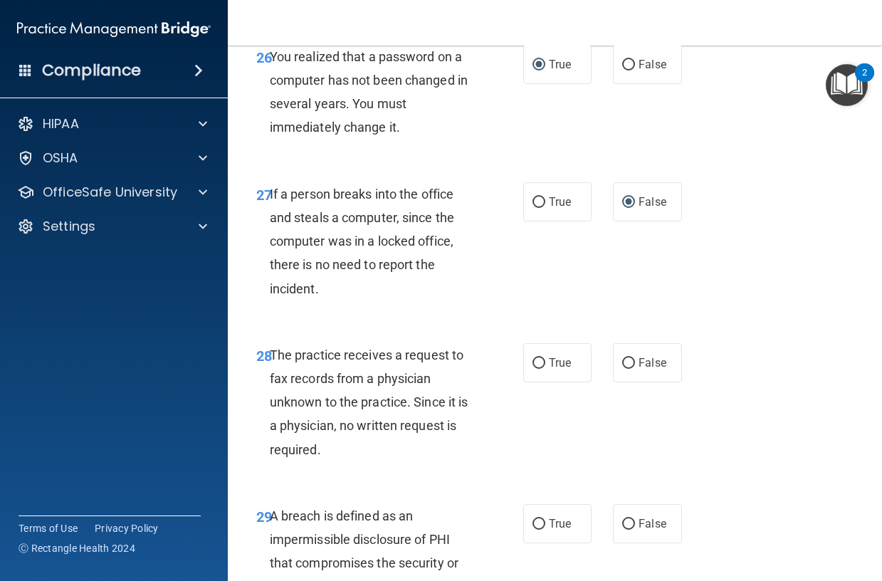
scroll to position [3986, 0]
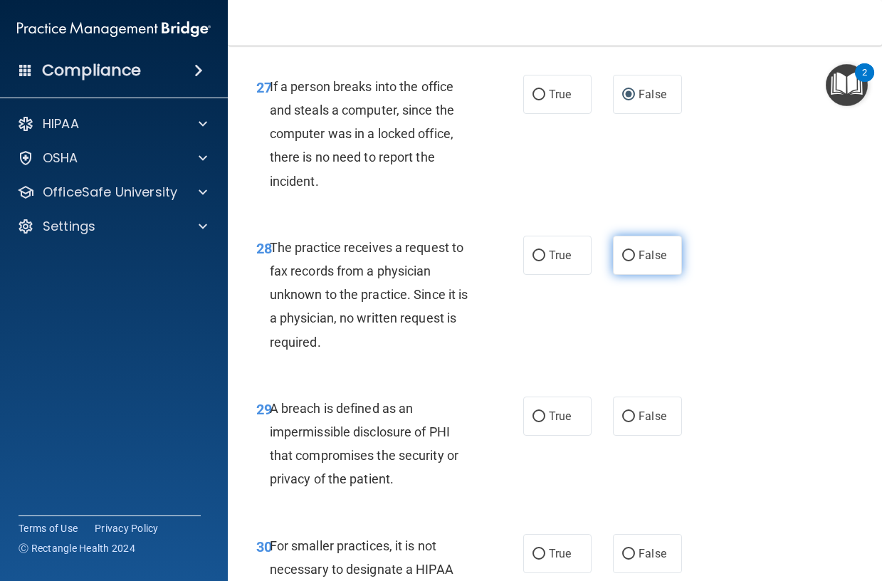
click at [622, 261] on input "False" at bounding box center [628, 256] width 13 height 11
radio input "true"
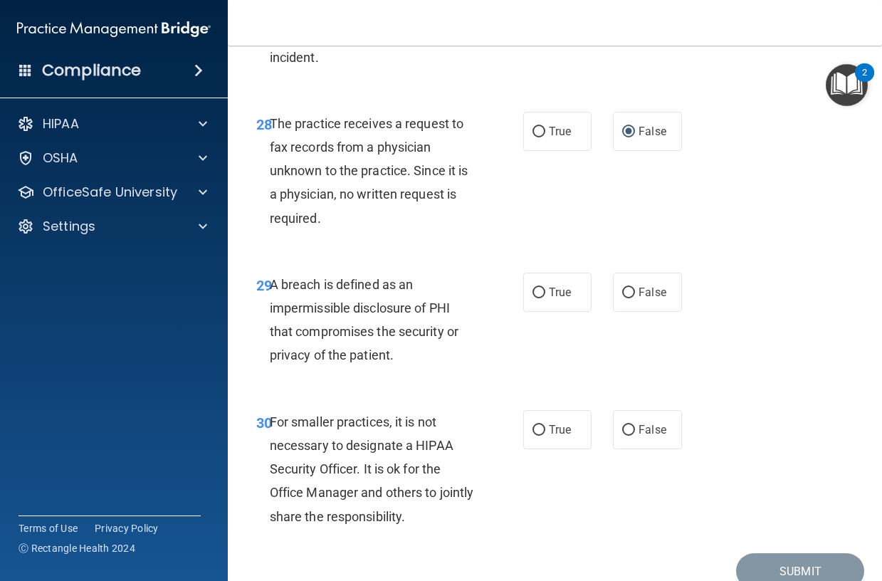
scroll to position [4128, 0]
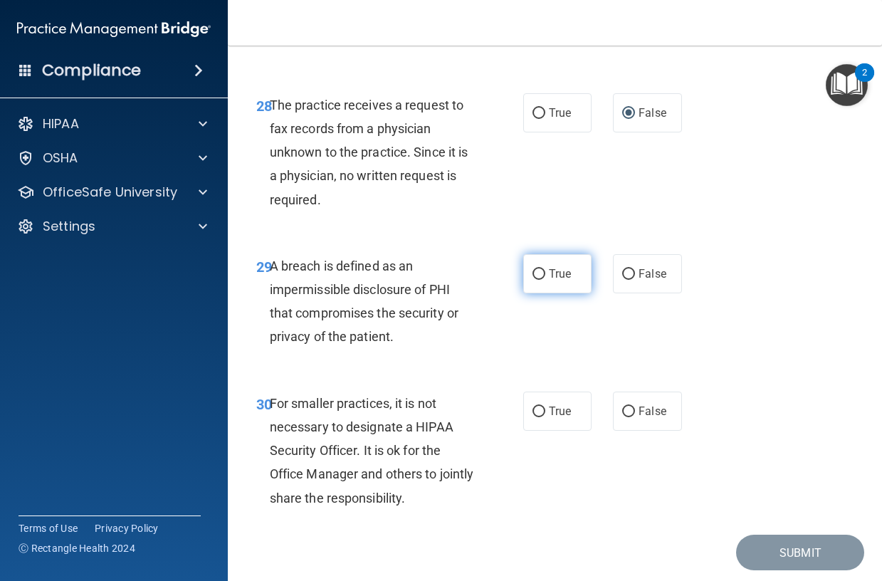
click at [532, 280] on input "True" at bounding box center [538, 274] width 13 height 11
radio input "true"
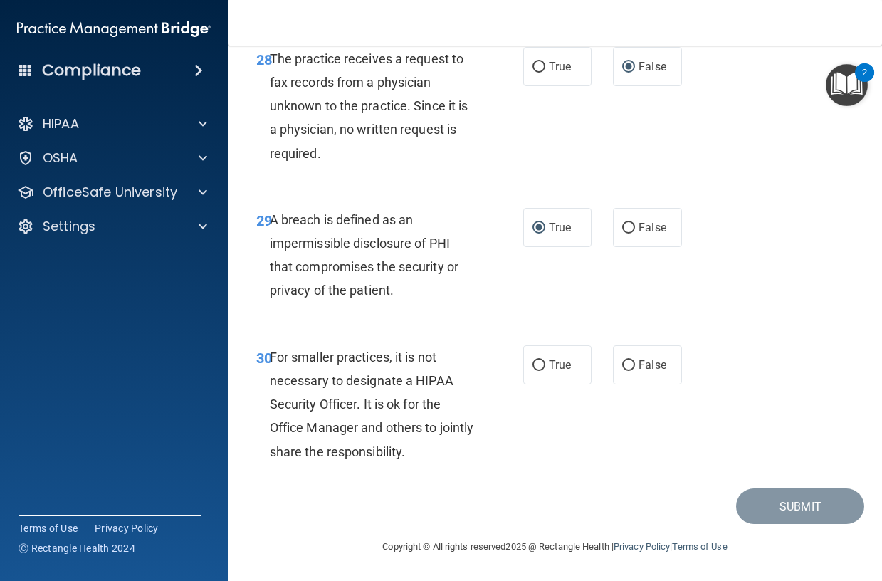
scroll to position [4246, 0]
drag, startPoint x: 619, startPoint y: 361, endPoint x: 624, endPoint y: 374, distance: 13.7
click at [622, 362] on input "False" at bounding box center [628, 365] width 13 height 11
radio input "true"
click at [574, 473] on div "30 For smaller practices, it is not necessary to designate a HIPAA Security Off…" at bounding box center [555, 407] width 619 height 161
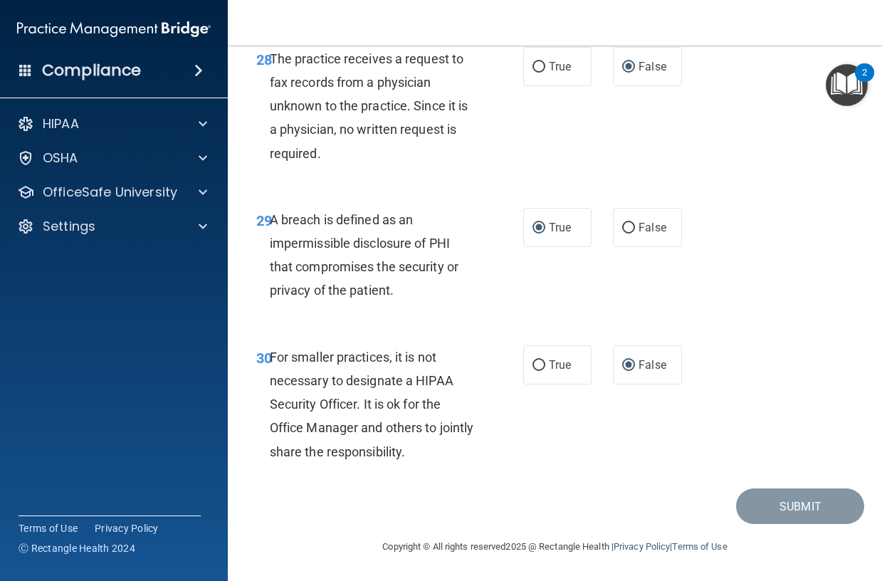
click at [433, 489] on div "Submit" at bounding box center [555, 506] width 619 height 36
click at [572, 479] on div "30 For smaller practices, it is not necessary to designate a HIPAA Security Off…" at bounding box center [555, 407] width 619 height 161
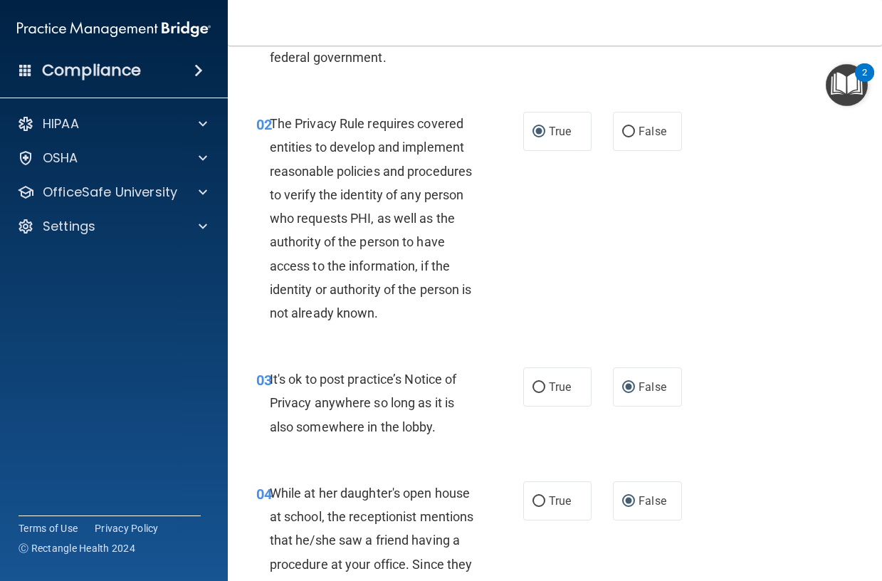
scroll to position [0, 0]
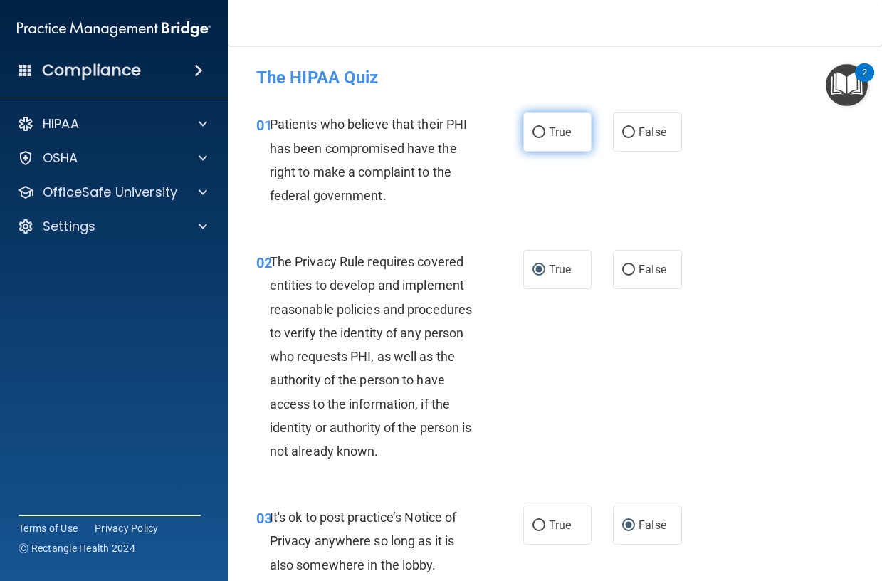
click at [532, 132] on input "True" at bounding box center [538, 132] width 13 height 11
radio input "true"
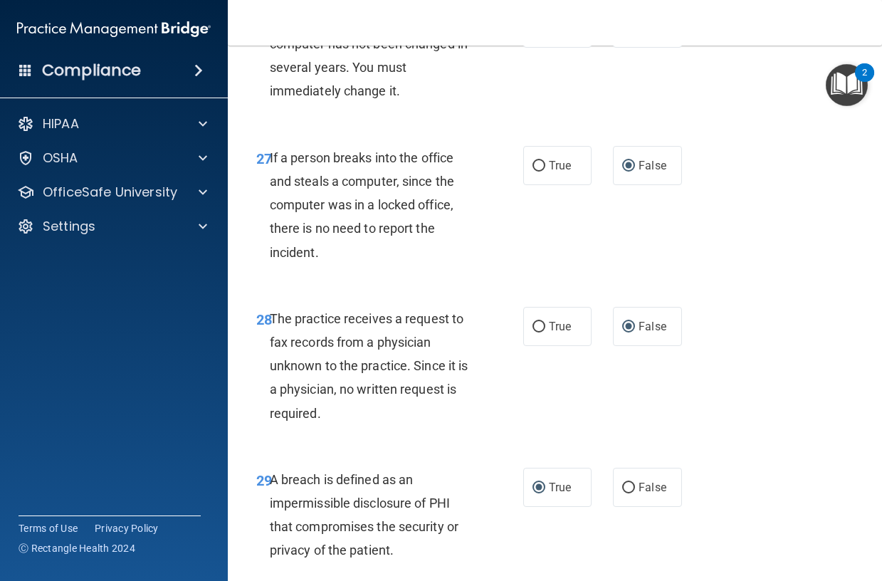
scroll to position [4246, 0]
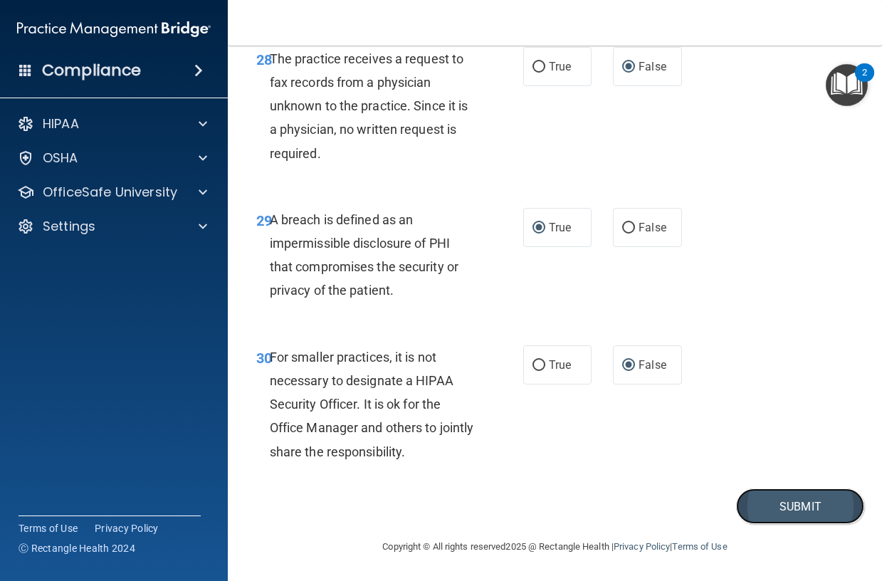
click at [782, 504] on button "Submit" at bounding box center [800, 506] width 128 height 36
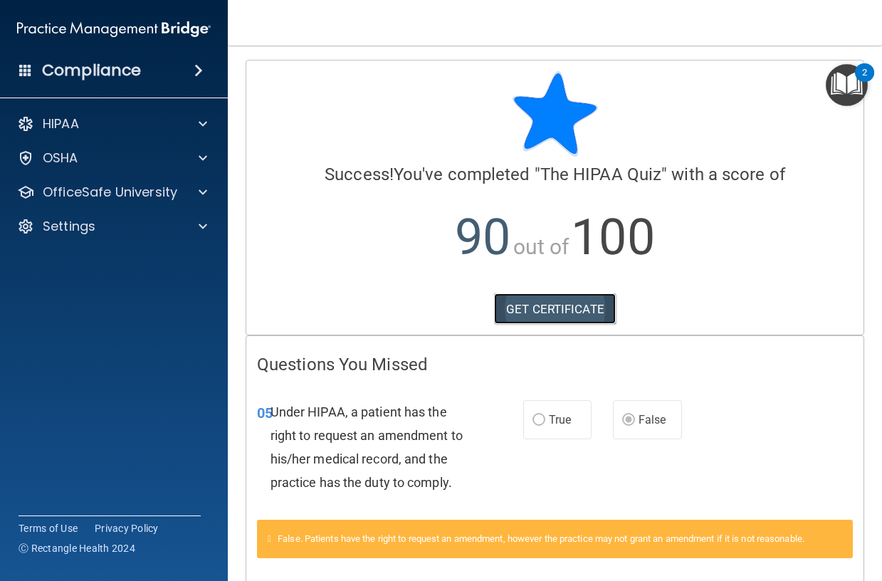
click at [573, 305] on link "GET CERTIFICATE" at bounding box center [555, 308] width 122 height 31
click at [95, 68] on h4 "Compliance" at bounding box center [91, 71] width 99 height 20
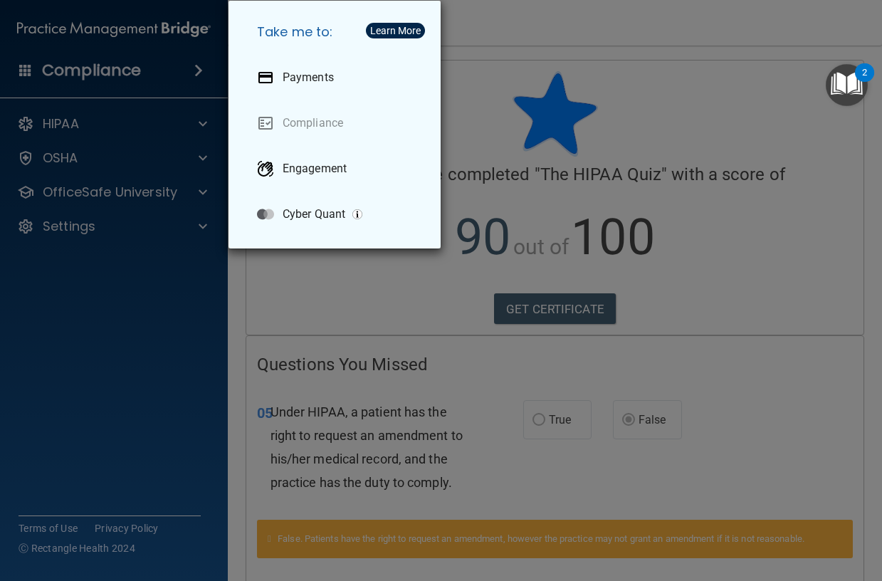
click at [95, 68] on div "Take me to: Payments Compliance Engagement Cyber Quant" at bounding box center [441, 290] width 882 height 581
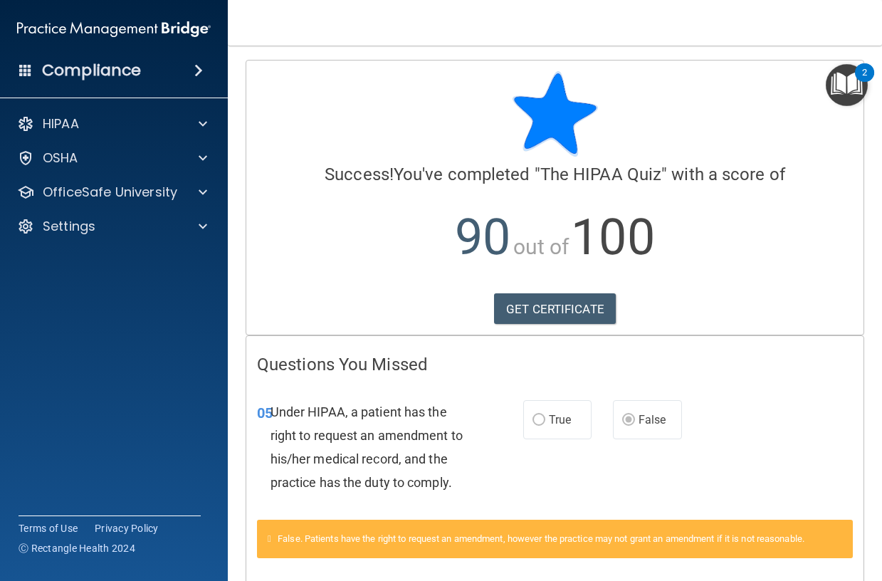
click at [150, 321] on accordion "HIPAA Documents and Policies Report an Incident Business Associates Emergency P…" at bounding box center [114, 250] width 228 height 293
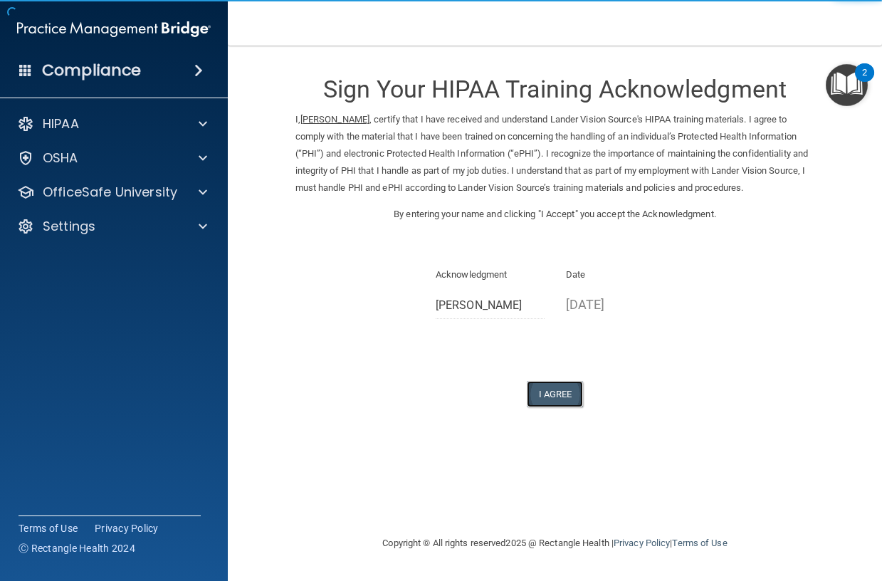
click at [556, 396] on button "I Agree" at bounding box center [555, 394] width 57 height 26
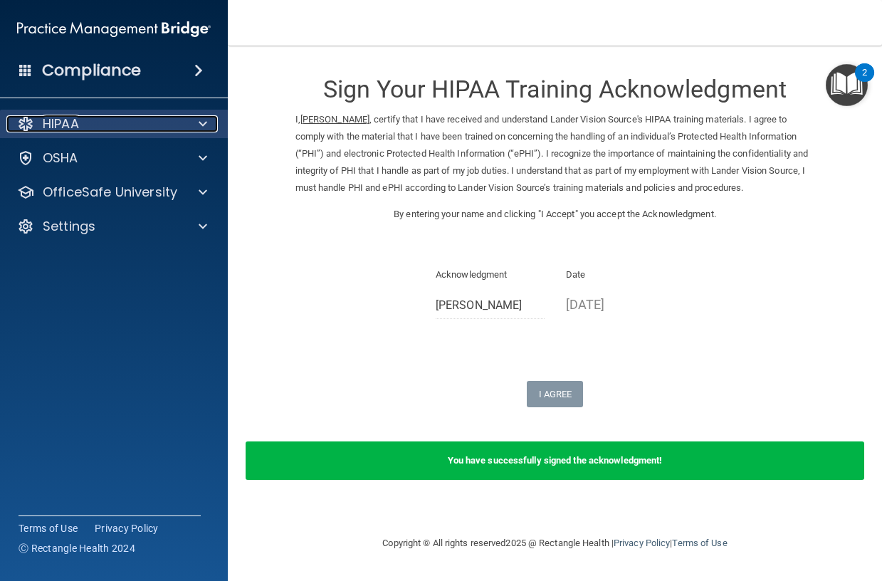
click at [111, 127] on div "HIPAA" at bounding box center [94, 123] width 177 height 17
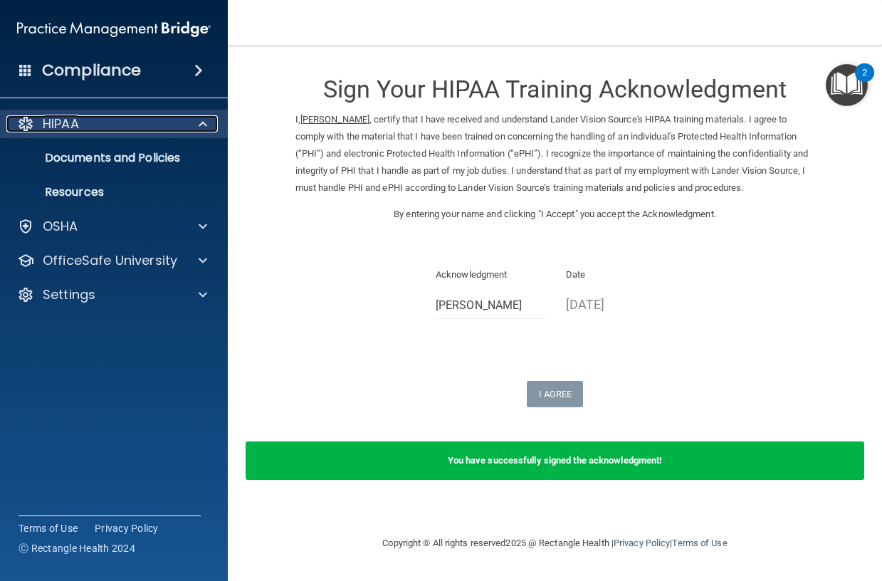
click at [85, 121] on div "HIPAA" at bounding box center [94, 123] width 177 height 17
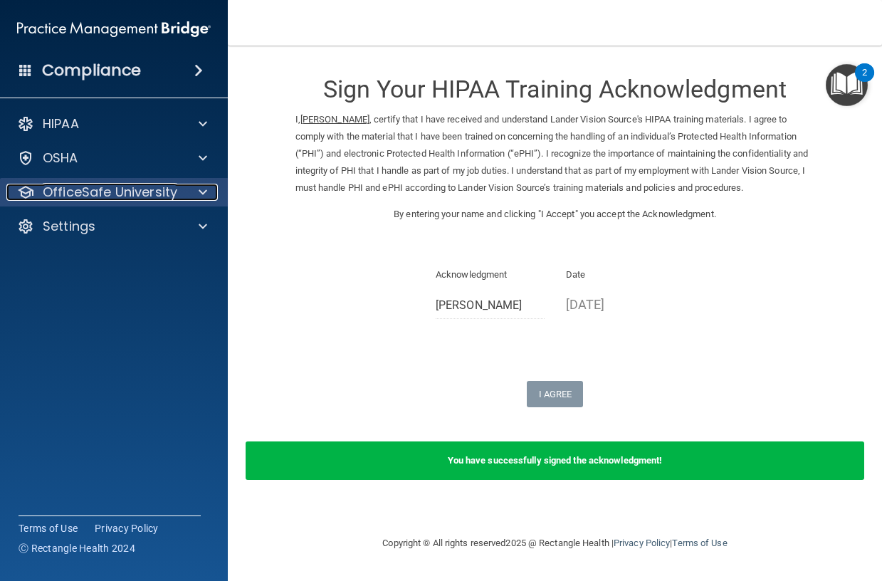
click at [97, 190] on p "OfficeSafe University" at bounding box center [110, 192] width 135 height 17
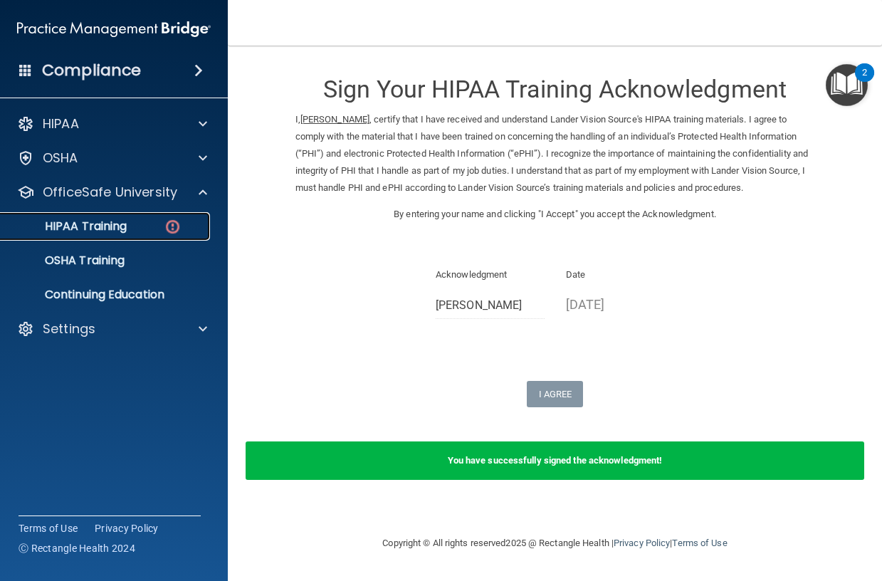
click at [105, 224] on p "HIPAA Training" at bounding box center [67, 226] width 117 height 14
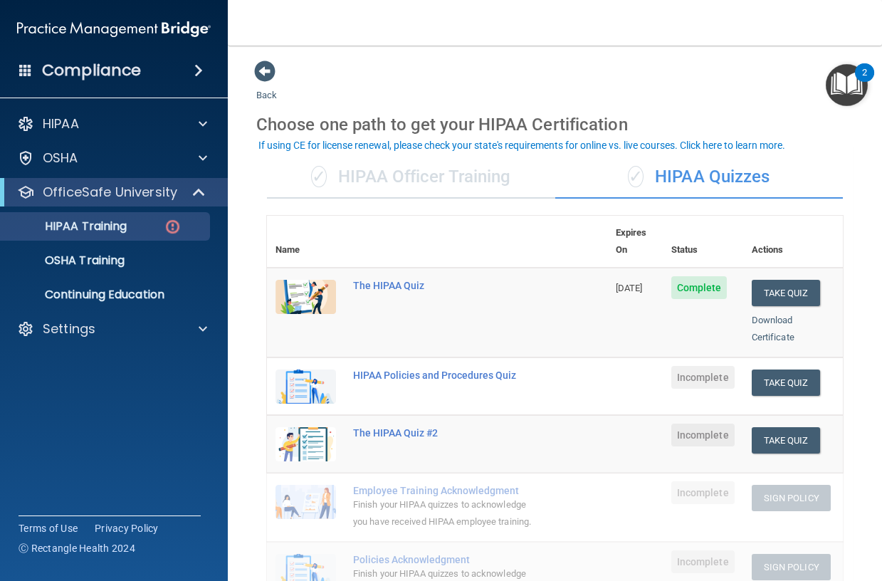
click at [561, 66] on div "Back Choose one path to get your HIPAA Certification ✓ HIPAA Officer Training ✓…" at bounding box center [554, 544] width 597 height 969
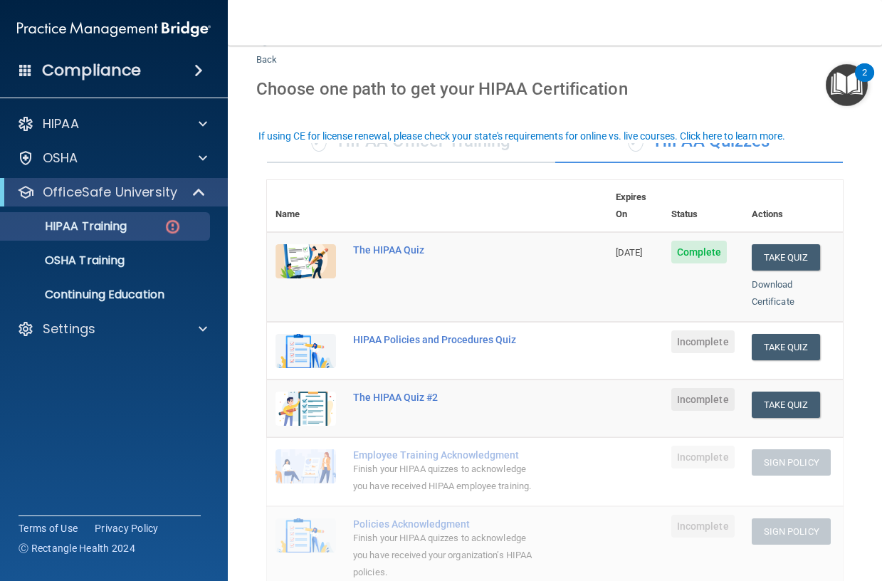
scroll to position [71, 0]
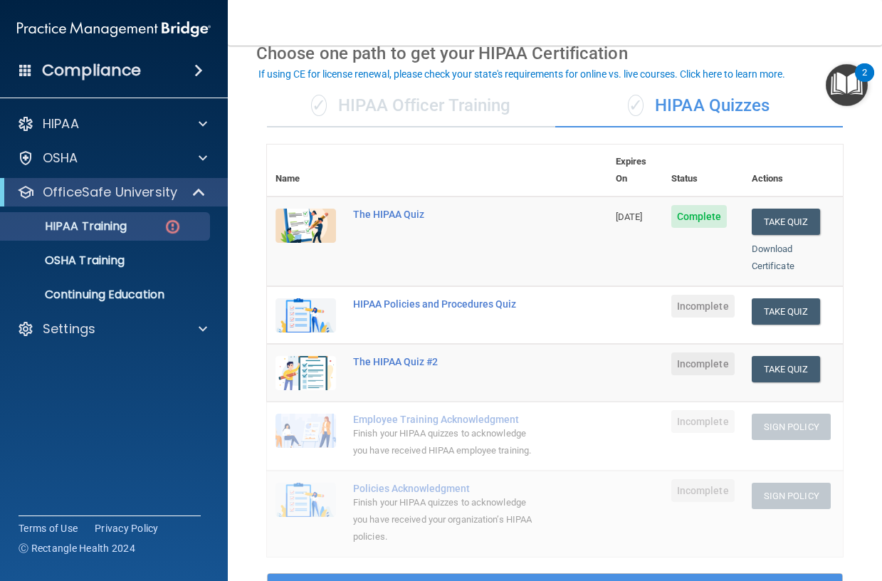
click at [114, 401] on div "Compliance HIPAA Documents and Policies Report an Incident Business Associates …" at bounding box center [114, 290] width 228 height 581
click at [775, 298] on button "Take Quiz" at bounding box center [786, 311] width 68 height 26
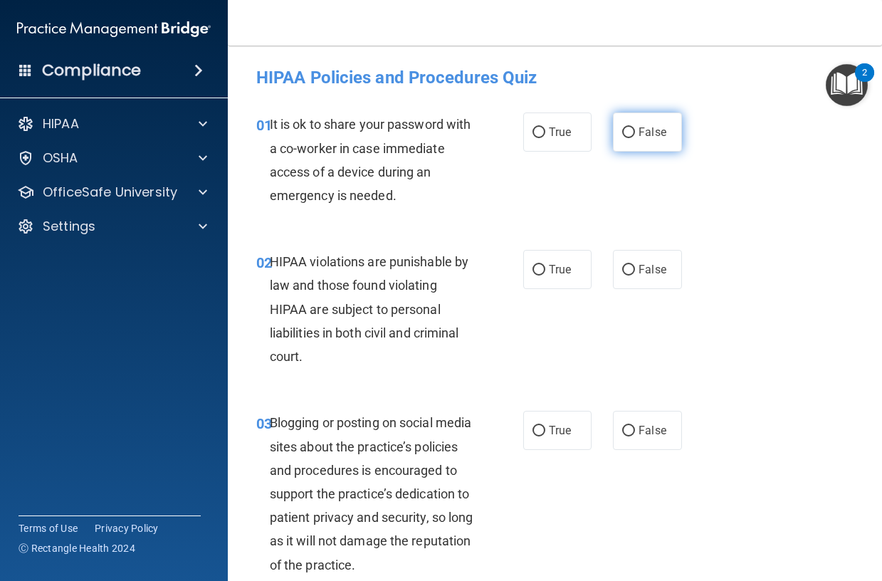
click at [622, 129] on input "False" at bounding box center [628, 132] width 13 height 11
radio input "true"
click at [538, 268] on input "True" at bounding box center [538, 270] width 13 height 11
radio input "true"
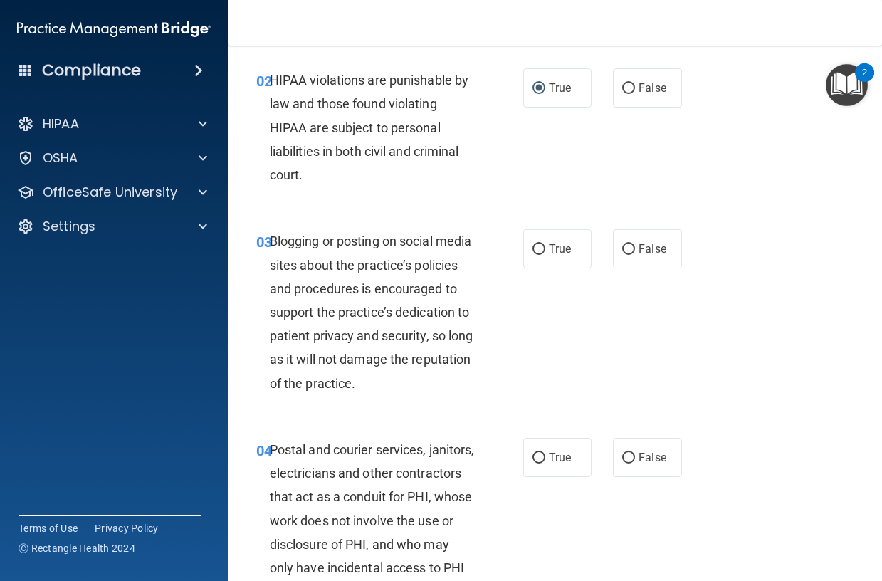
scroll to position [214, 0]
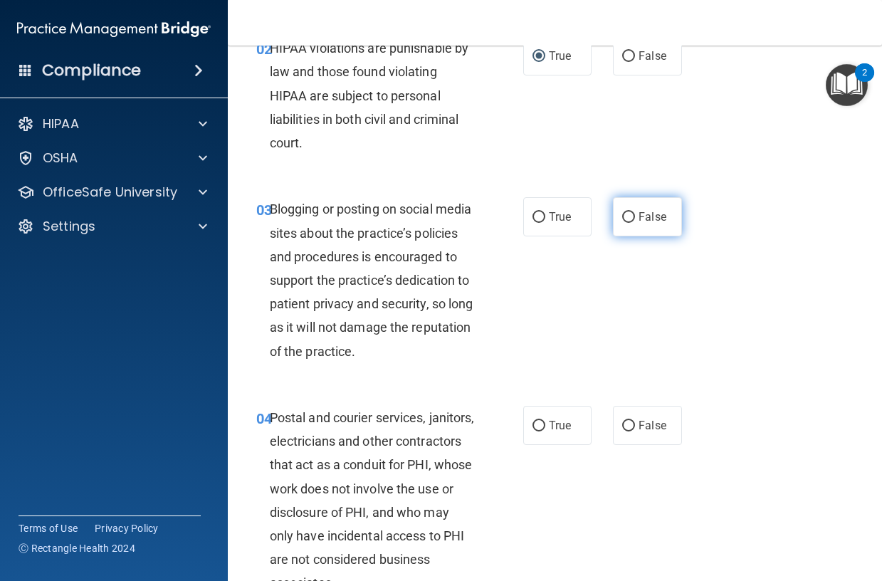
click at [622, 213] on input "False" at bounding box center [628, 217] width 13 height 11
radio input "true"
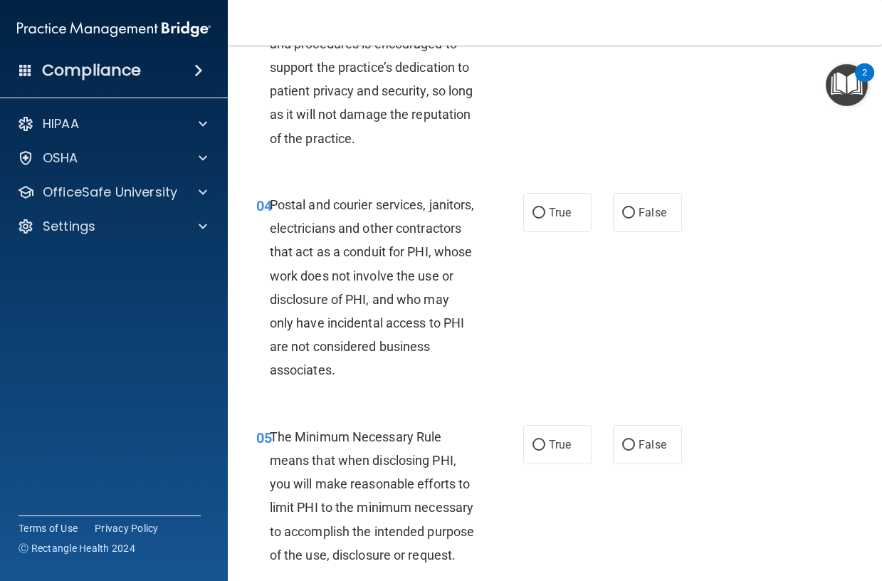
scroll to position [427, 0]
click at [625, 218] on input "False" at bounding box center [628, 212] width 13 height 11
radio input "true"
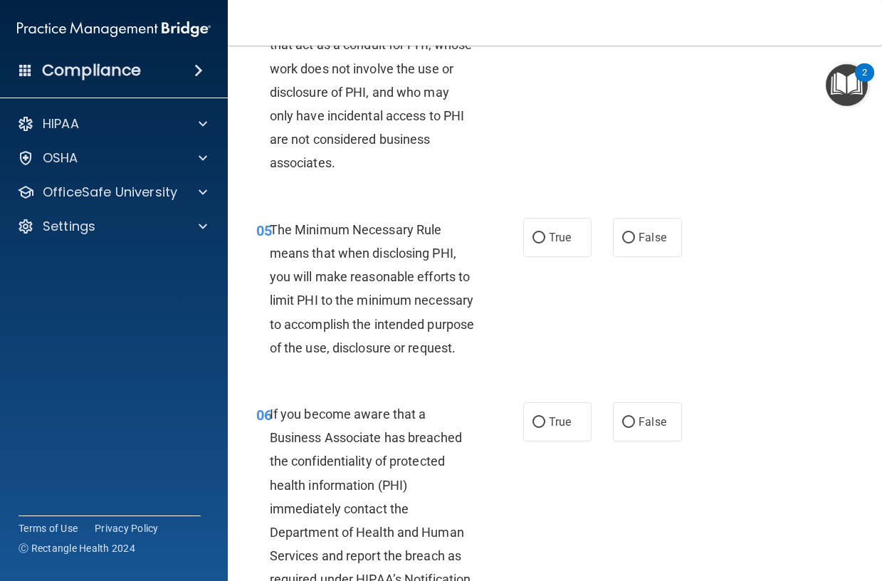
scroll to position [641, 0]
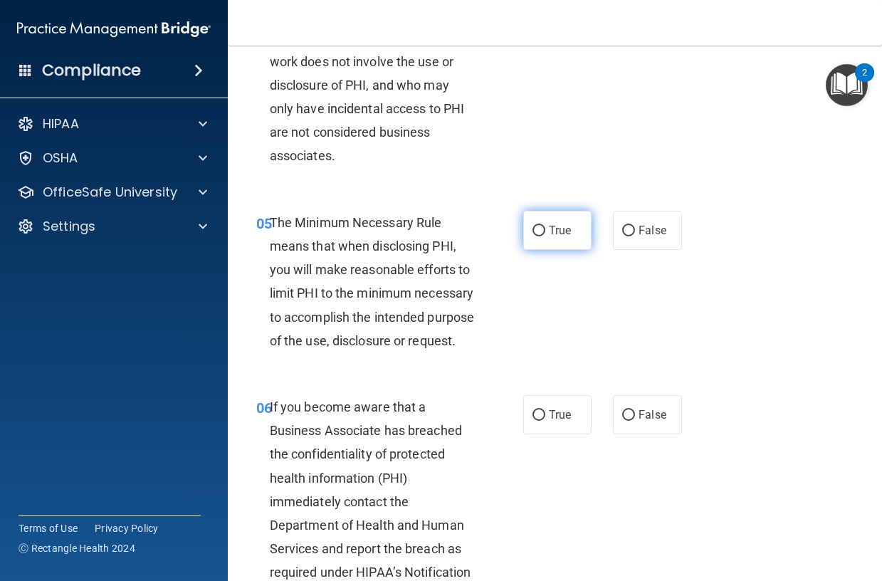
click at [532, 236] on input "True" at bounding box center [538, 231] width 13 height 11
radio input "true"
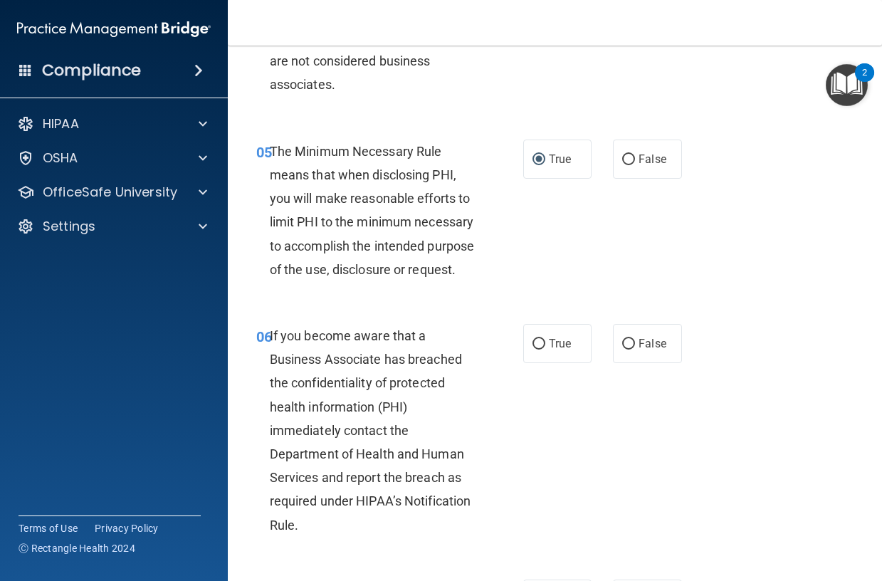
scroll to position [783, 0]
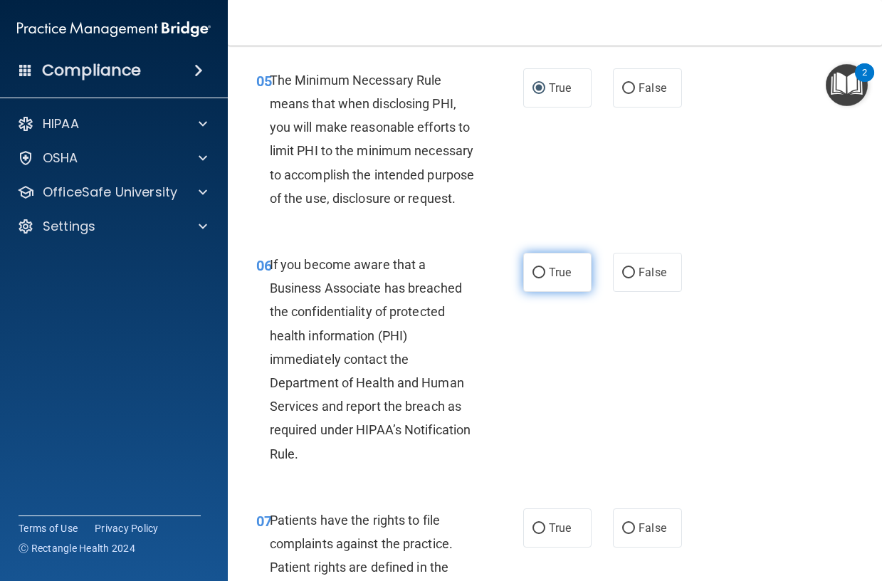
click at [532, 278] on input "True" at bounding box center [538, 273] width 13 height 11
radio input "true"
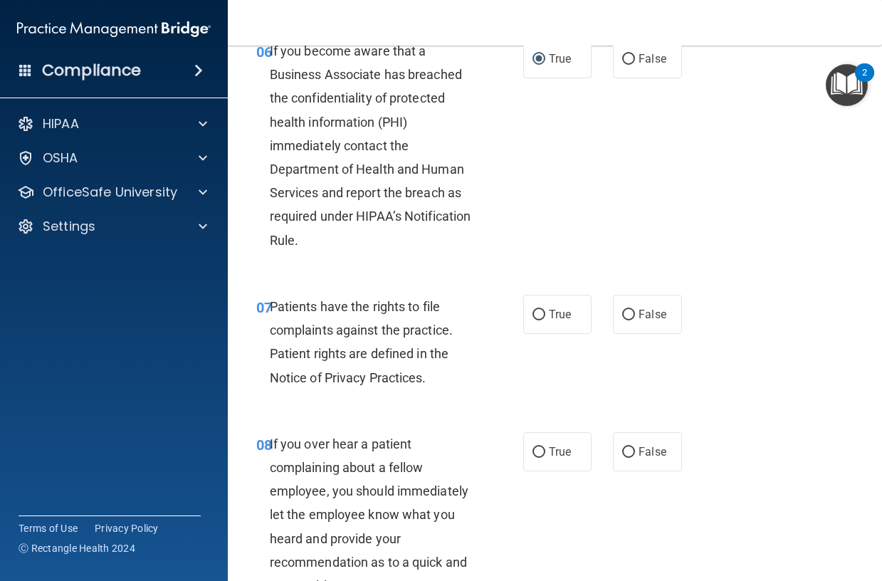
scroll to position [1068, 0]
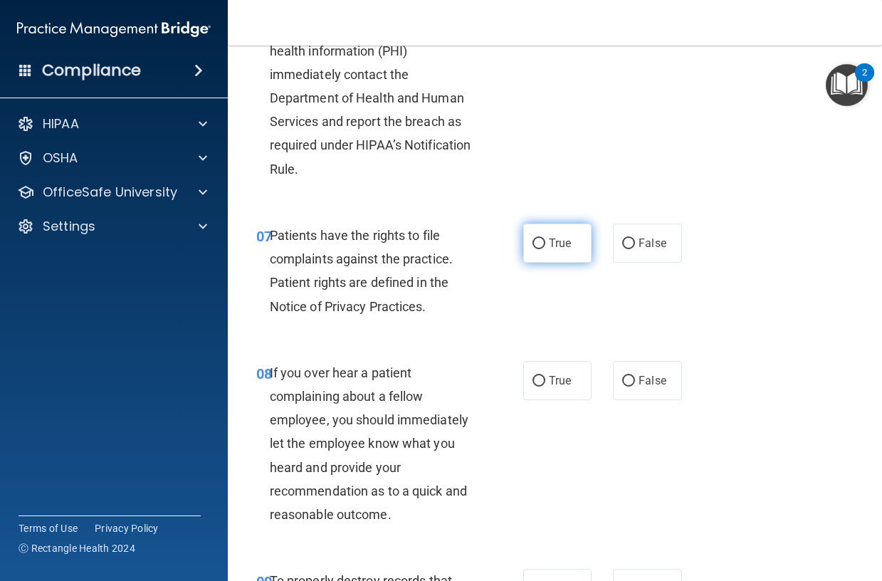
click at [535, 249] on input "True" at bounding box center [538, 243] width 13 height 11
radio input "true"
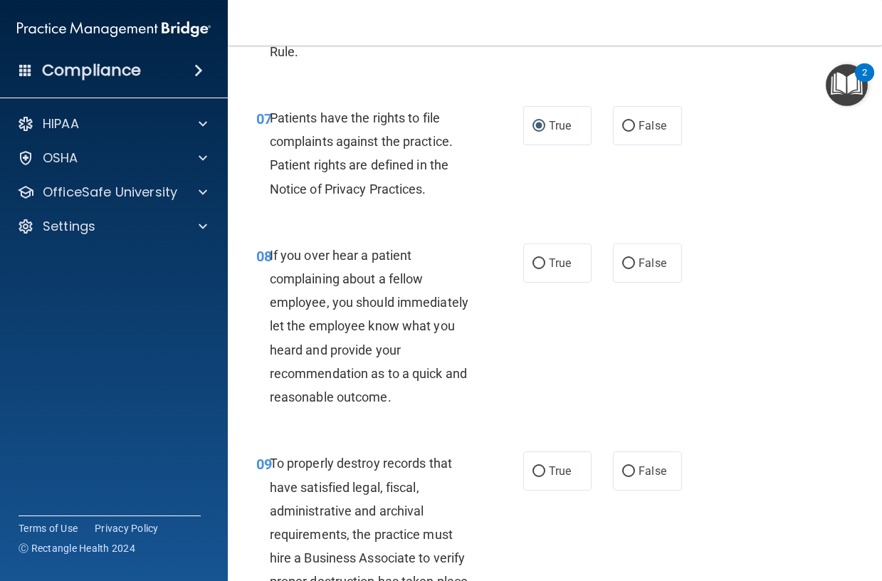
scroll to position [1210, 0]
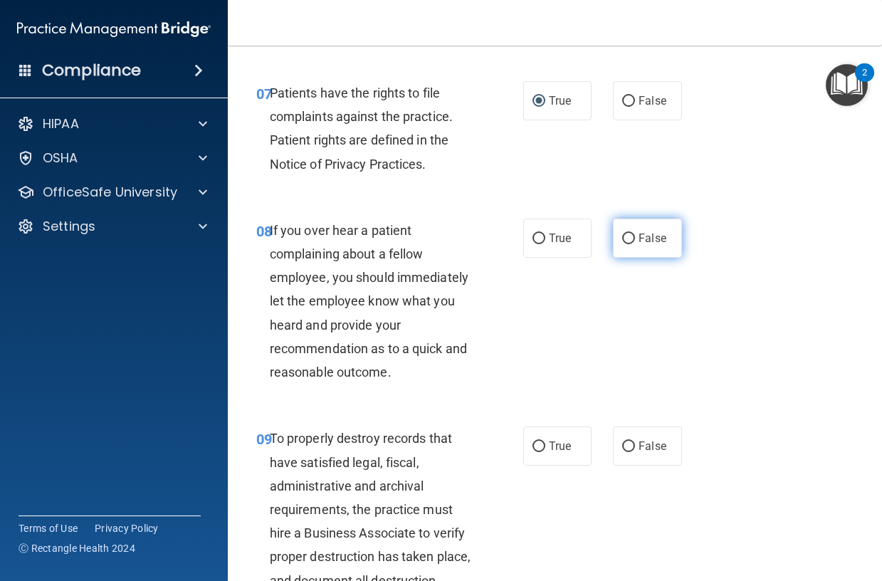
click at [624, 244] on input "False" at bounding box center [628, 238] width 13 height 11
radio input "true"
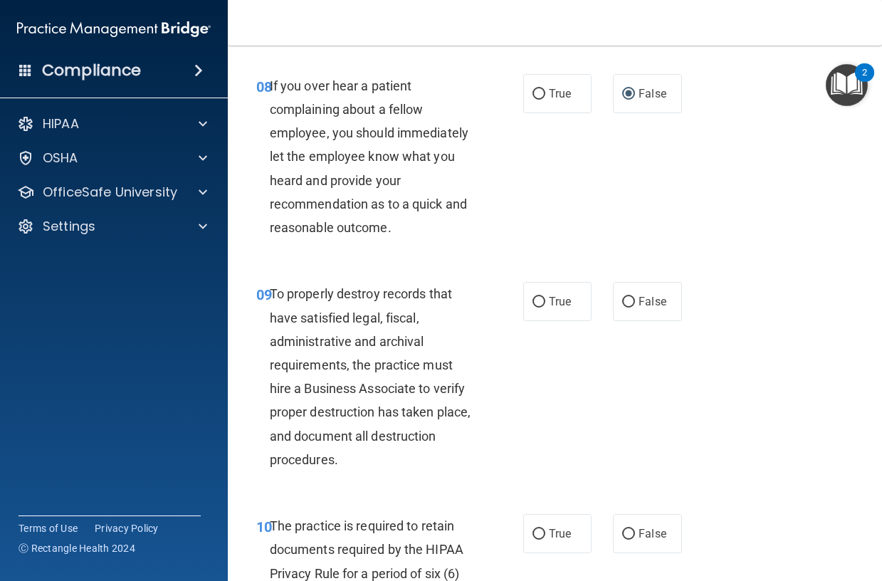
scroll to position [1424, 0]
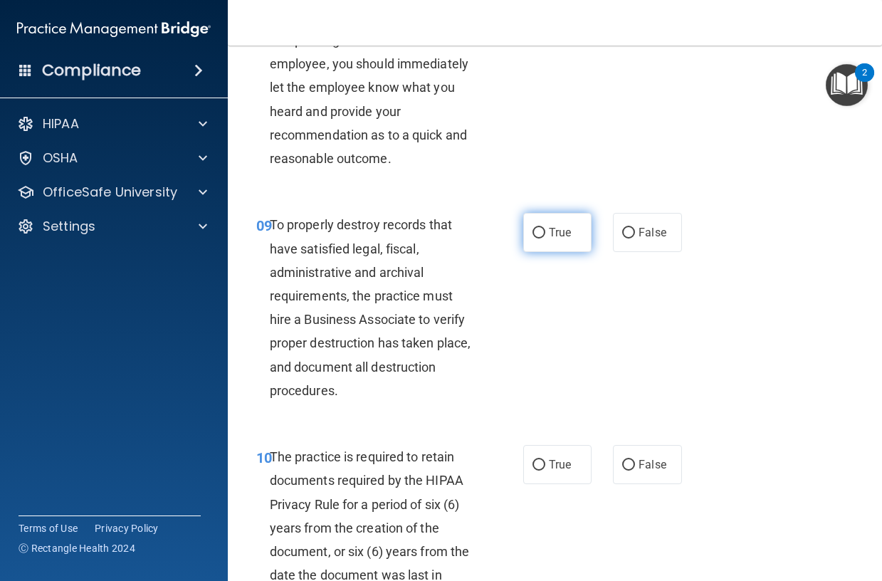
click at [533, 238] on input "True" at bounding box center [538, 233] width 13 height 11
radio input "true"
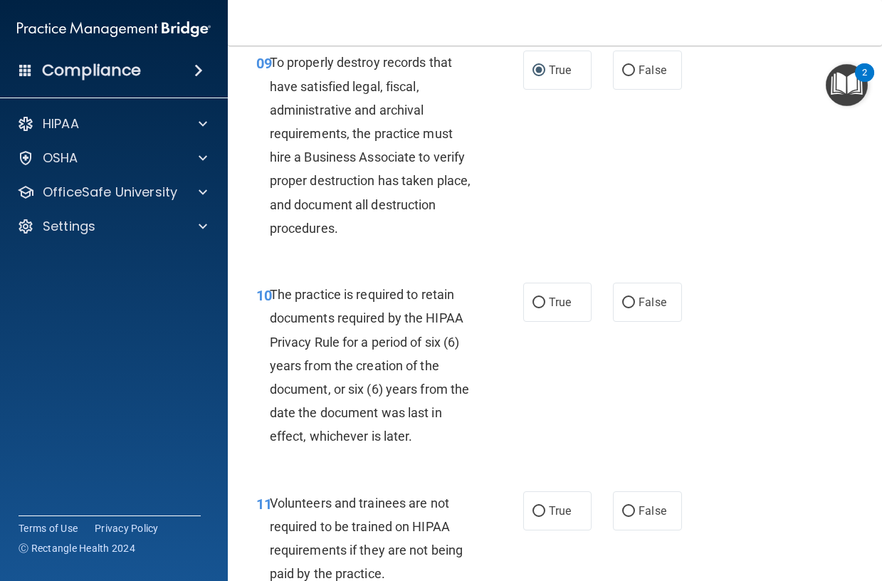
scroll to position [1637, 0]
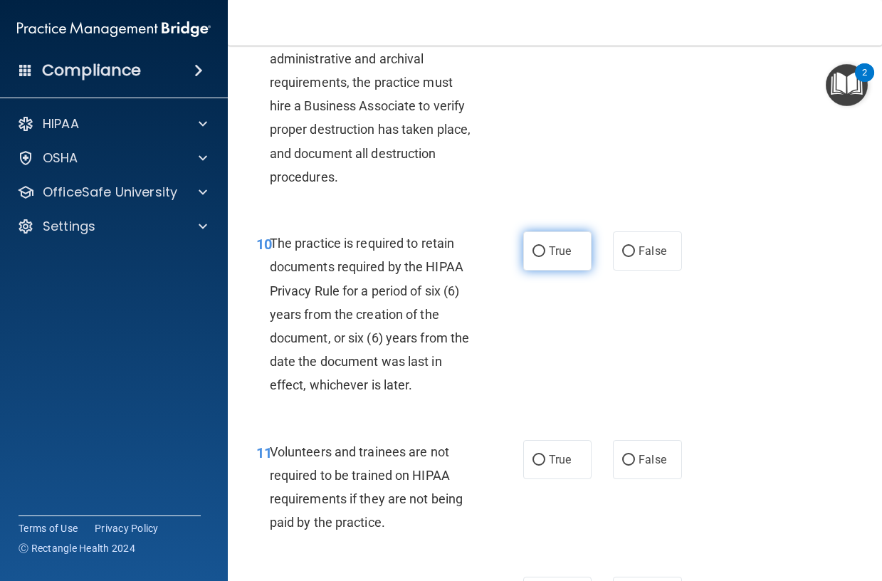
click at [532, 257] on input "True" at bounding box center [538, 251] width 13 height 11
radio input "true"
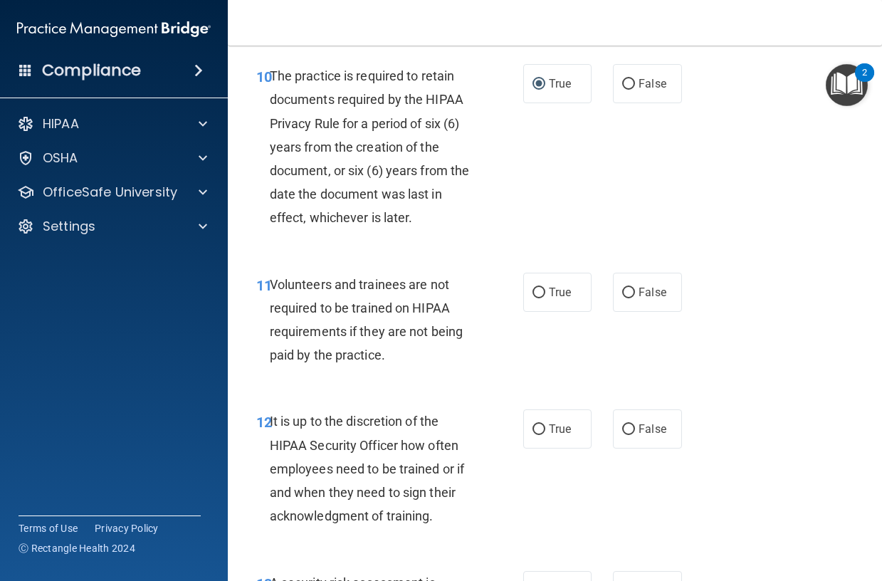
scroll to position [1851, 0]
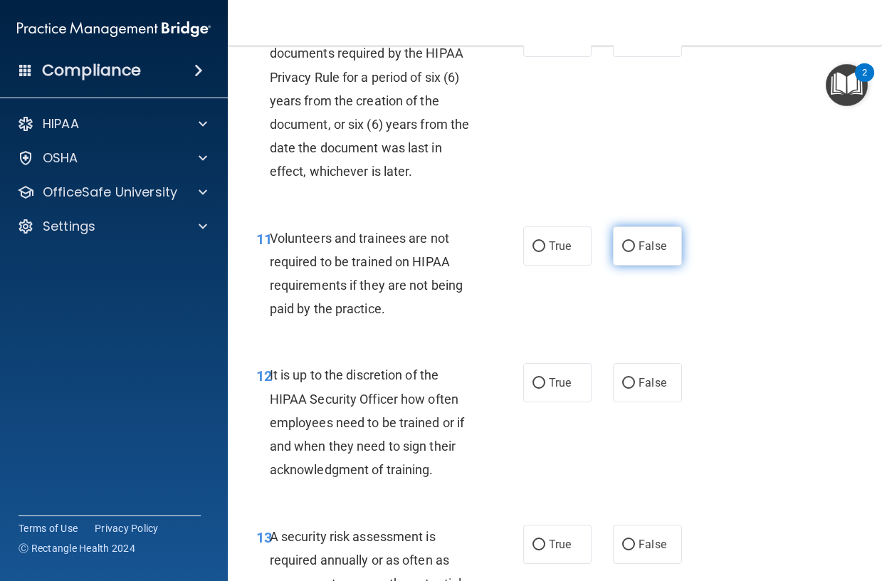
click at [622, 252] on input "False" at bounding box center [628, 246] width 13 height 11
radio input "true"
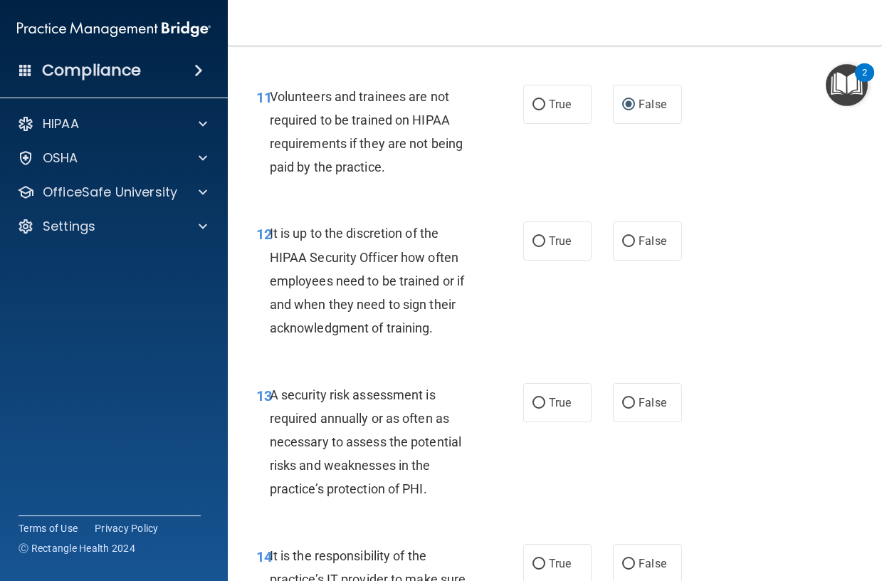
scroll to position [1993, 0]
click at [532, 246] on input "True" at bounding box center [538, 241] width 13 height 11
radio input "true"
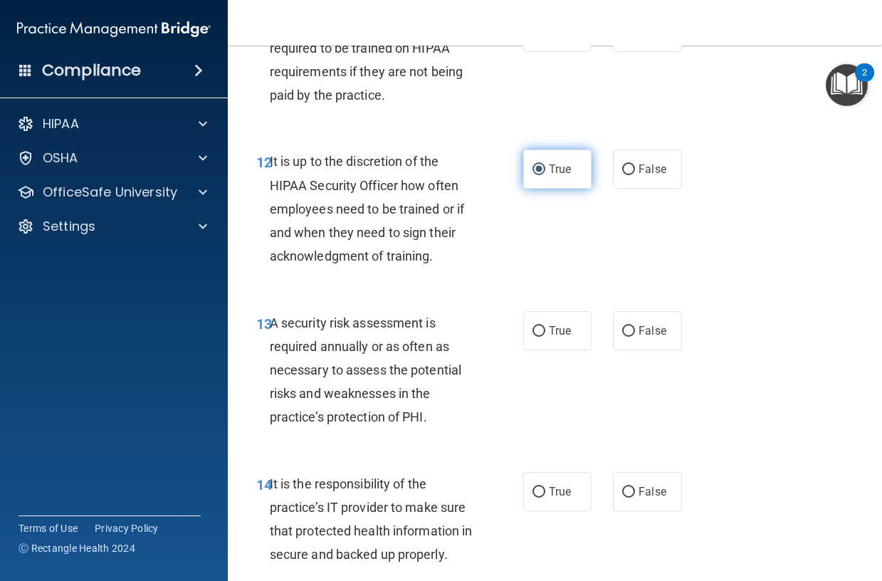
click at [534, 175] on input "True" at bounding box center [538, 169] width 13 height 11
click at [622, 175] on input "False" at bounding box center [628, 169] width 13 height 11
radio input "true"
radio input "false"
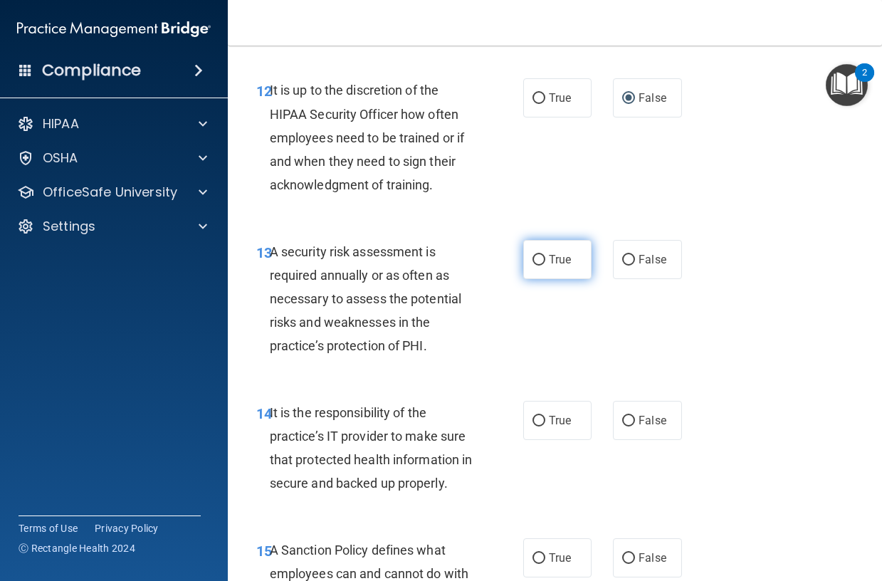
click at [532, 266] on input "True" at bounding box center [538, 260] width 13 height 11
radio input "true"
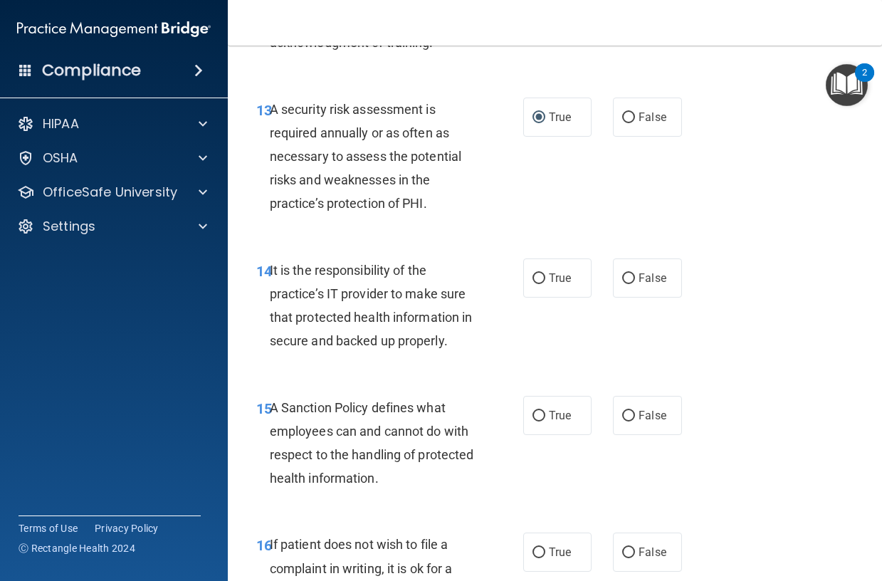
scroll to position [2349, 0]
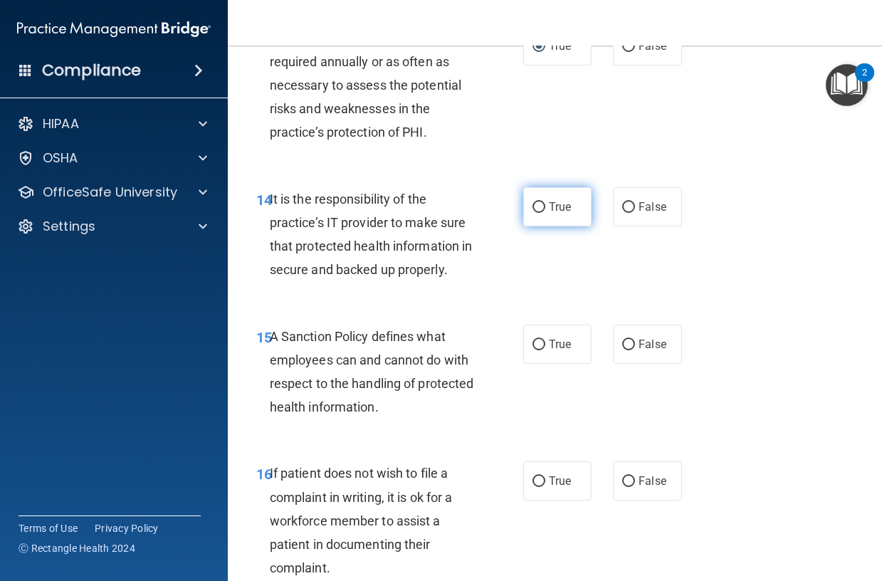
click at [535, 213] on input "True" at bounding box center [538, 207] width 13 height 11
radio input "true"
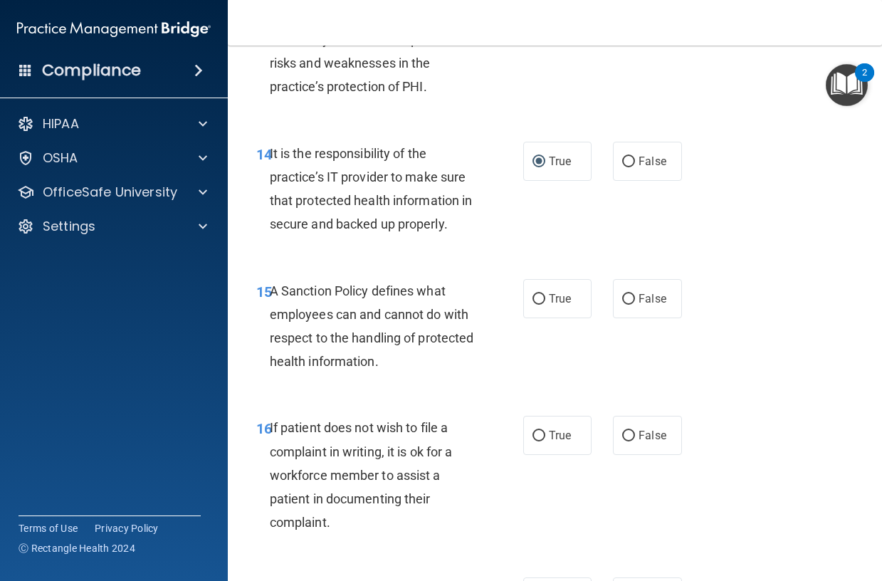
scroll to position [2420, 0]
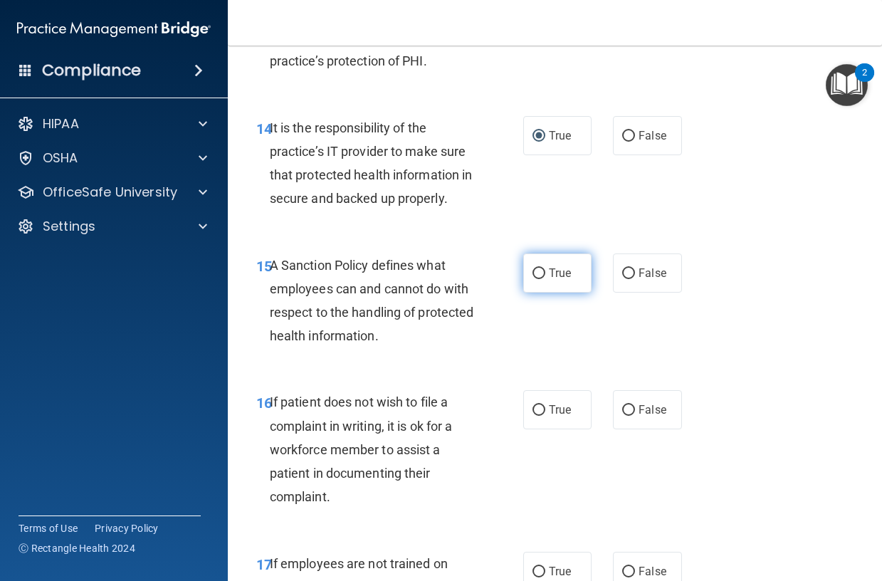
click at [533, 279] on input "True" at bounding box center [538, 273] width 13 height 11
radio input "true"
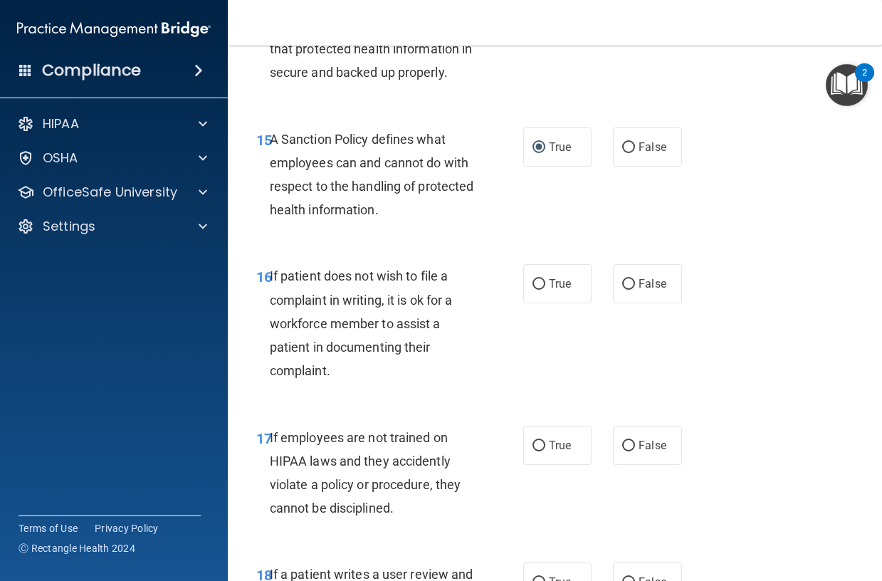
scroll to position [2562, 0]
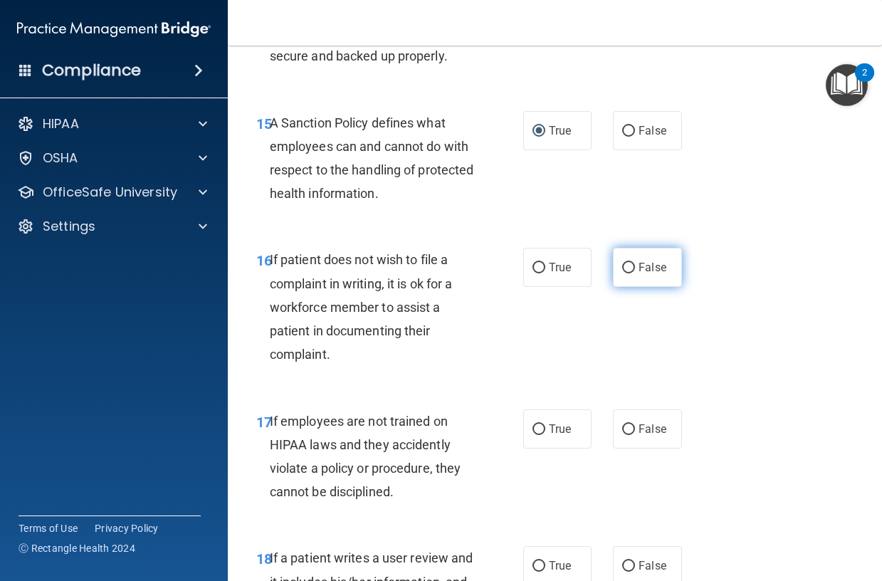
click at [625, 273] on input "False" at bounding box center [628, 268] width 13 height 11
radio input "true"
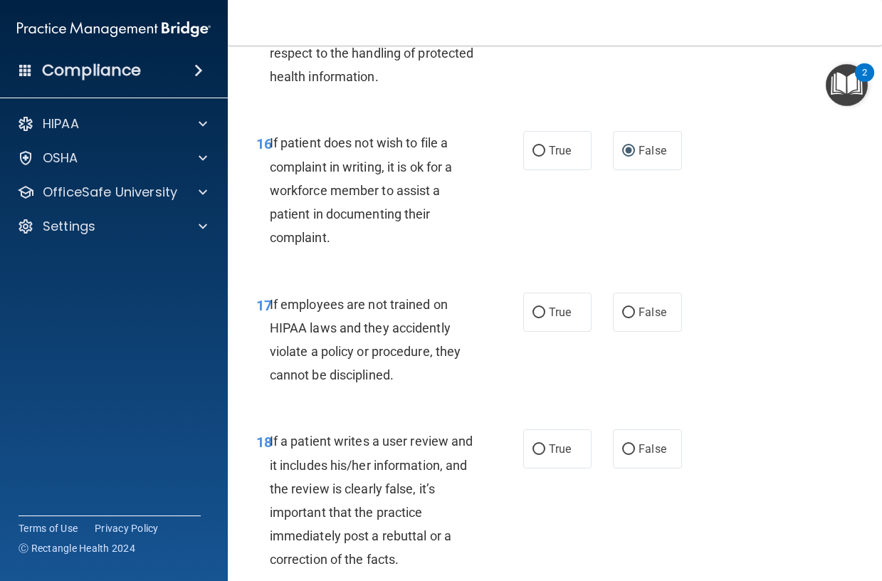
scroll to position [2705, 0]
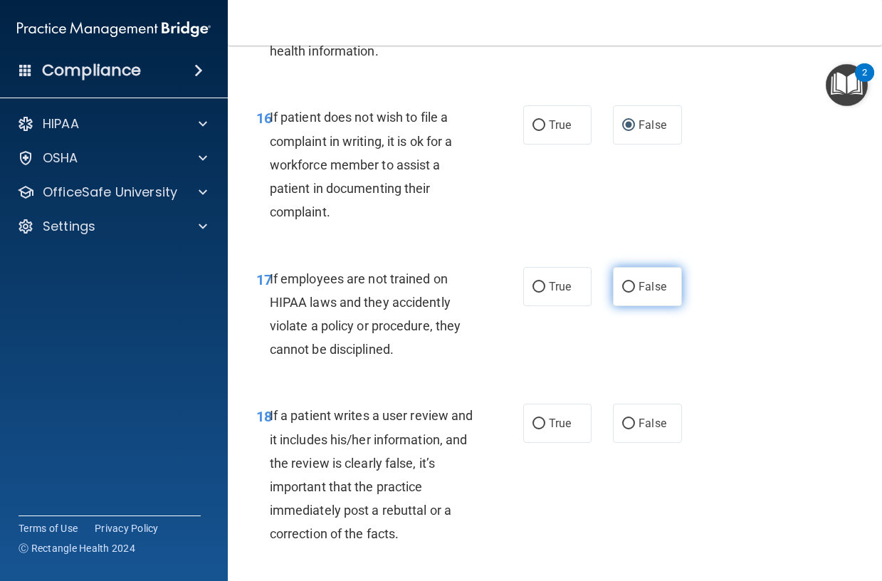
click at [623, 293] on input "False" at bounding box center [628, 287] width 13 height 11
radio input "true"
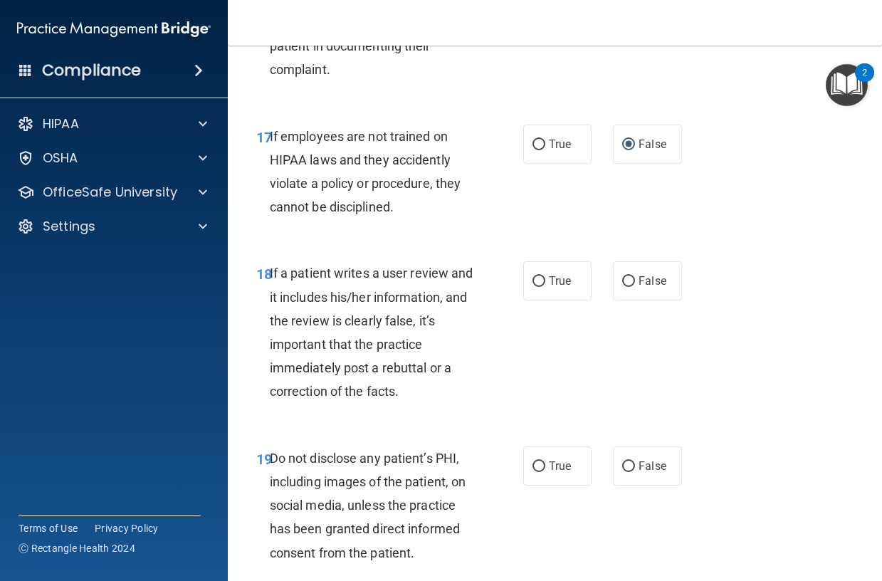
scroll to position [2918, 0]
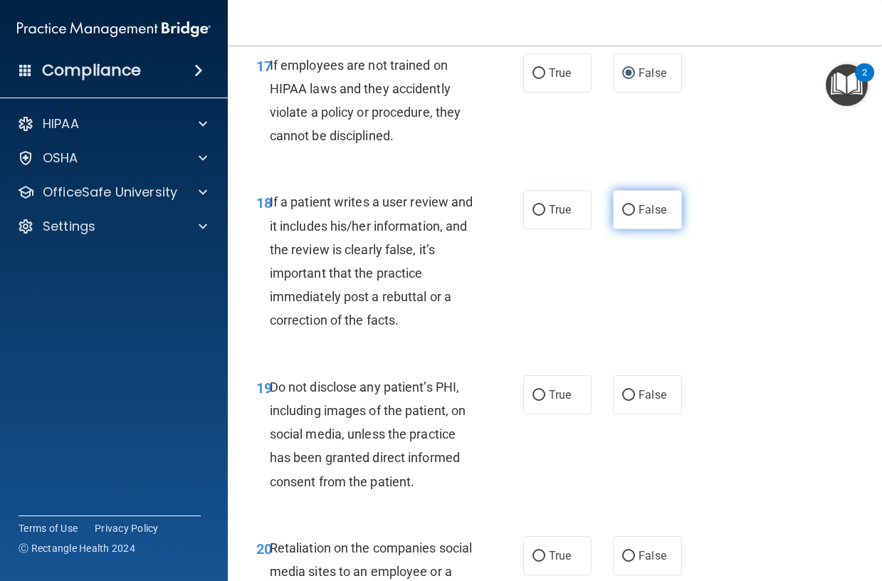
click at [622, 216] on input "False" at bounding box center [628, 210] width 13 height 11
radio input "true"
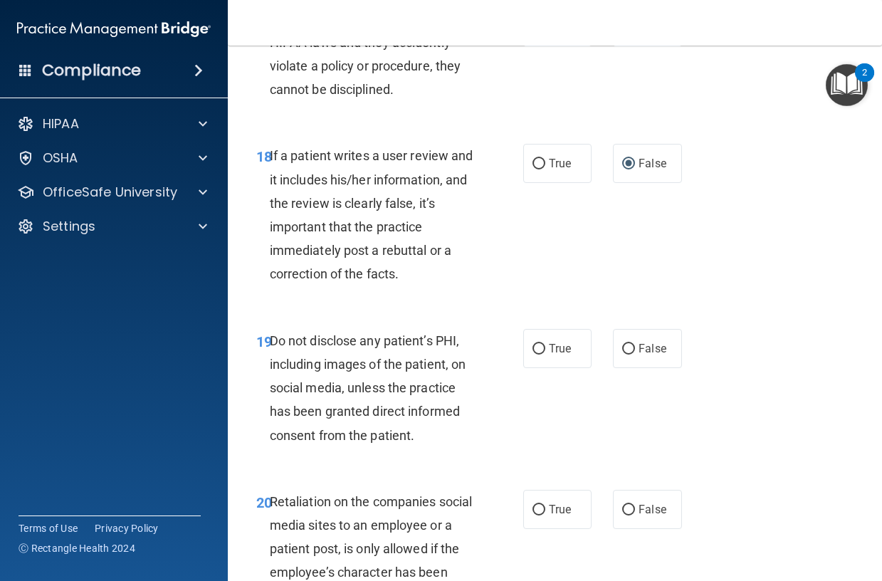
scroll to position [2990, 0]
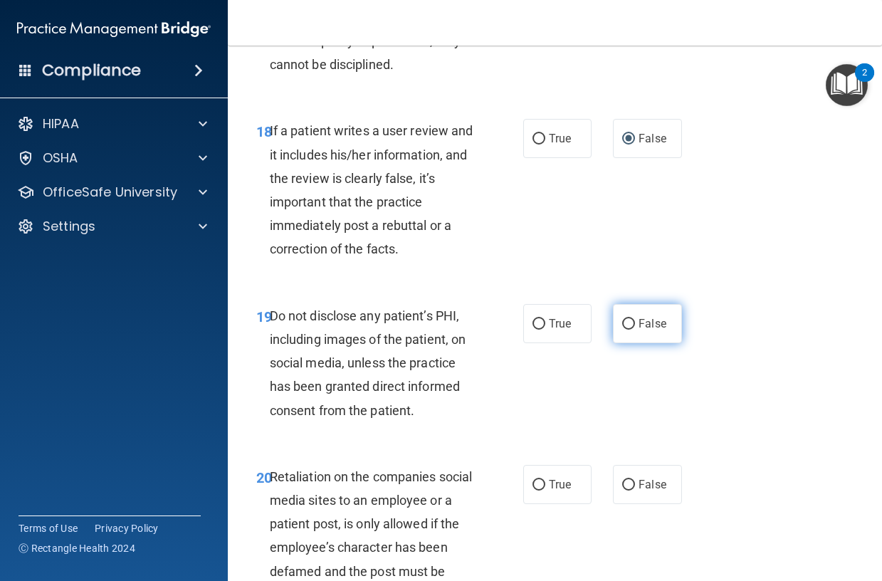
click at [622, 330] on input "False" at bounding box center [628, 324] width 13 height 11
radio input "true"
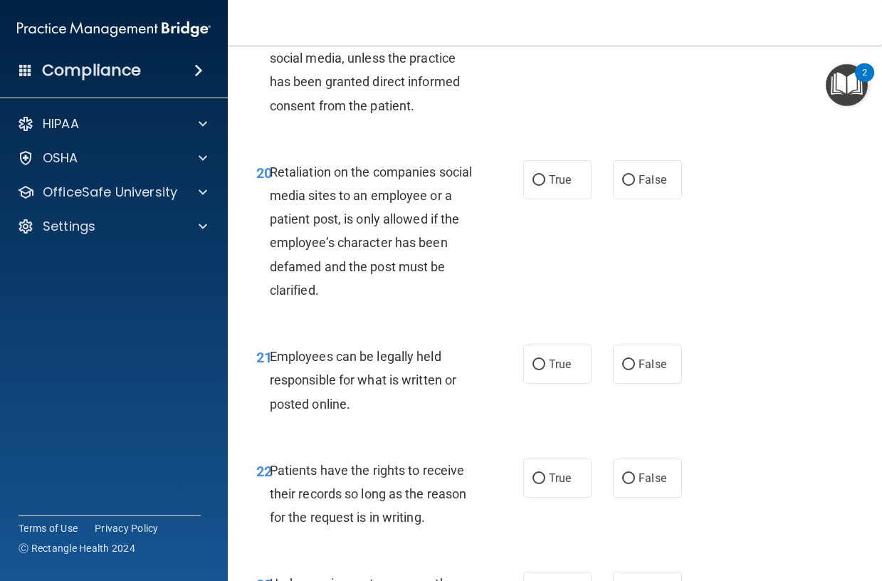
scroll to position [3345, 0]
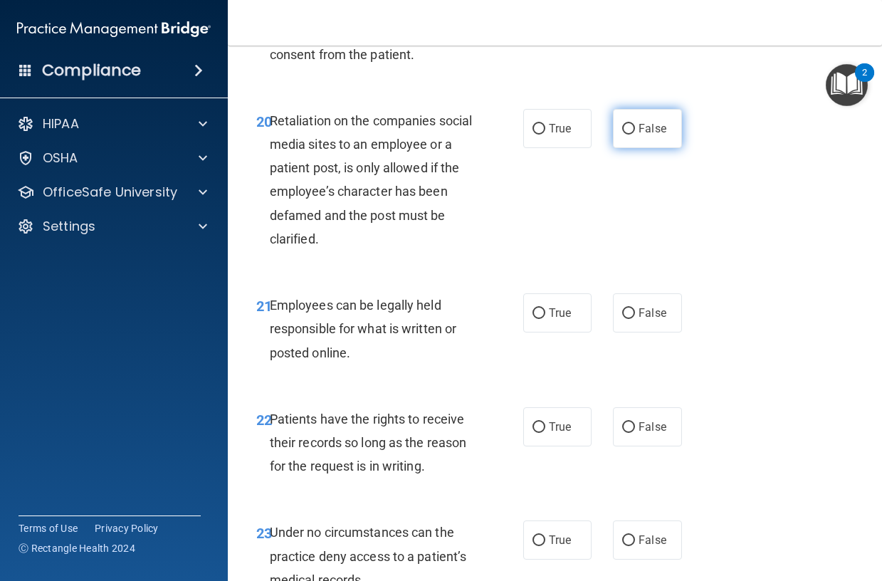
click at [624, 135] on input "False" at bounding box center [628, 129] width 13 height 11
radio input "true"
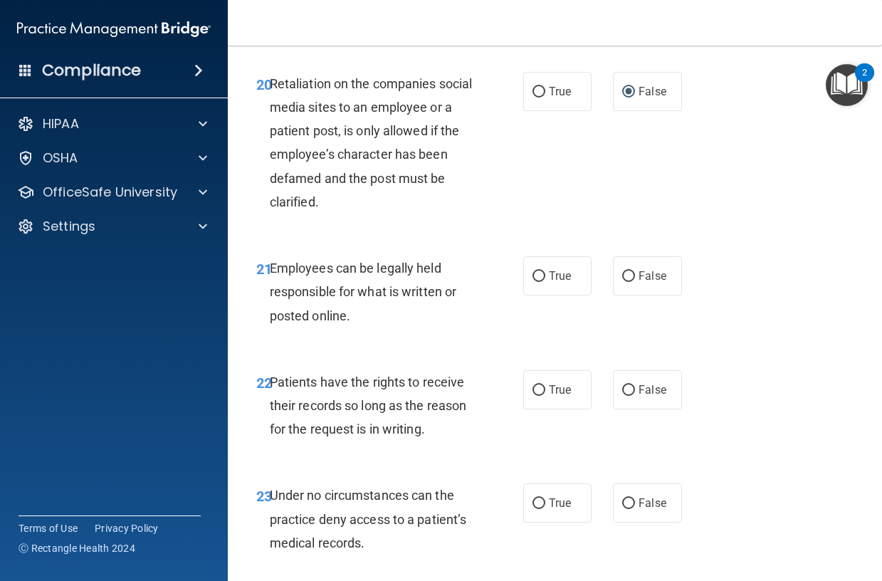
scroll to position [3417, 0]
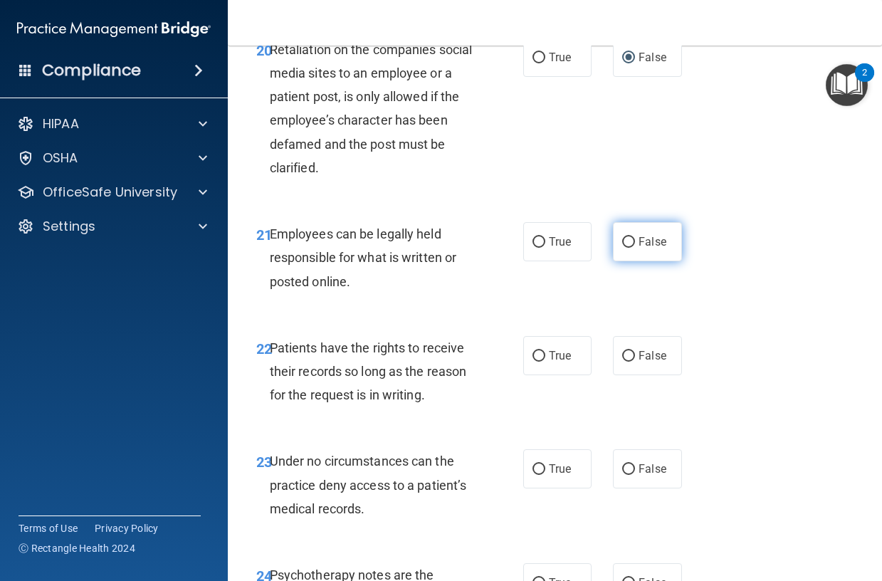
click at [622, 248] on input "False" at bounding box center [628, 242] width 13 height 11
radio input "true"
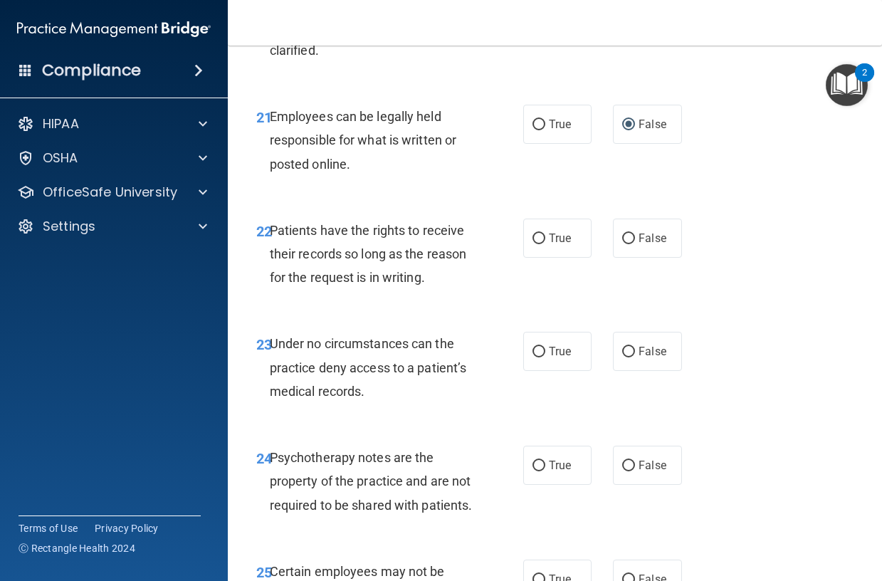
scroll to position [3559, 0]
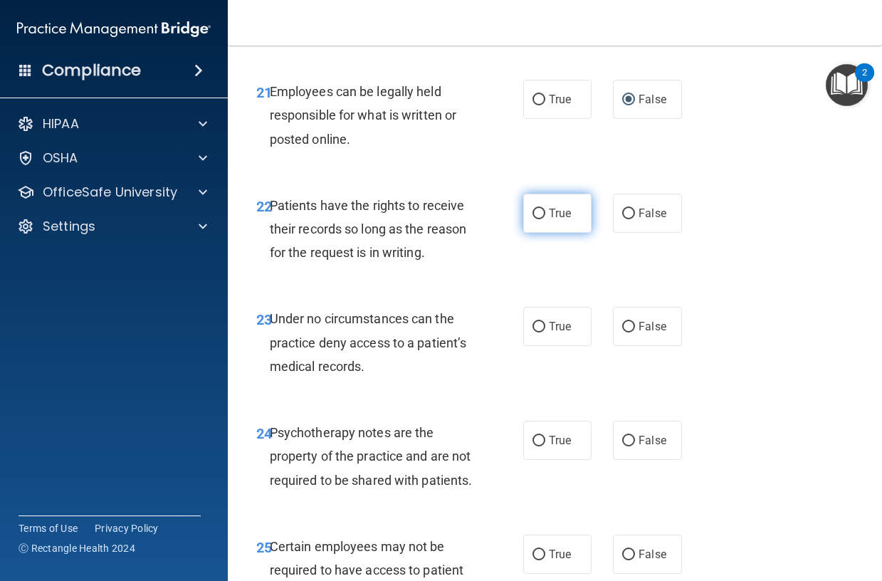
click at [532, 219] on input "True" at bounding box center [538, 214] width 13 height 11
radio input "true"
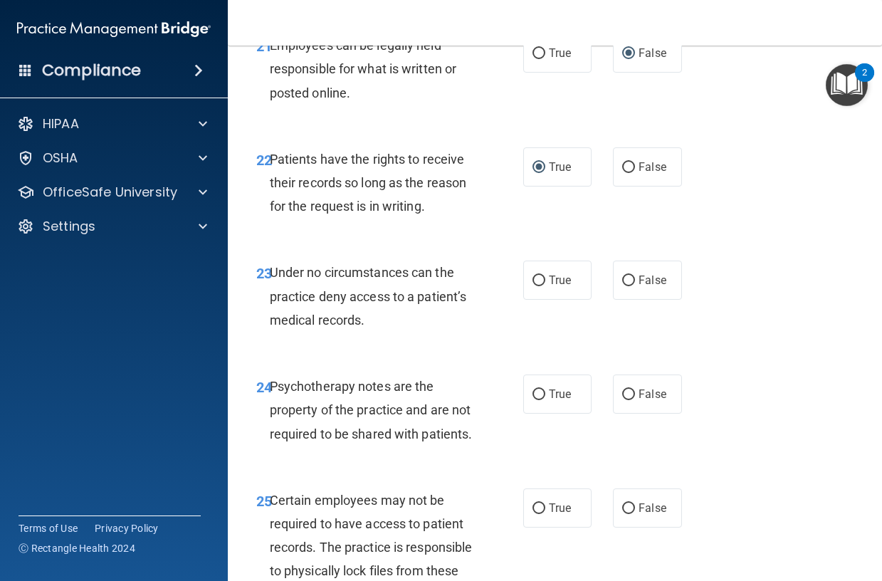
scroll to position [3630, 0]
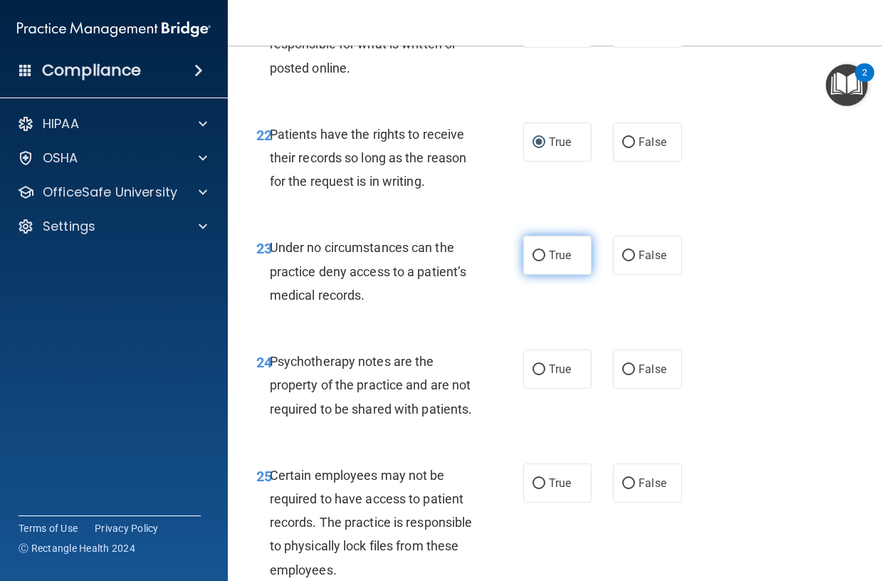
click at [532, 261] on input "True" at bounding box center [538, 256] width 13 height 11
radio input "true"
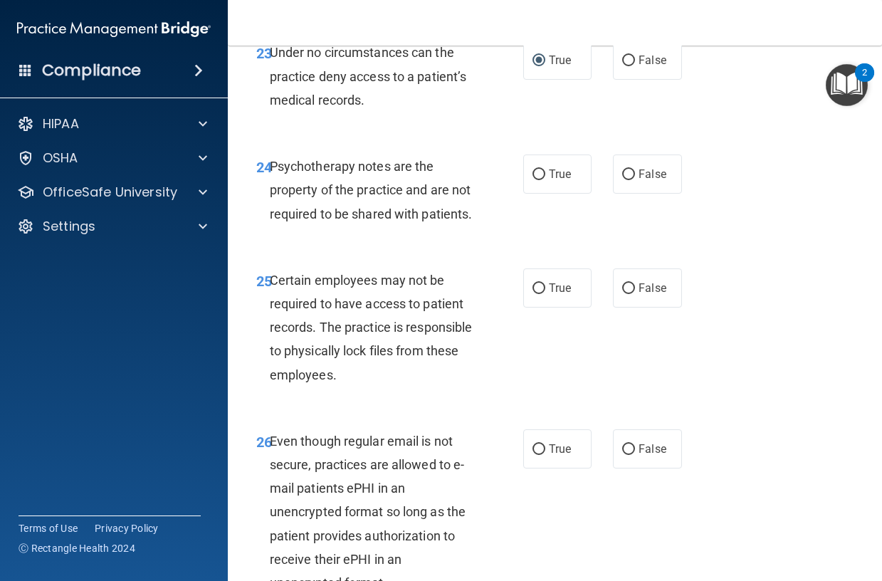
scroll to position [3844, 0]
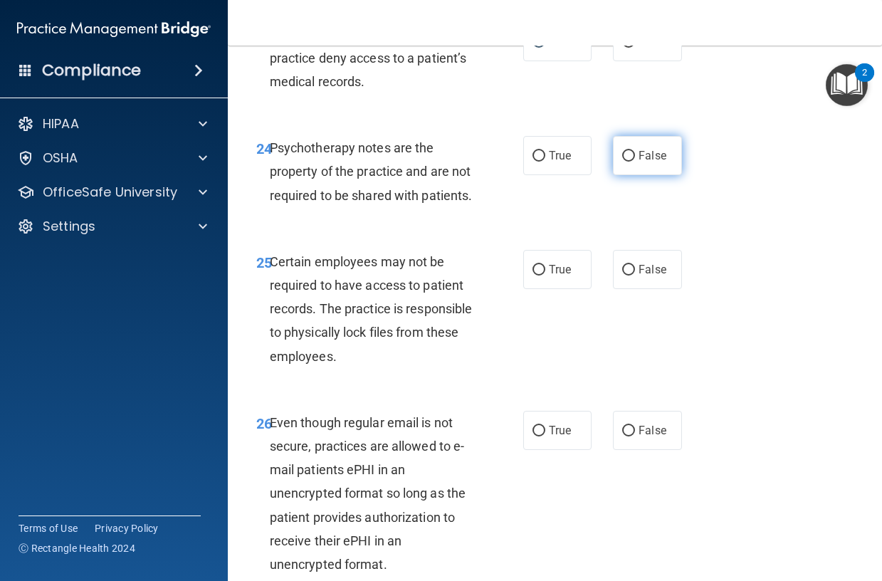
click at [622, 162] on input "False" at bounding box center [628, 156] width 13 height 11
radio input "true"
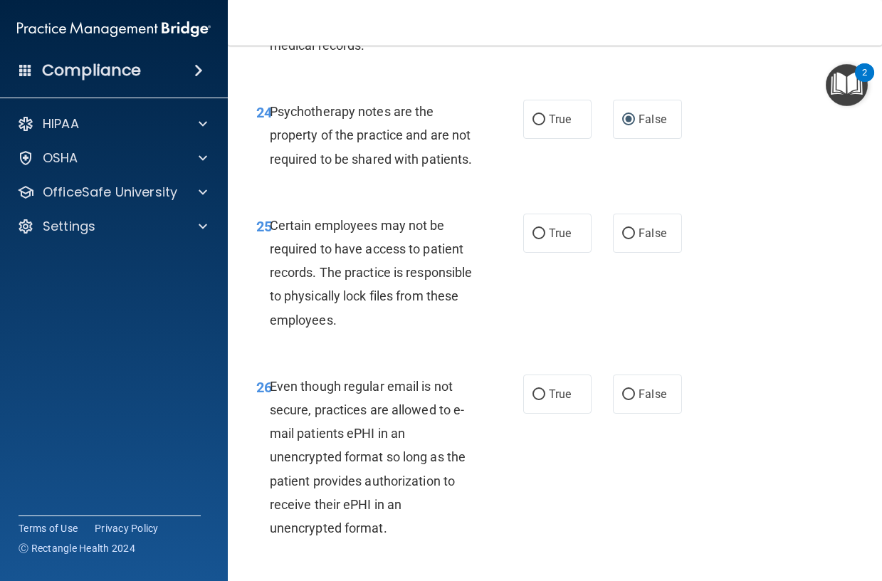
scroll to position [3915, 0]
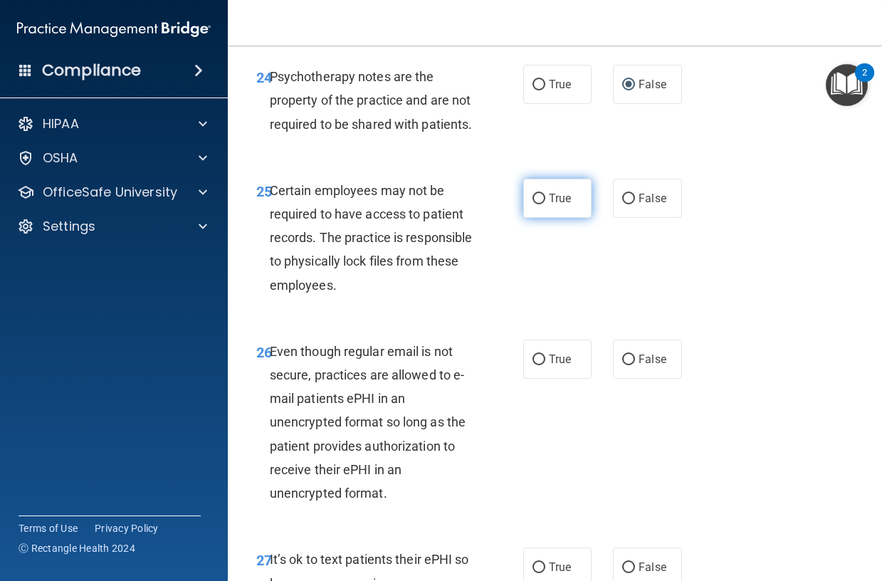
click at [532, 204] on input "True" at bounding box center [538, 199] width 13 height 11
radio input "true"
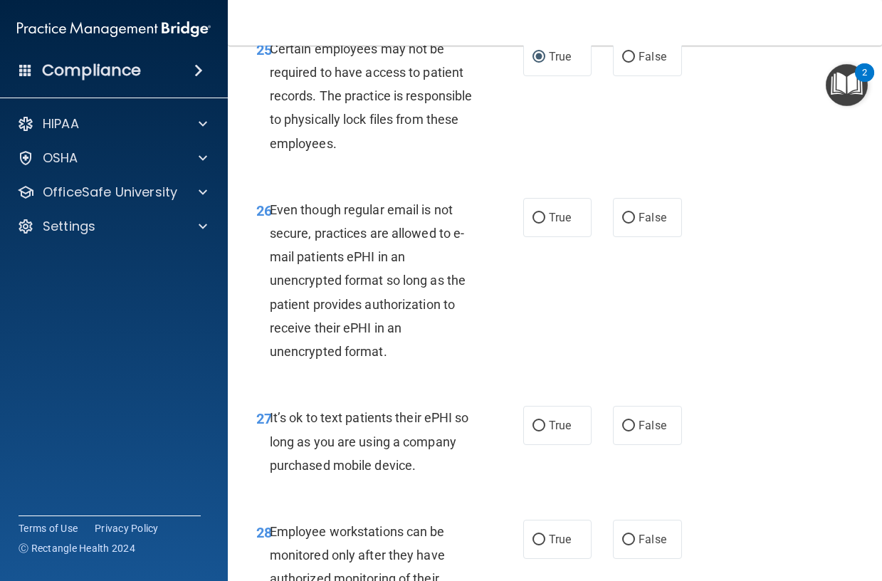
scroll to position [4057, 0]
click at [622, 223] on input "False" at bounding box center [628, 217] width 13 height 11
radio input "true"
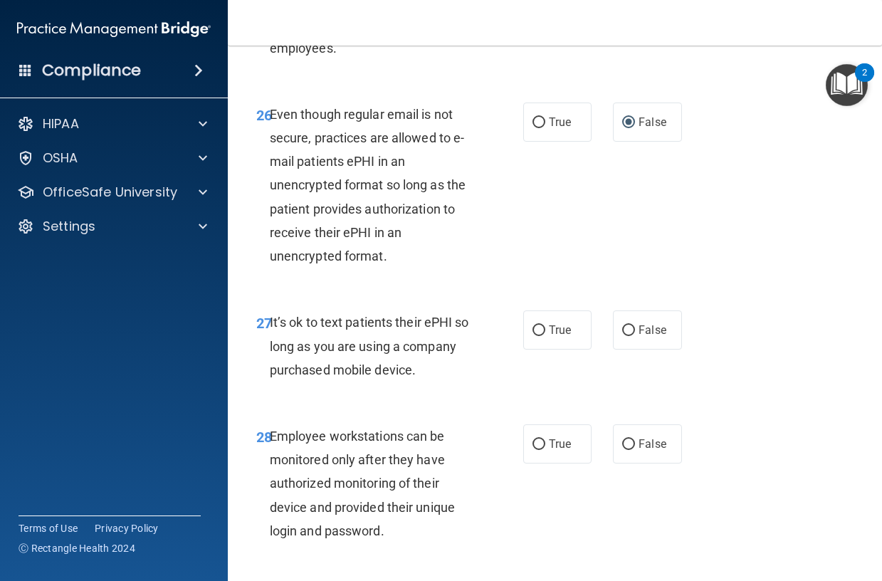
scroll to position [4271, 0]
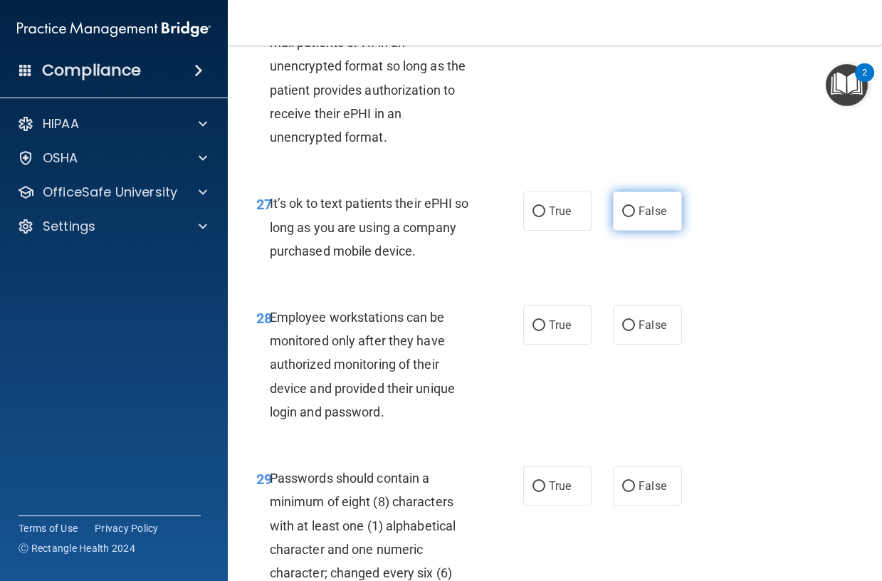
click at [626, 217] on input "False" at bounding box center [628, 211] width 13 height 11
radio input "true"
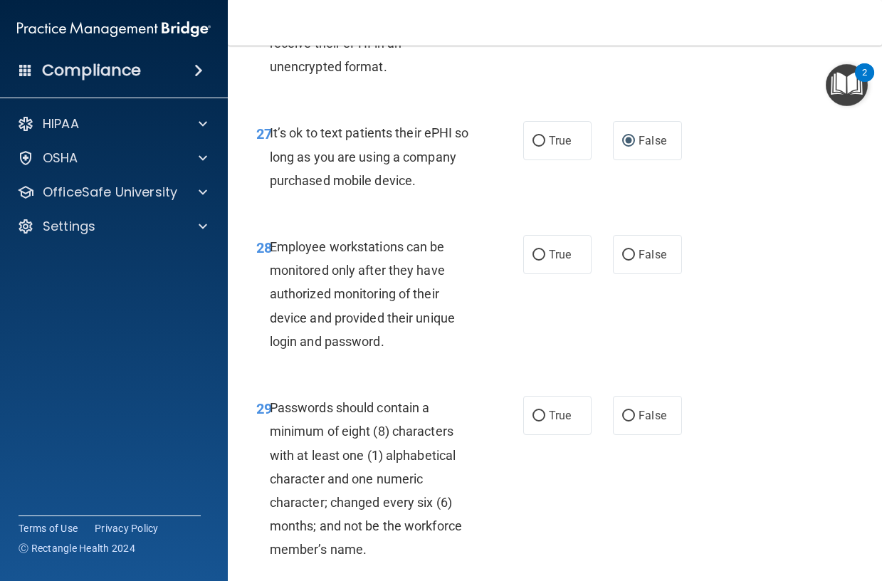
scroll to position [4342, 0]
click at [628, 260] on input "False" at bounding box center [628, 254] width 13 height 11
radio input "true"
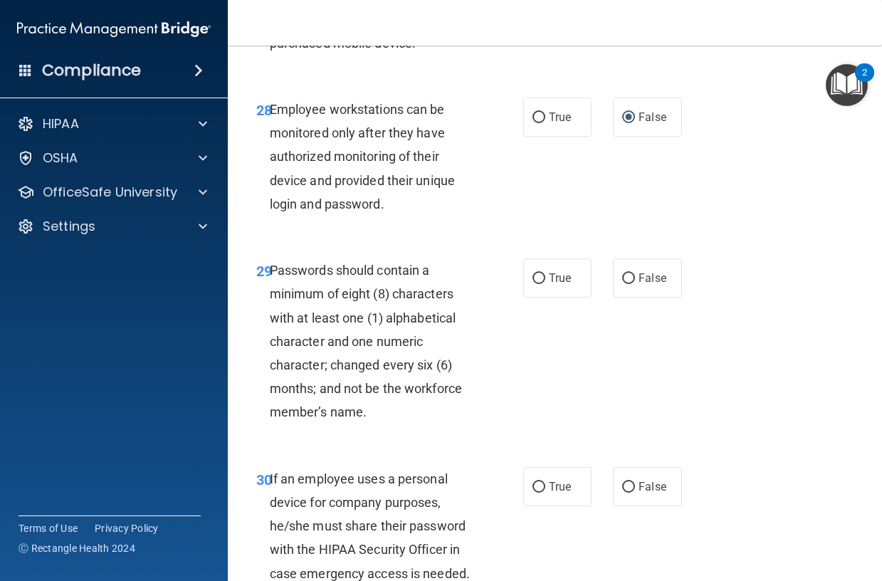
scroll to position [4556, 0]
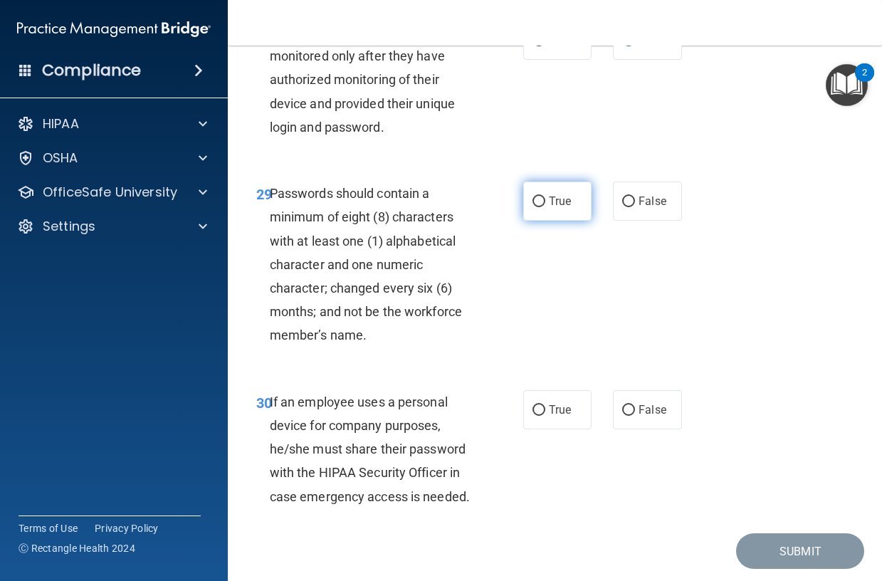
click at [534, 207] on input "True" at bounding box center [538, 201] width 13 height 11
radio input "true"
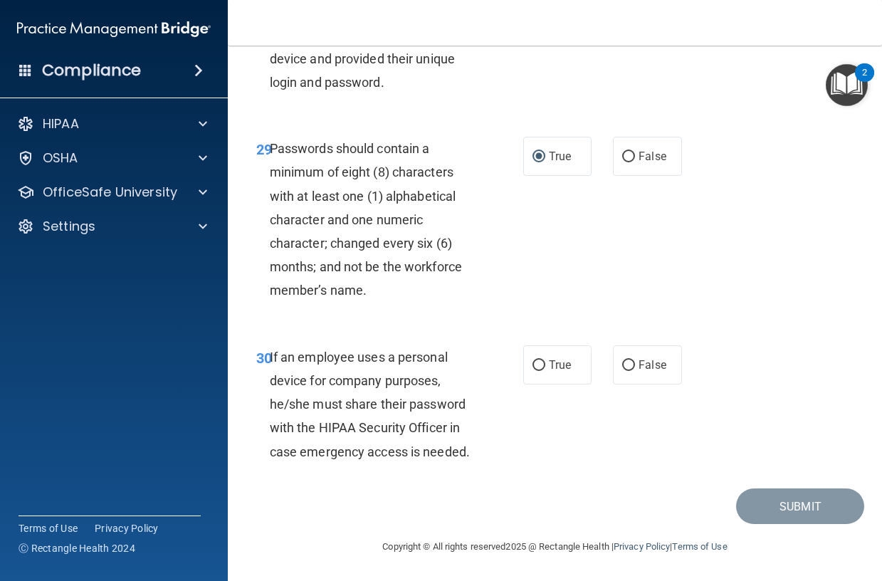
scroll to position [4672, 0]
click at [622, 367] on input "False" at bounding box center [628, 365] width 13 height 11
radio input "true"
click at [750, 509] on button "Submit" at bounding box center [800, 506] width 128 height 36
